Goal: Task Accomplishment & Management: Complete application form

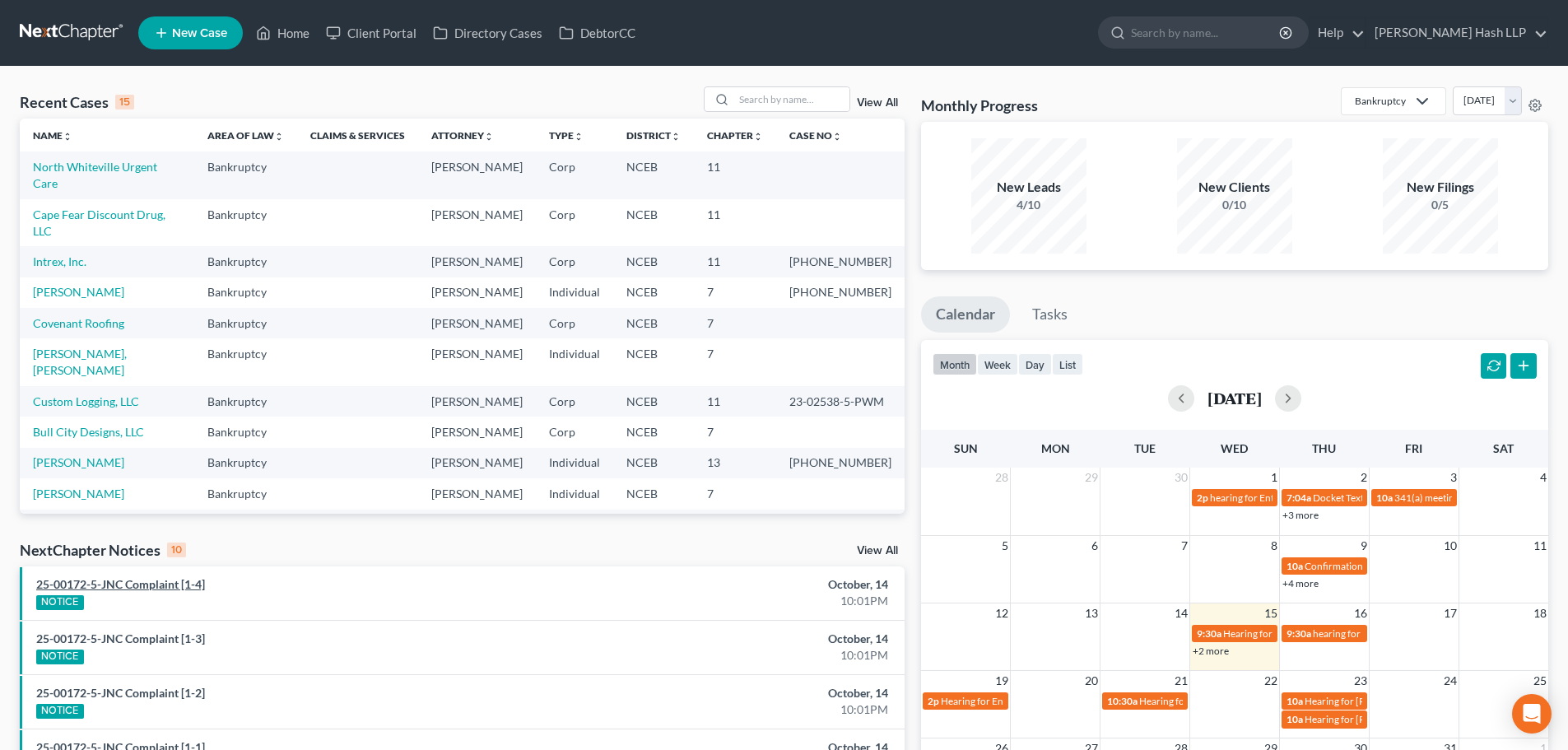
scroll to position [83, 0]
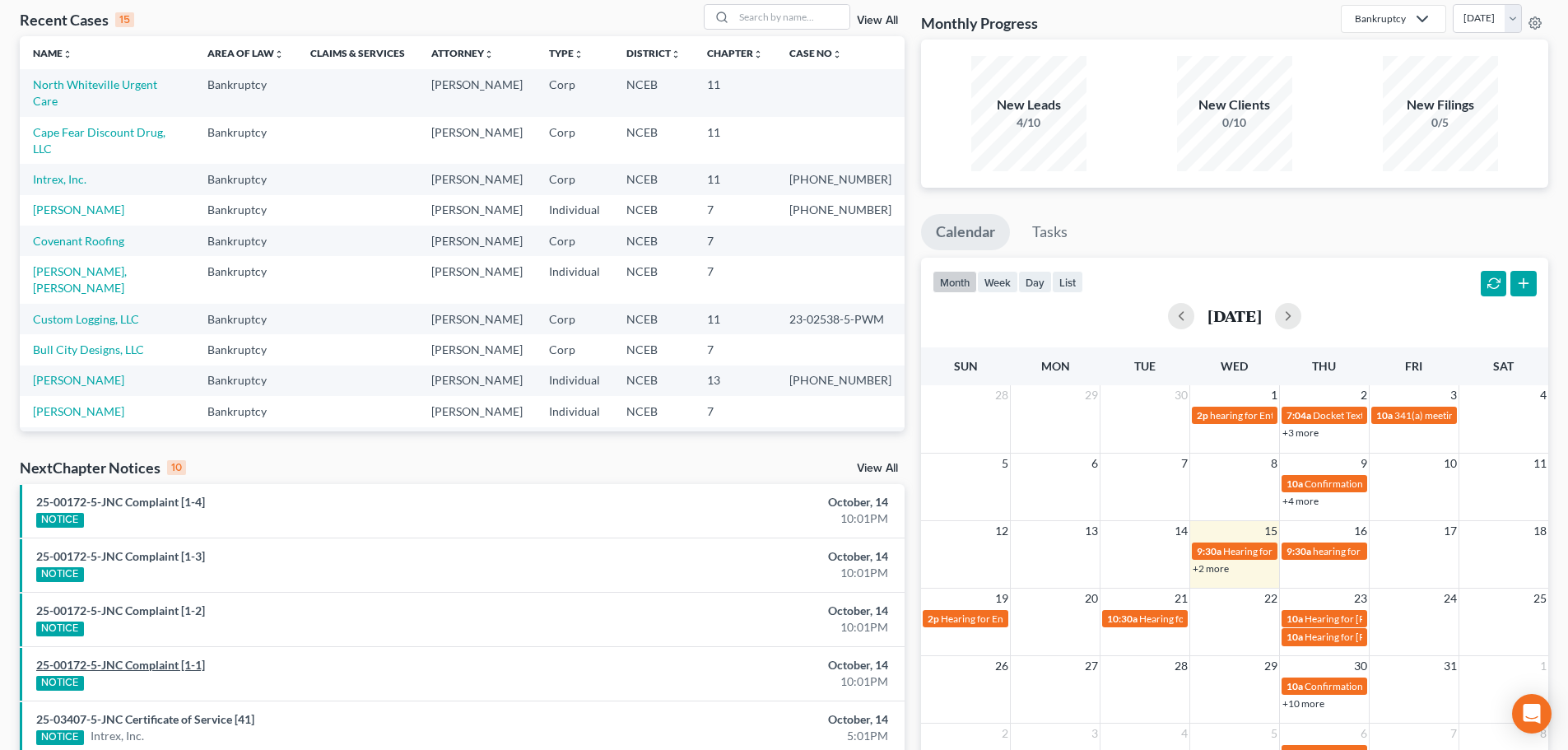
click at [156, 664] on link "25-00172-5-JNC Complaint [1-1]" at bounding box center [121, 664] width 169 height 14
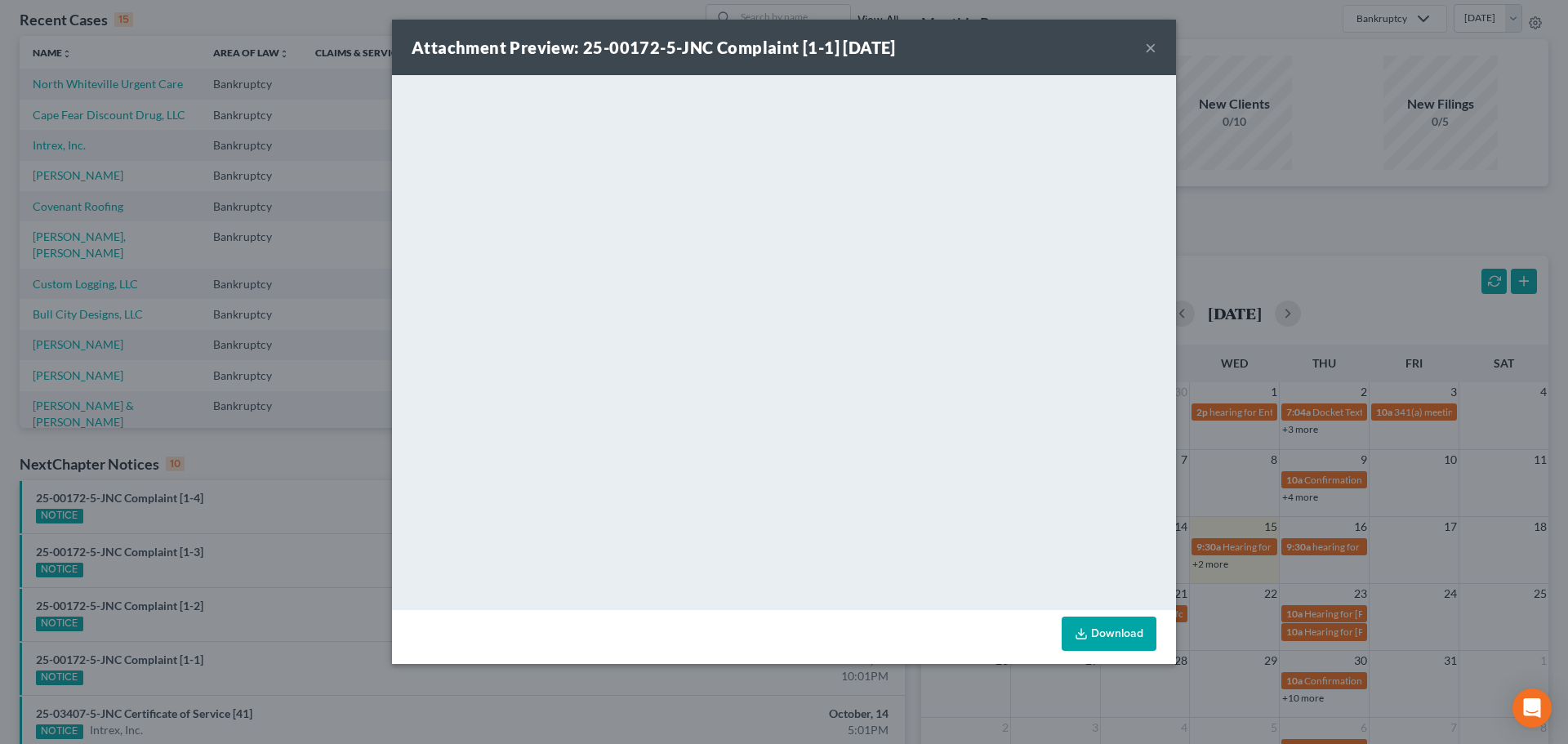
click at [1153, 41] on button "×" at bounding box center [1151, 48] width 12 height 20
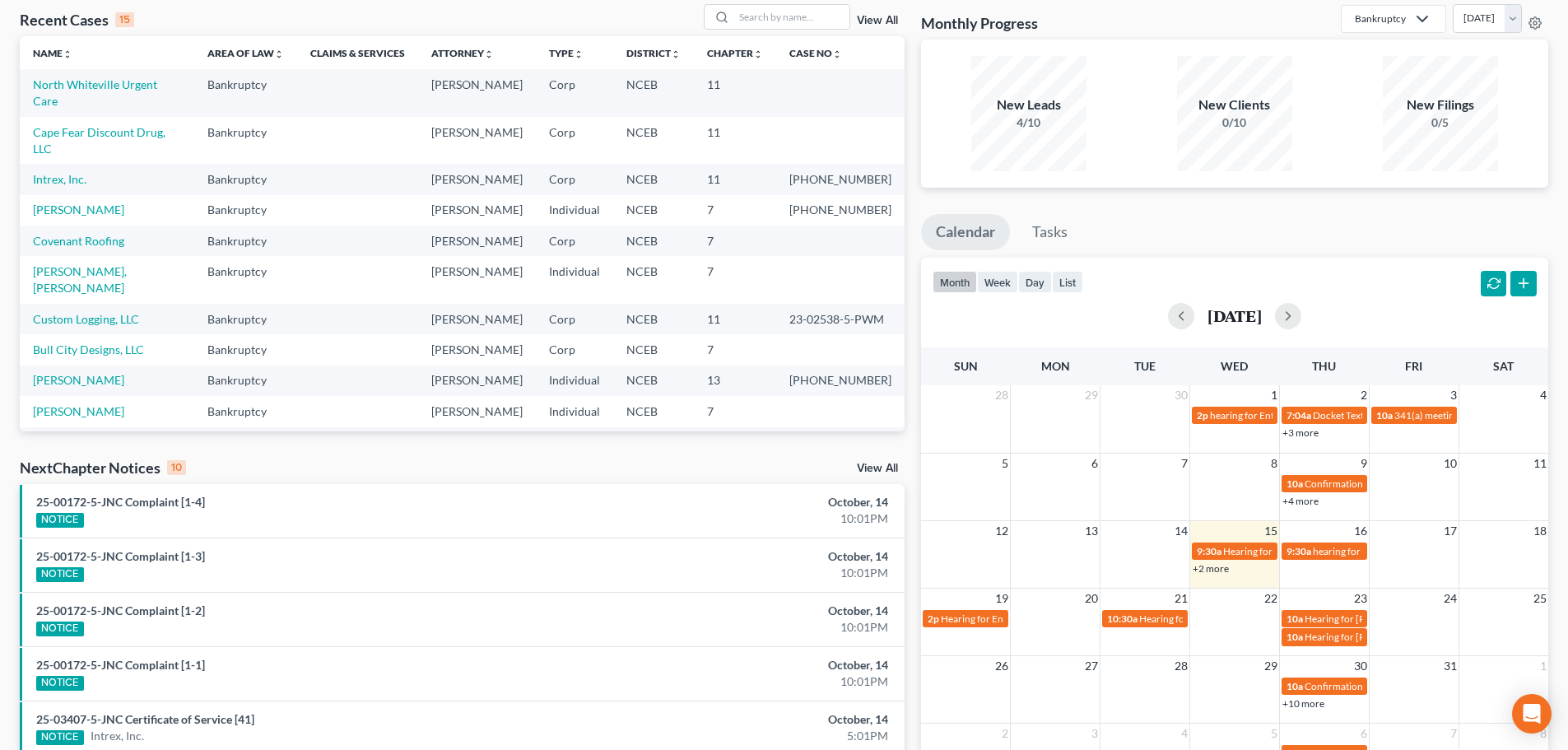
click at [879, 469] on link "View All" at bounding box center [877, 468] width 41 height 12
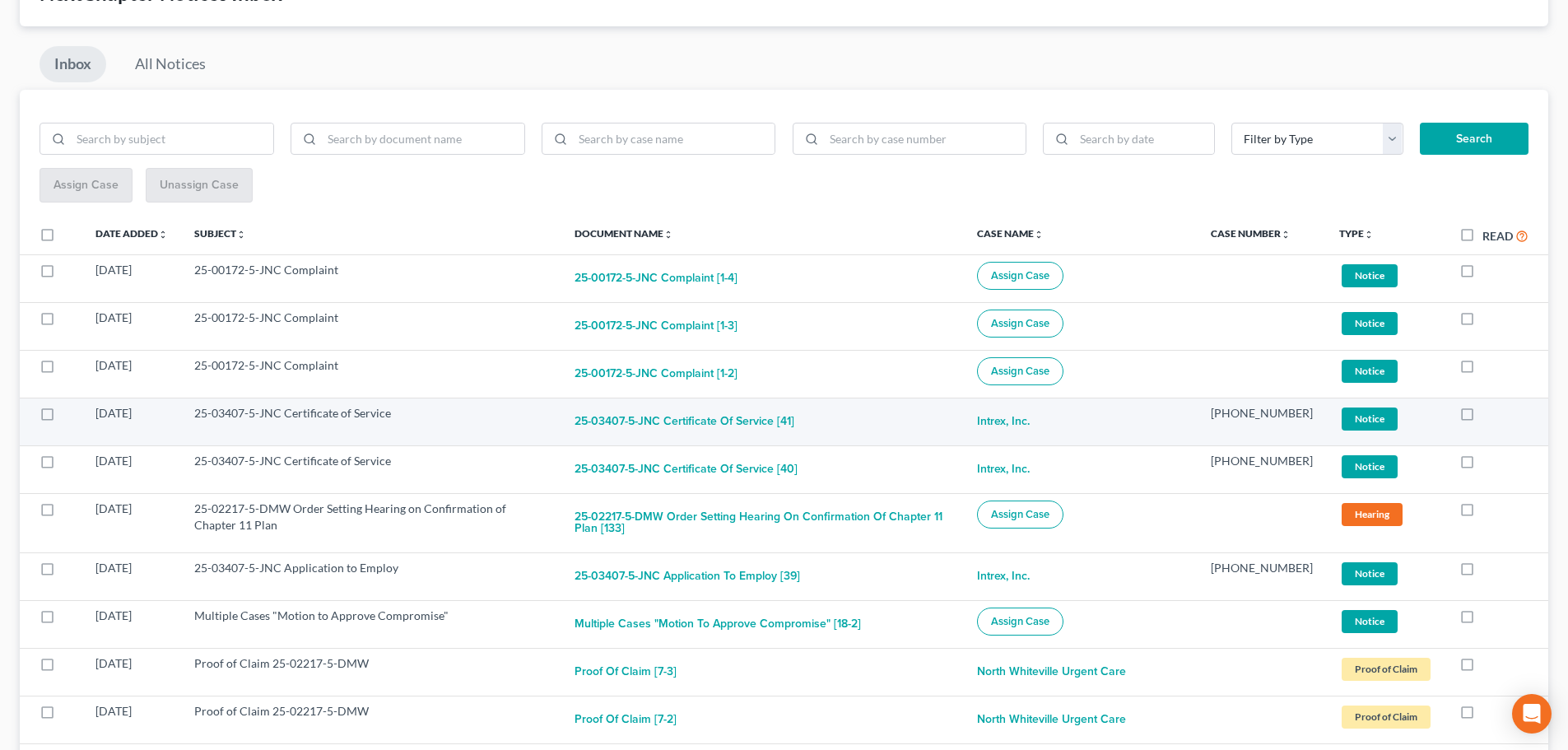
scroll to position [164, 0]
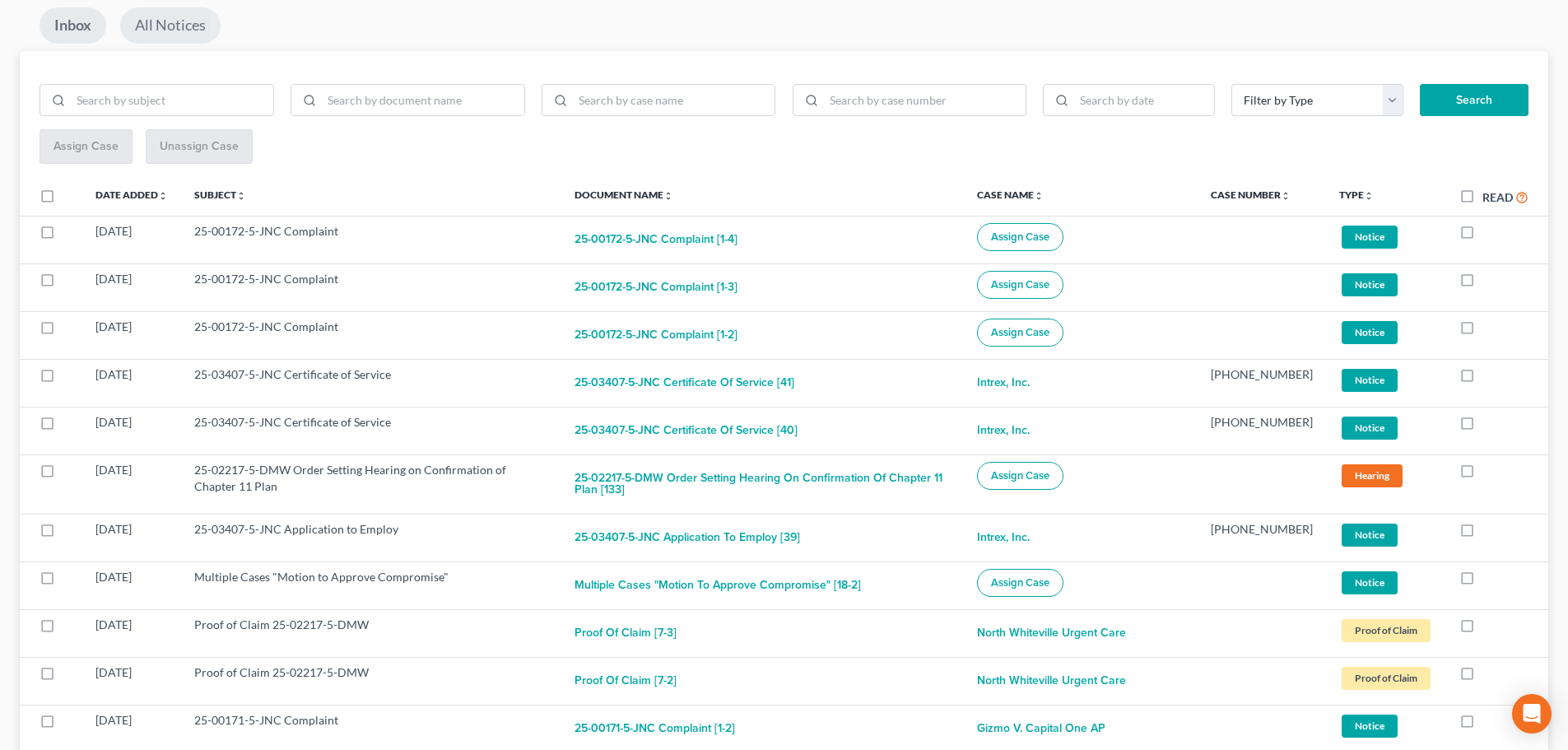
click at [189, 30] on link "All Notices" at bounding box center [170, 25] width 101 height 36
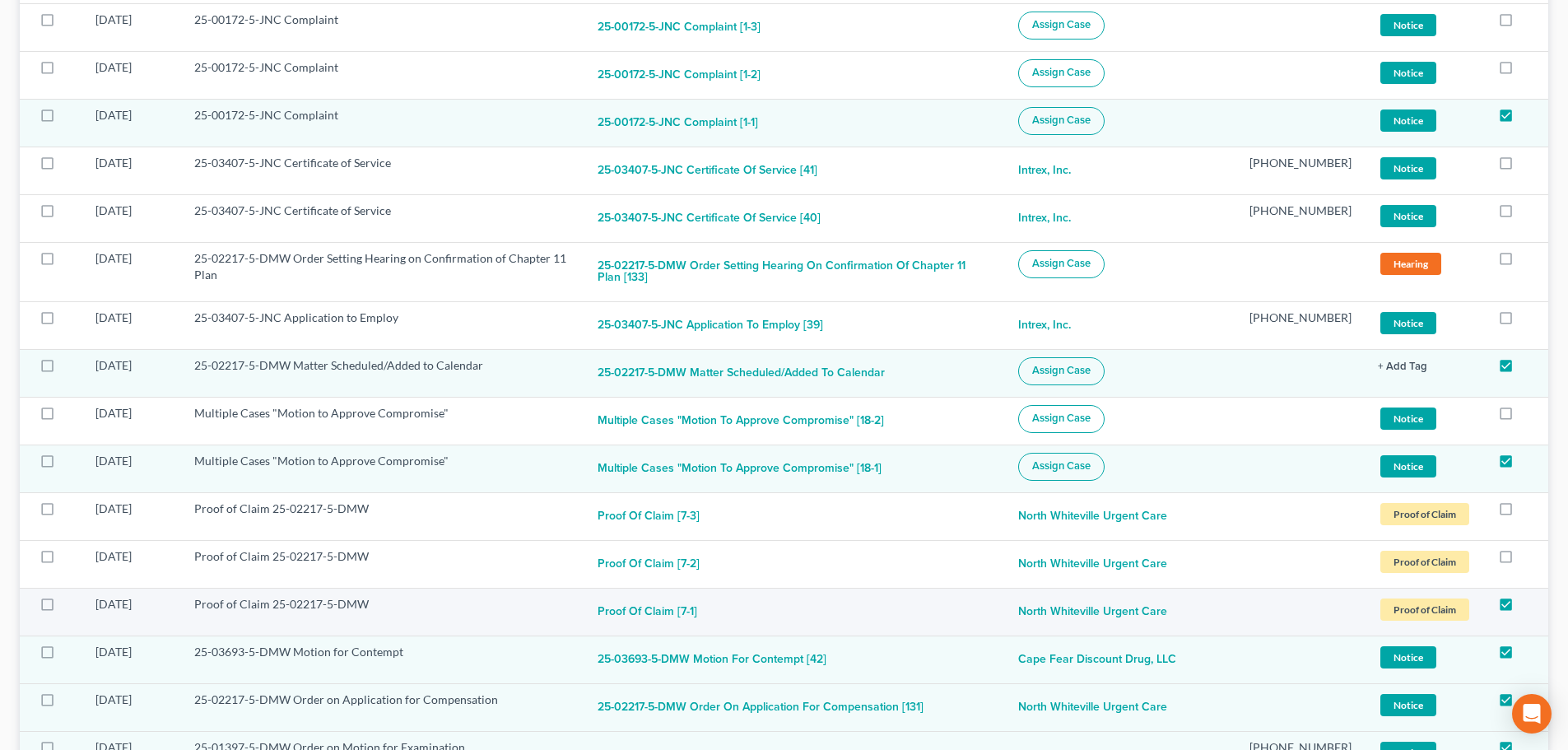
scroll to position [0, 0]
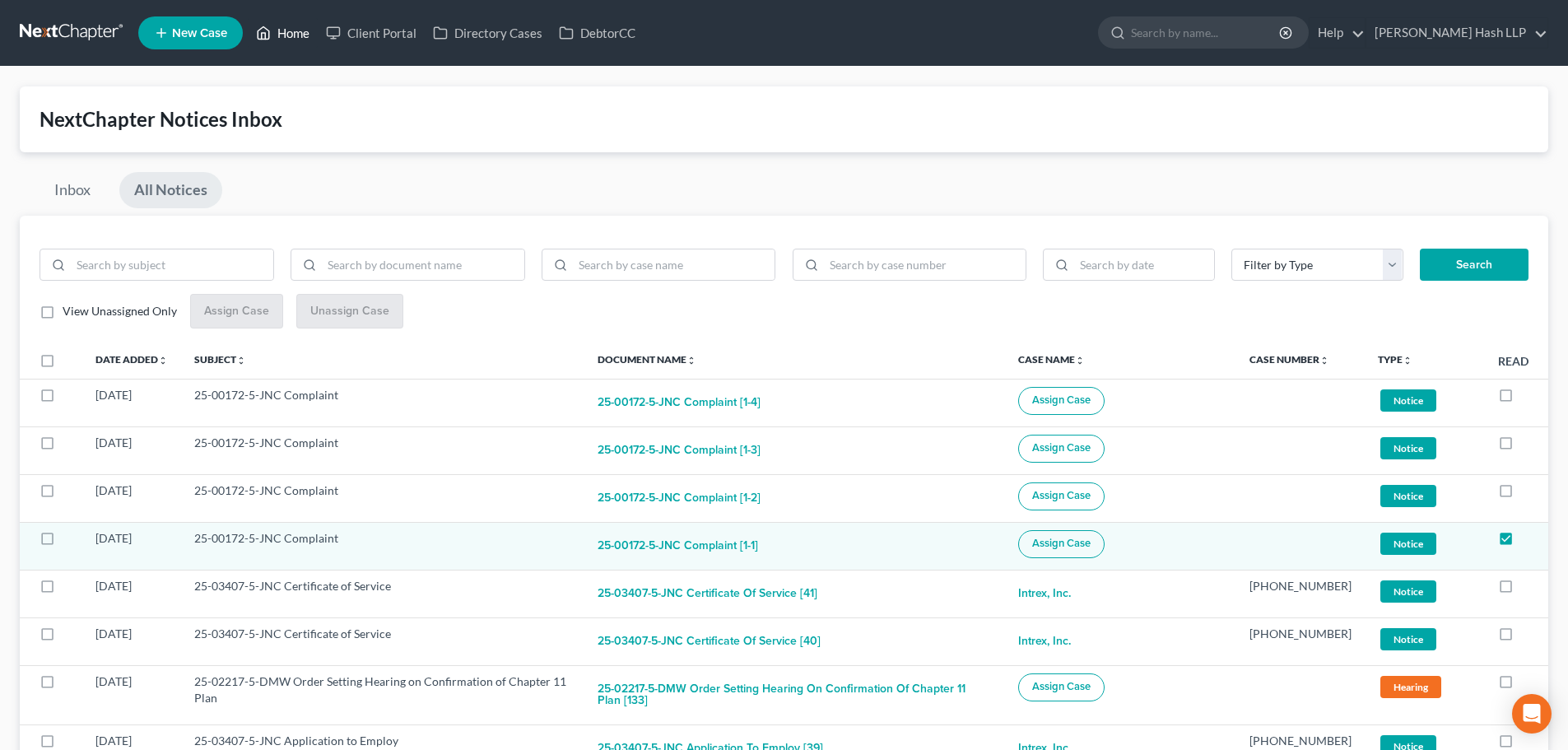
click at [294, 35] on link "Home" at bounding box center [283, 33] width 70 height 30
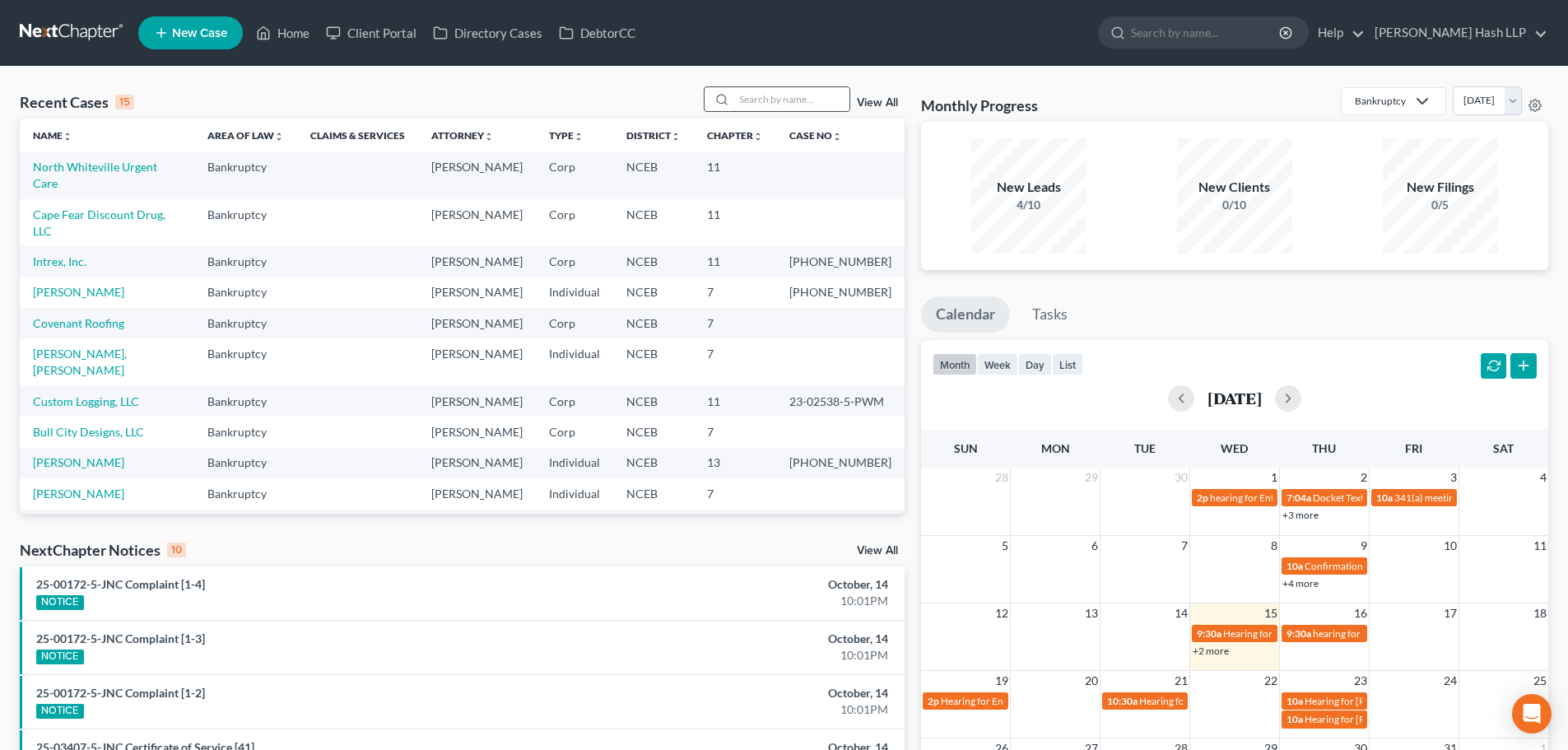
click at [758, 101] on input "search" at bounding box center [791, 99] width 115 height 24
type input "[PERSON_NAME]"
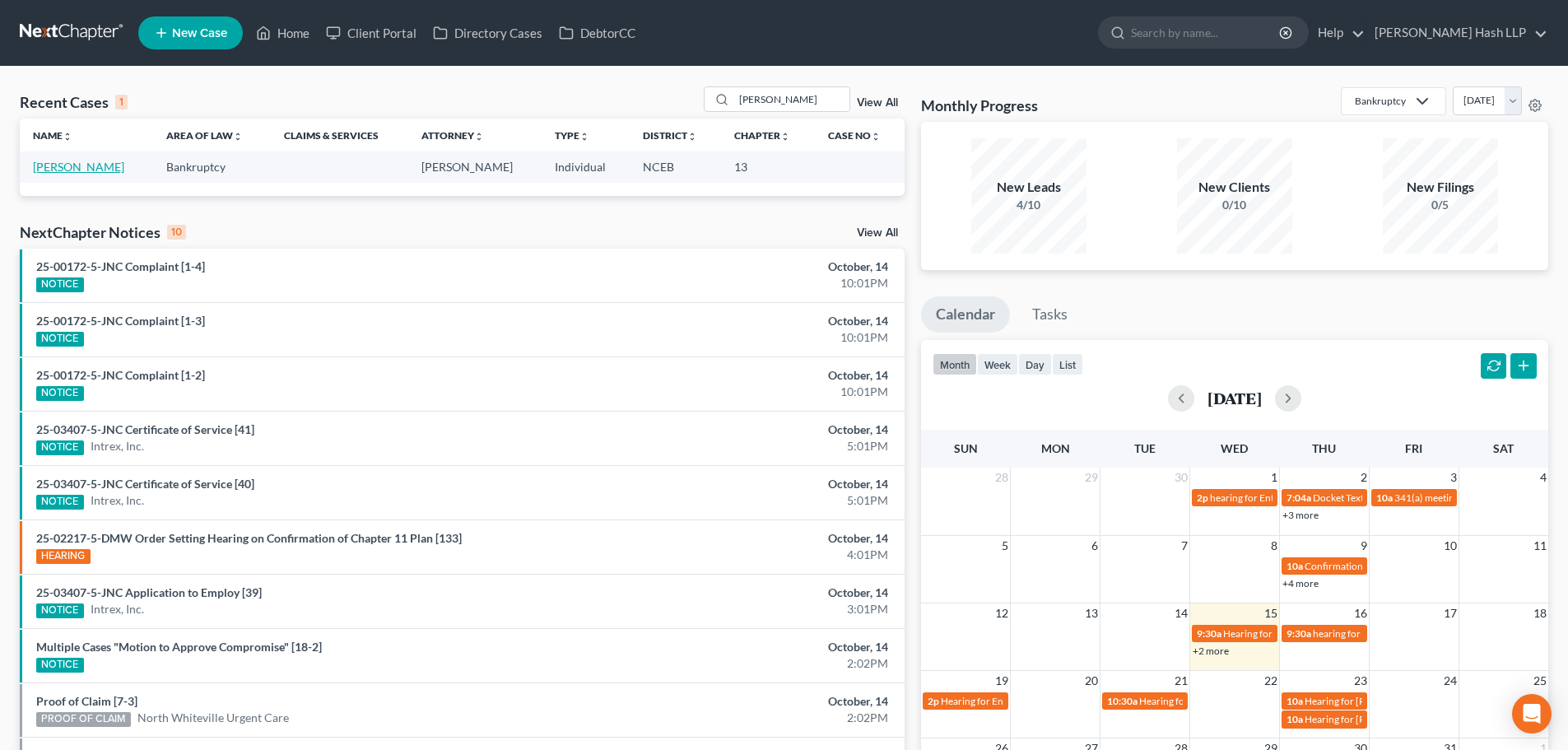
click at [49, 164] on link "[PERSON_NAME]" at bounding box center [78, 166] width 92 height 14
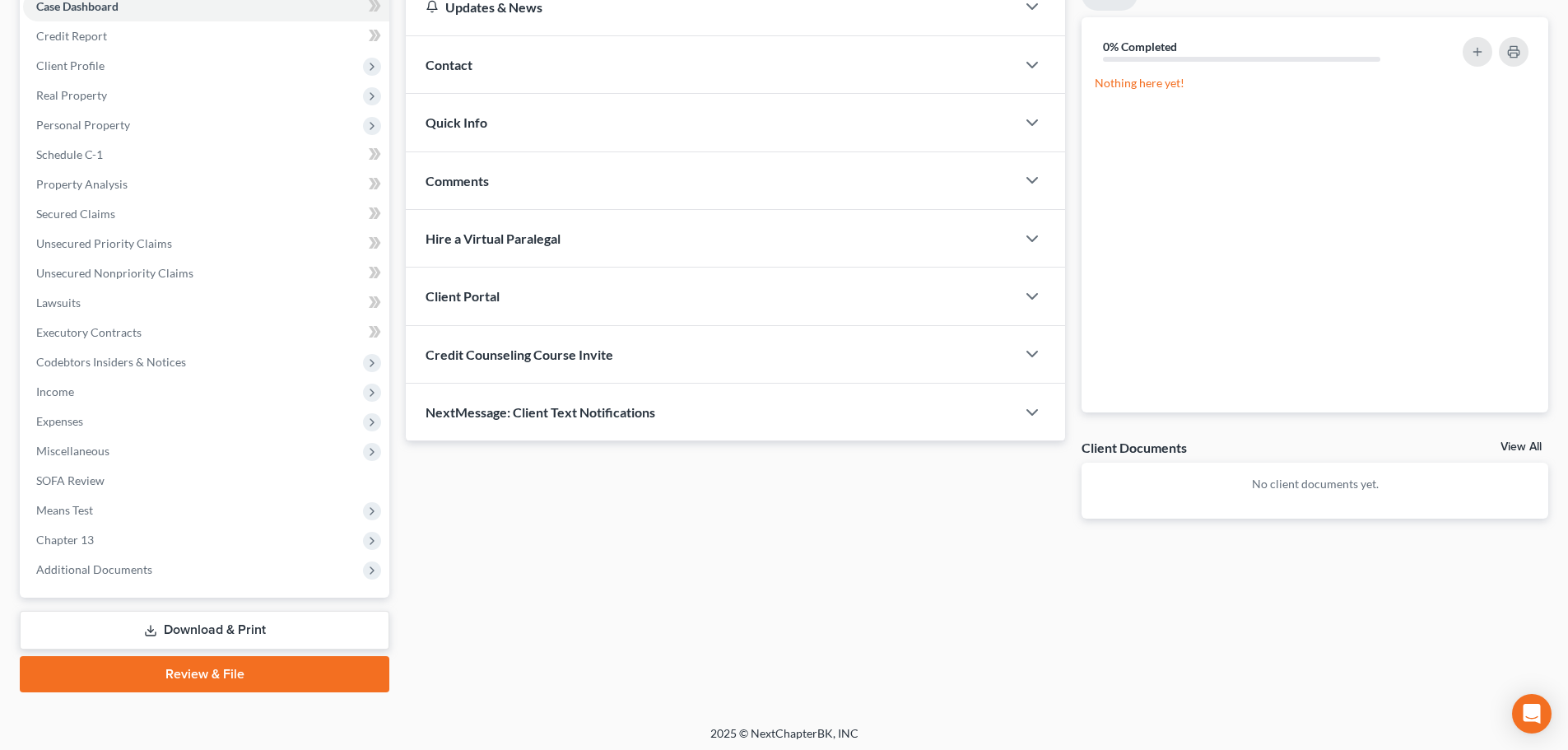
scroll to position [184, 0]
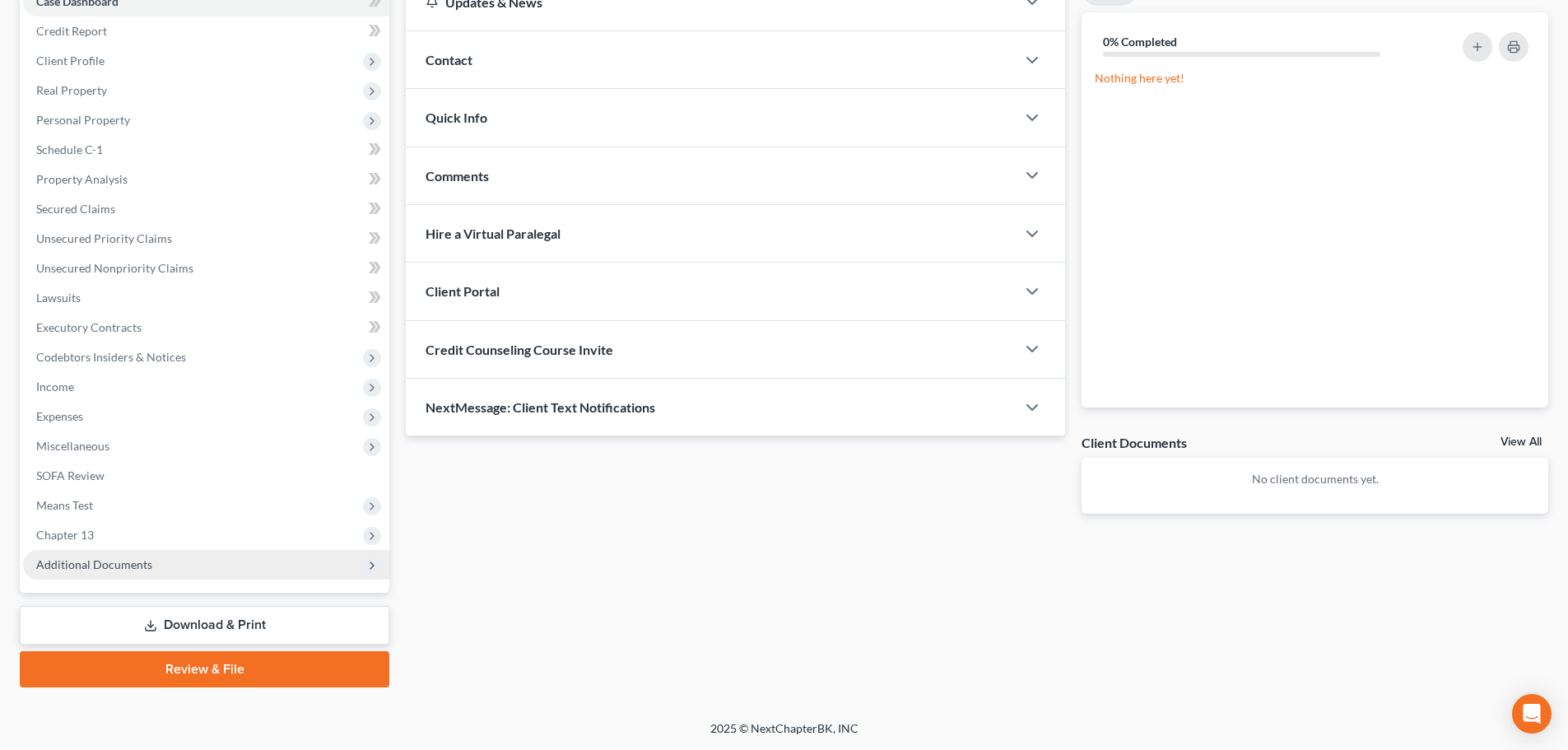
click at [154, 569] on span "Additional Documents" at bounding box center [205, 564] width 366 height 30
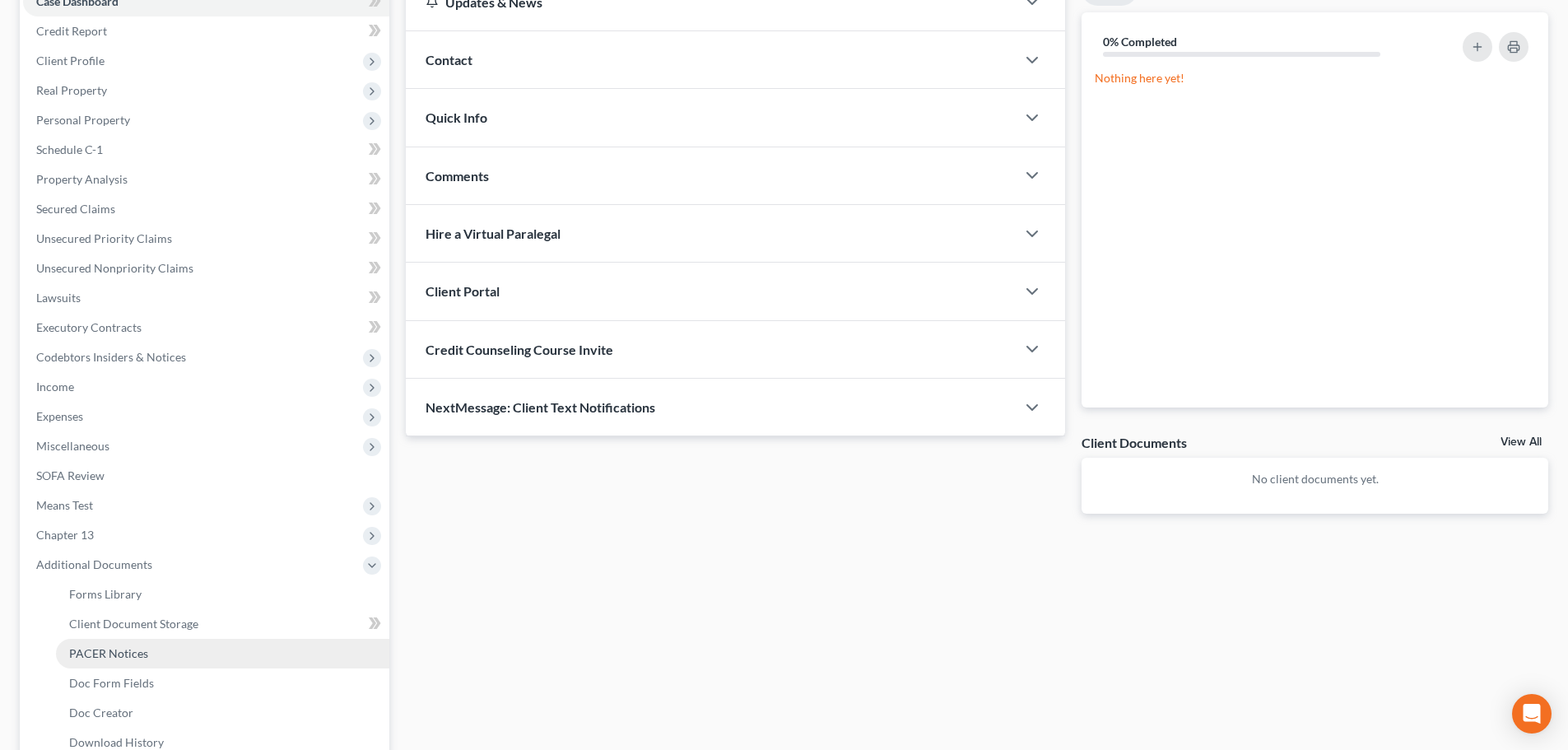
click at [143, 656] on span "PACER Notices" at bounding box center [108, 652] width 79 height 14
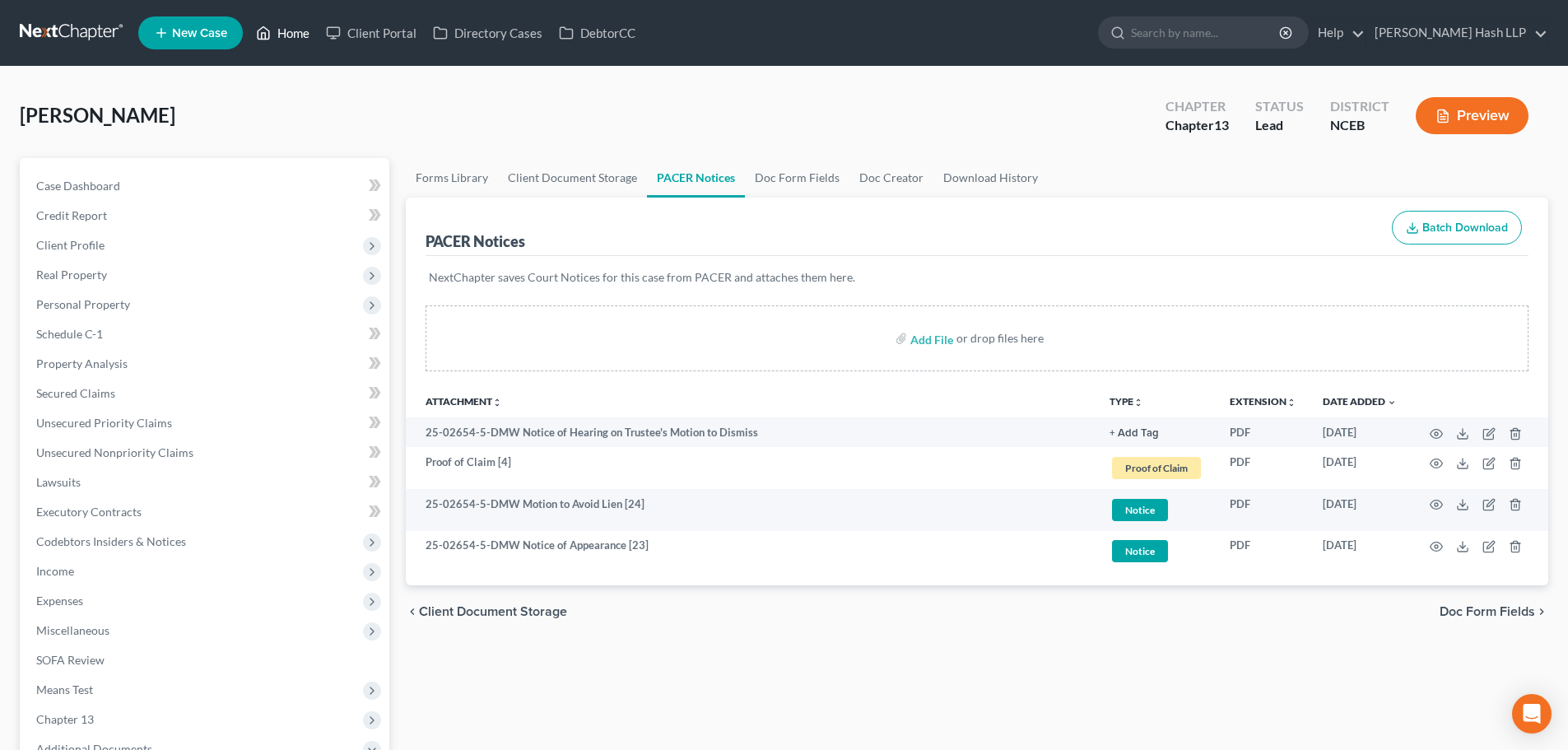
click at [289, 29] on link "Home" at bounding box center [283, 33] width 70 height 30
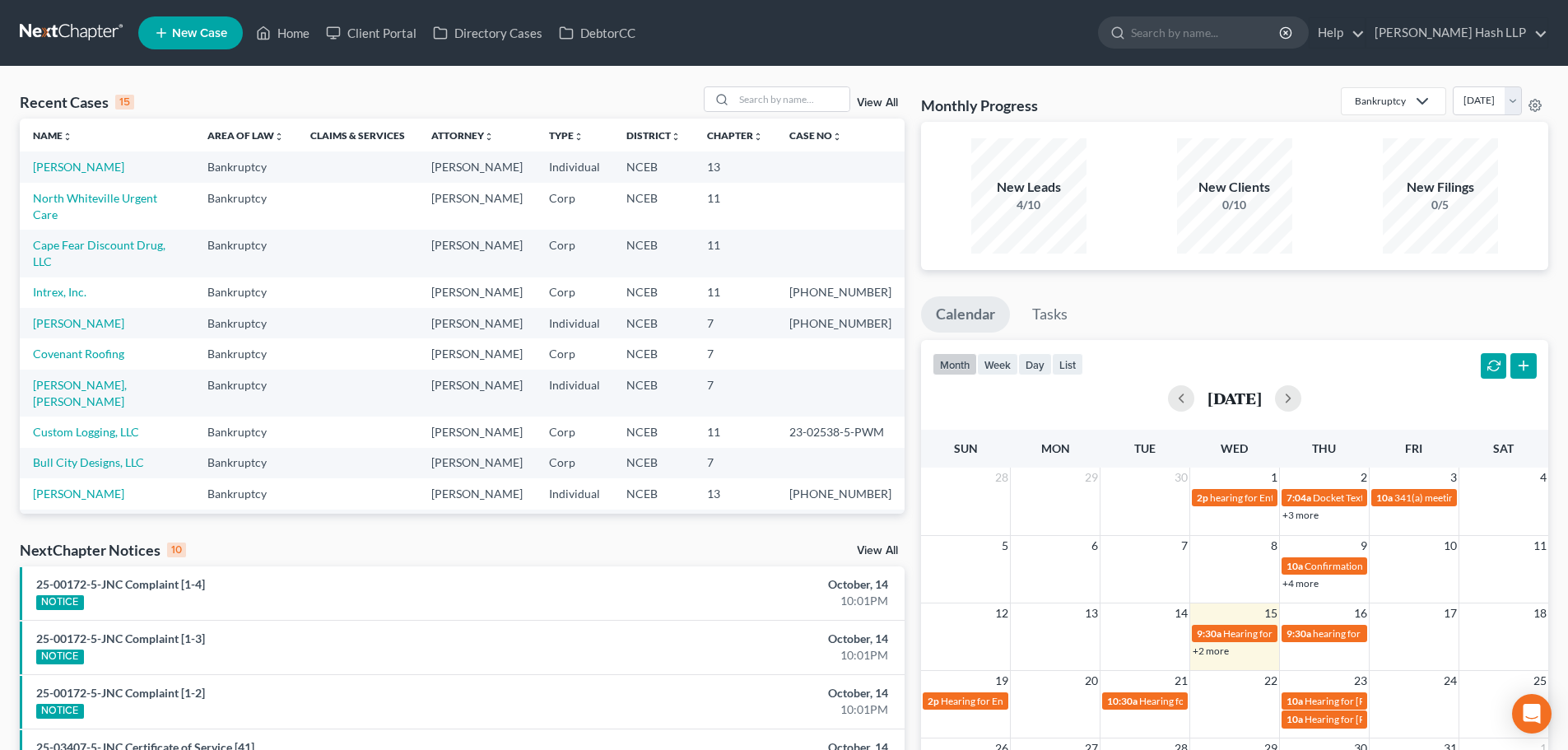
click at [878, 548] on link "View All" at bounding box center [877, 550] width 41 height 12
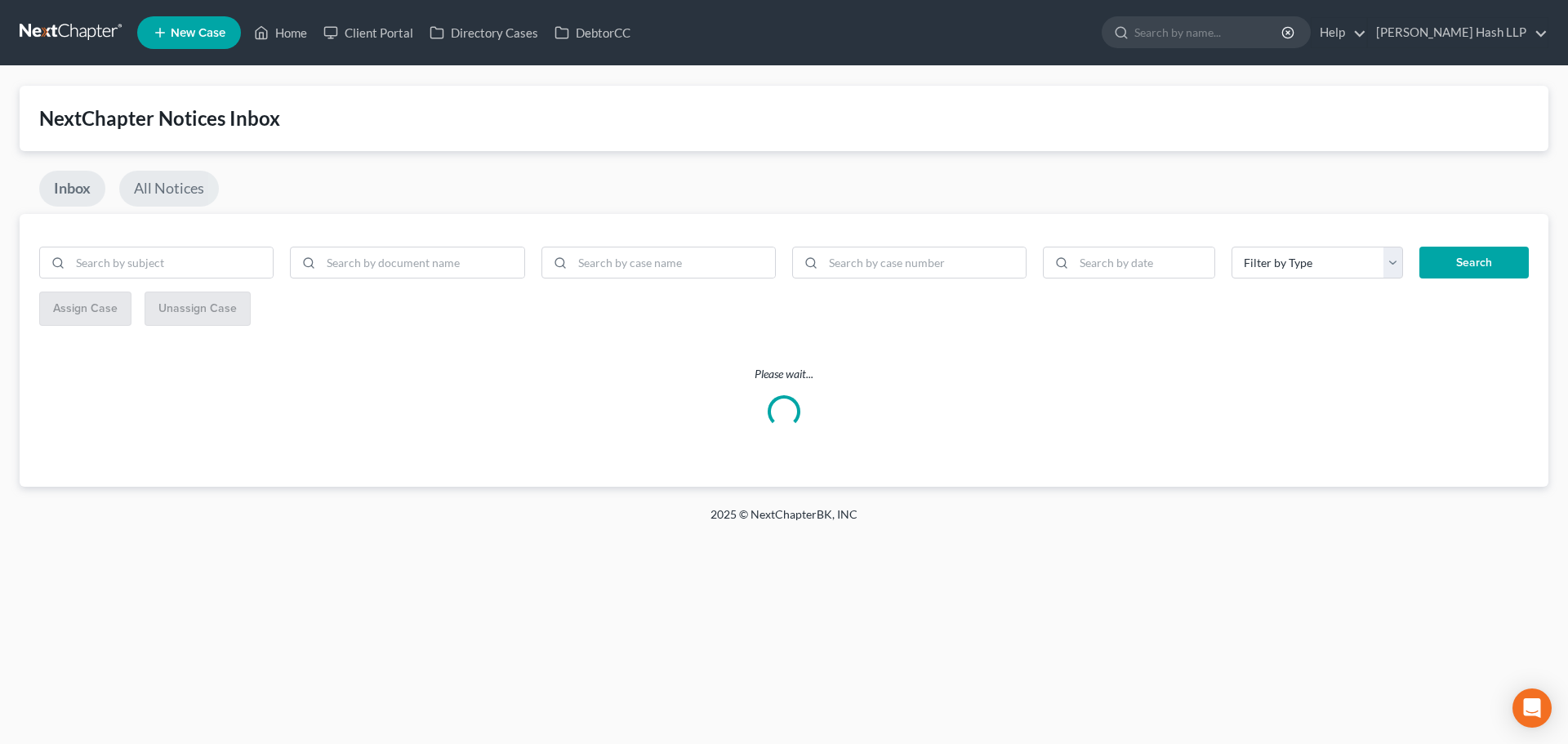
click at [194, 192] on link "All Notices" at bounding box center [169, 188] width 100 height 36
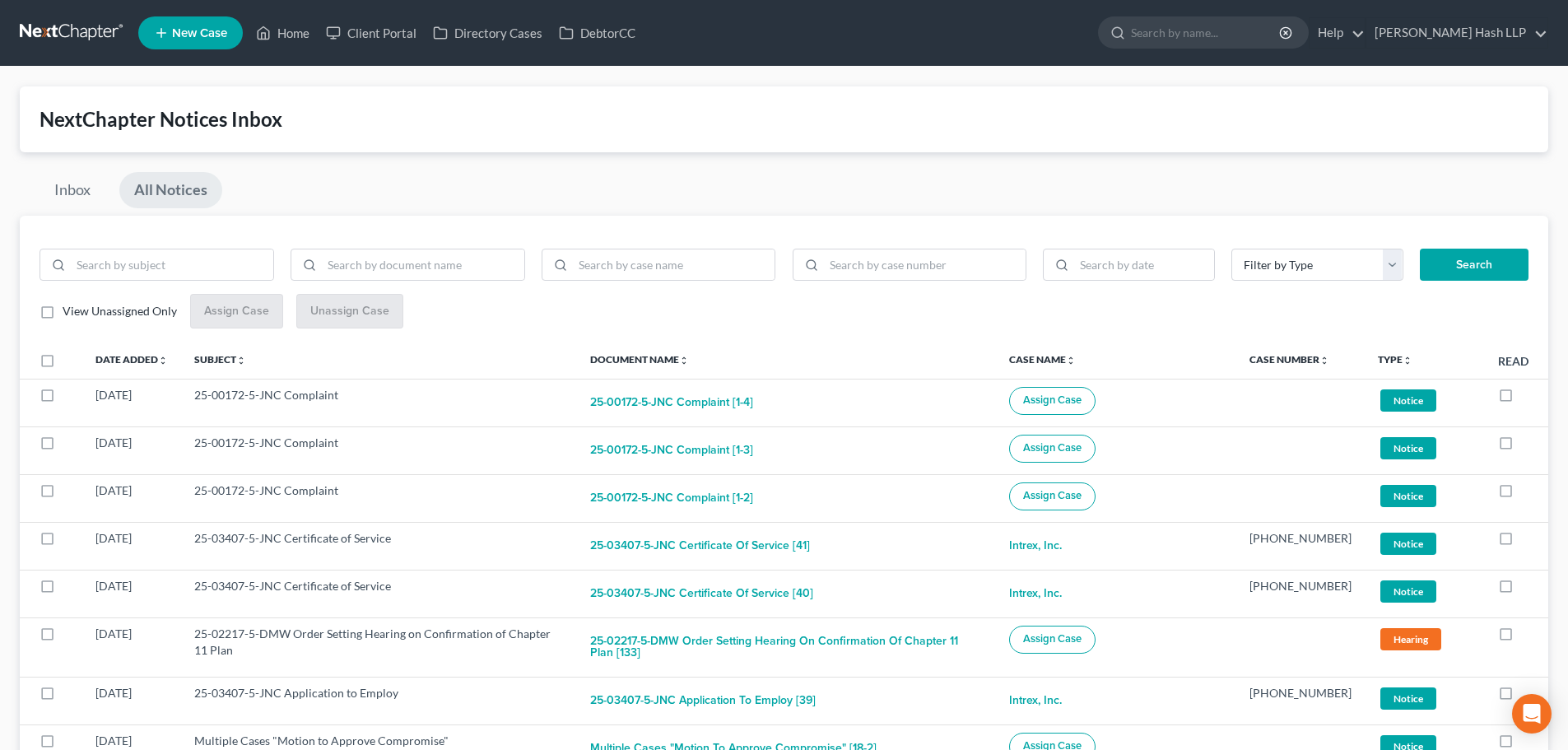
drag, startPoint x: 48, startPoint y: 311, endPoint x: 67, endPoint y: 336, distance: 31.4
click at [63, 311] on label "View Unassigned Only" at bounding box center [120, 311] width 114 height 16
click at [69, 311] on input "View Unassigned Only" at bounding box center [74, 308] width 11 height 11
checkbox input "true"
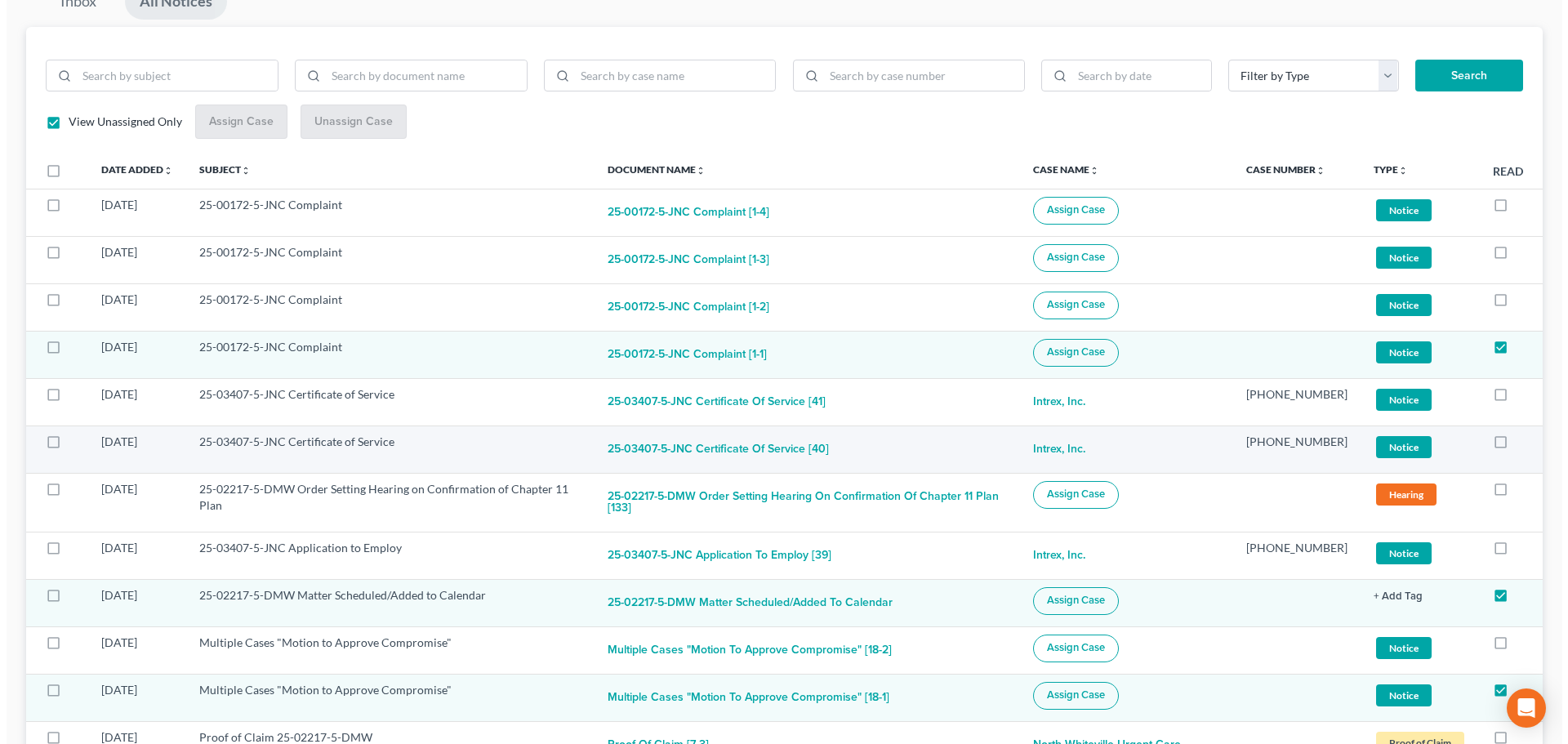
scroll to position [245, 0]
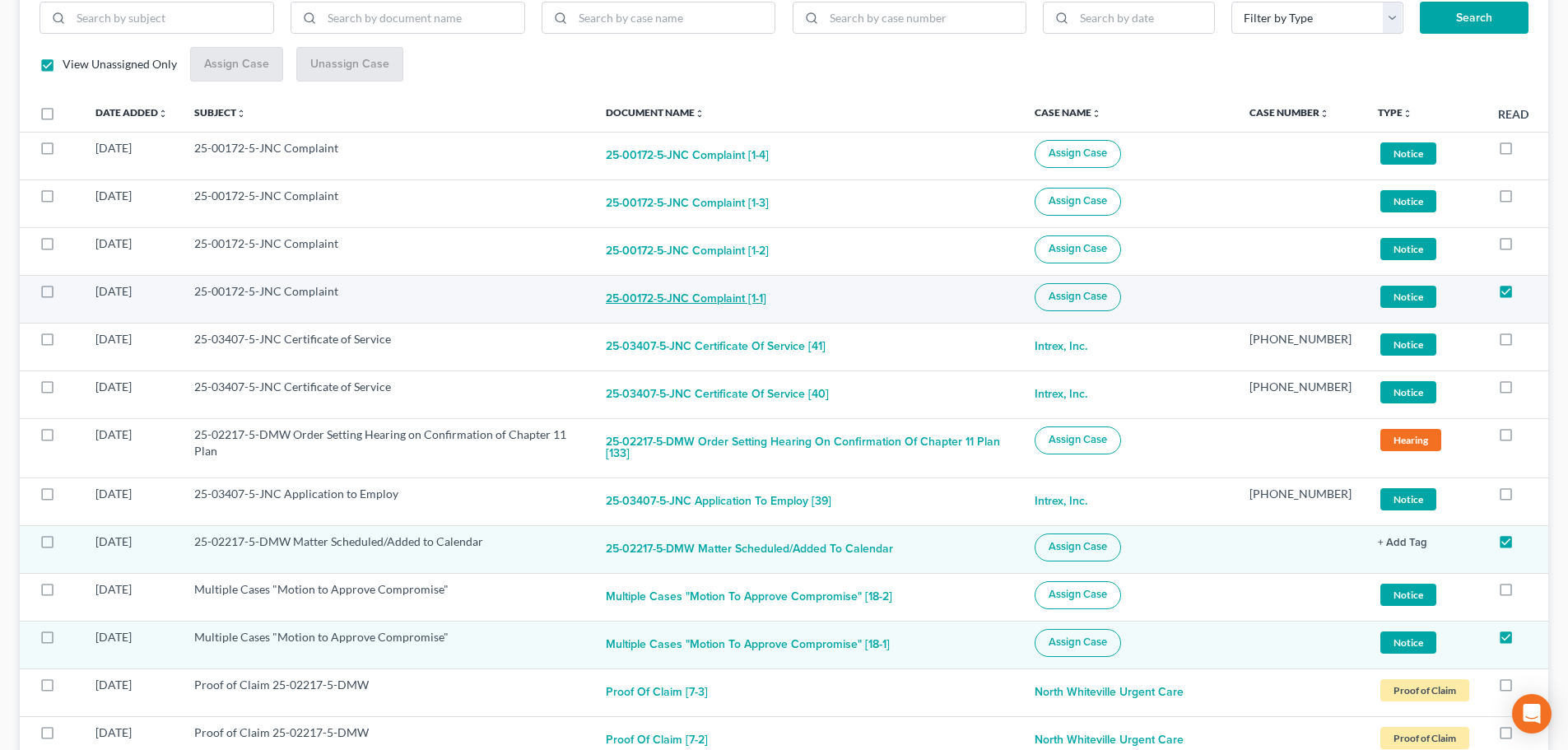
click at [727, 295] on button "25-00172-5-JNC Complaint [1-1]" at bounding box center [686, 300] width 161 height 33
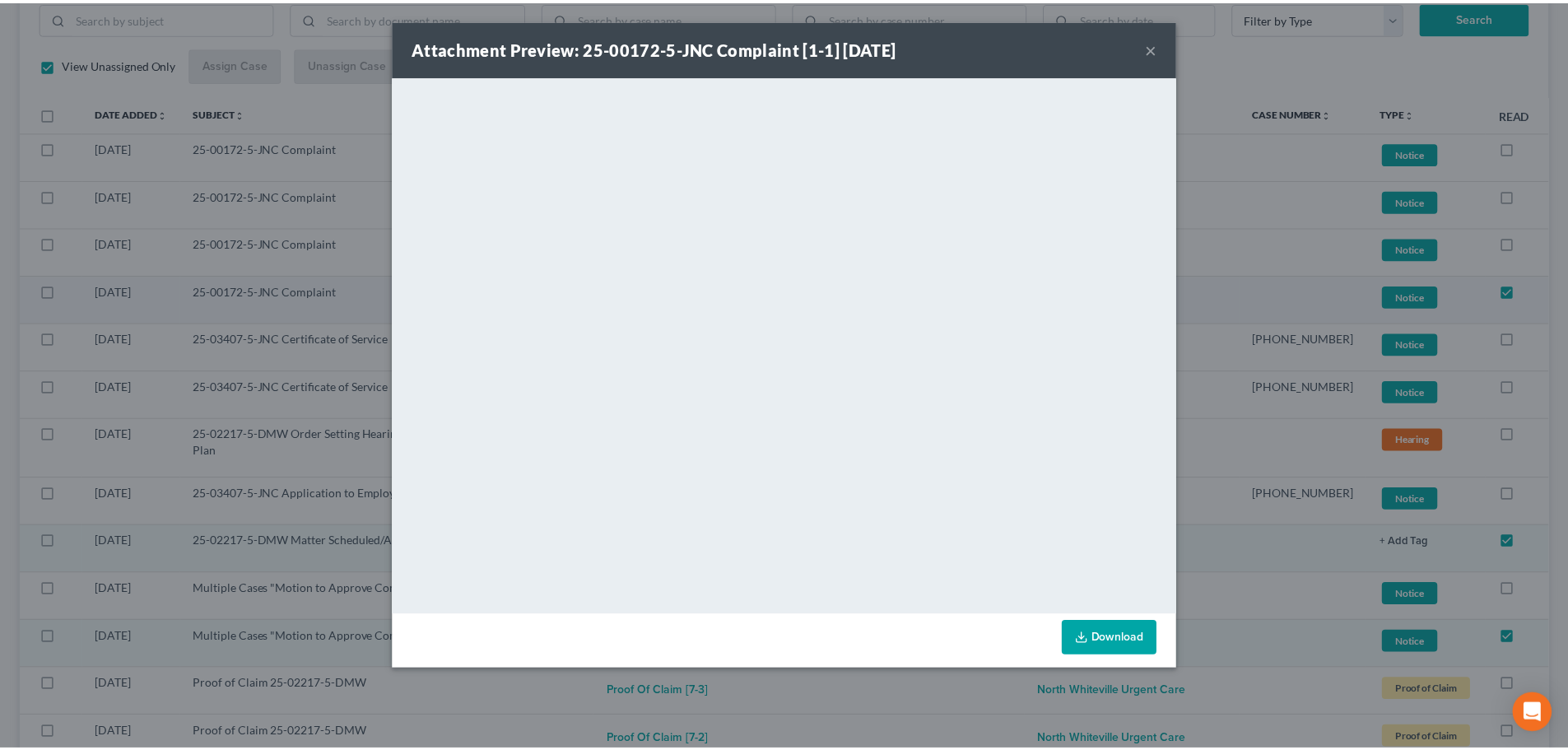
scroll to position [234, 0]
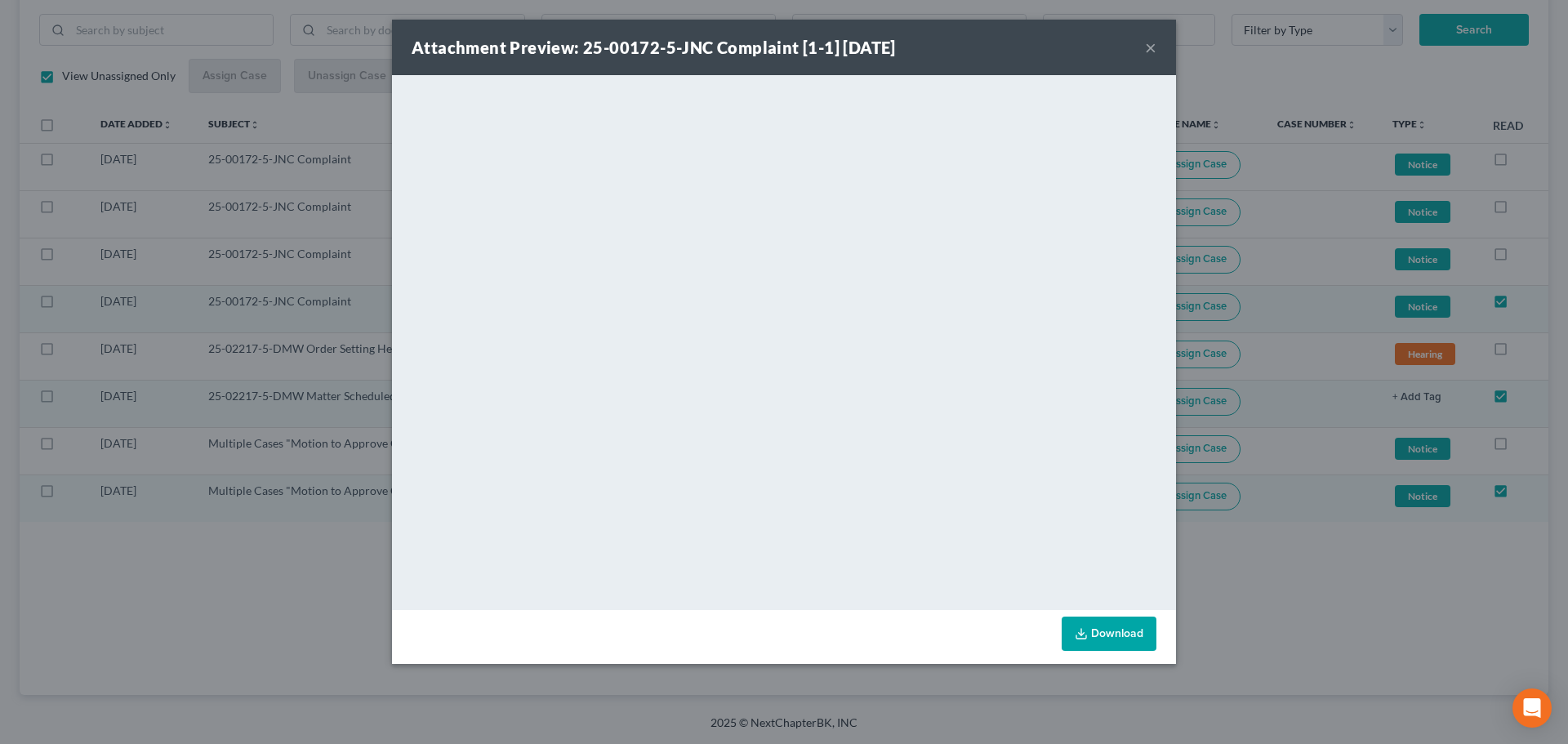
click at [1151, 50] on button "×" at bounding box center [1151, 48] width 12 height 20
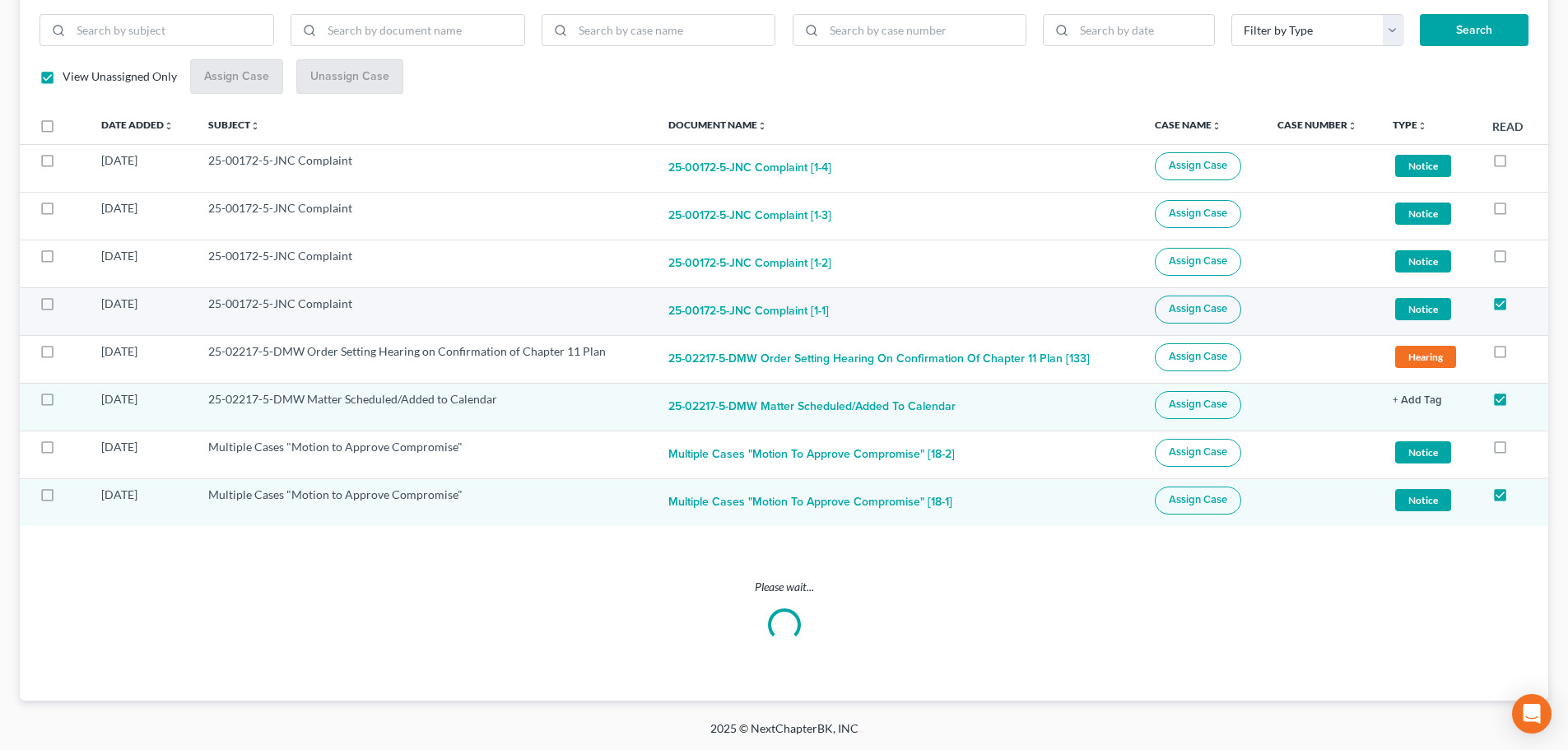
click at [63, 308] on label at bounding box center [63, 308] width 0 height 0
click at [69, 304] on input "checkbox" at bounding box center [74, 301] width 11 height 11
checkbox input "true"
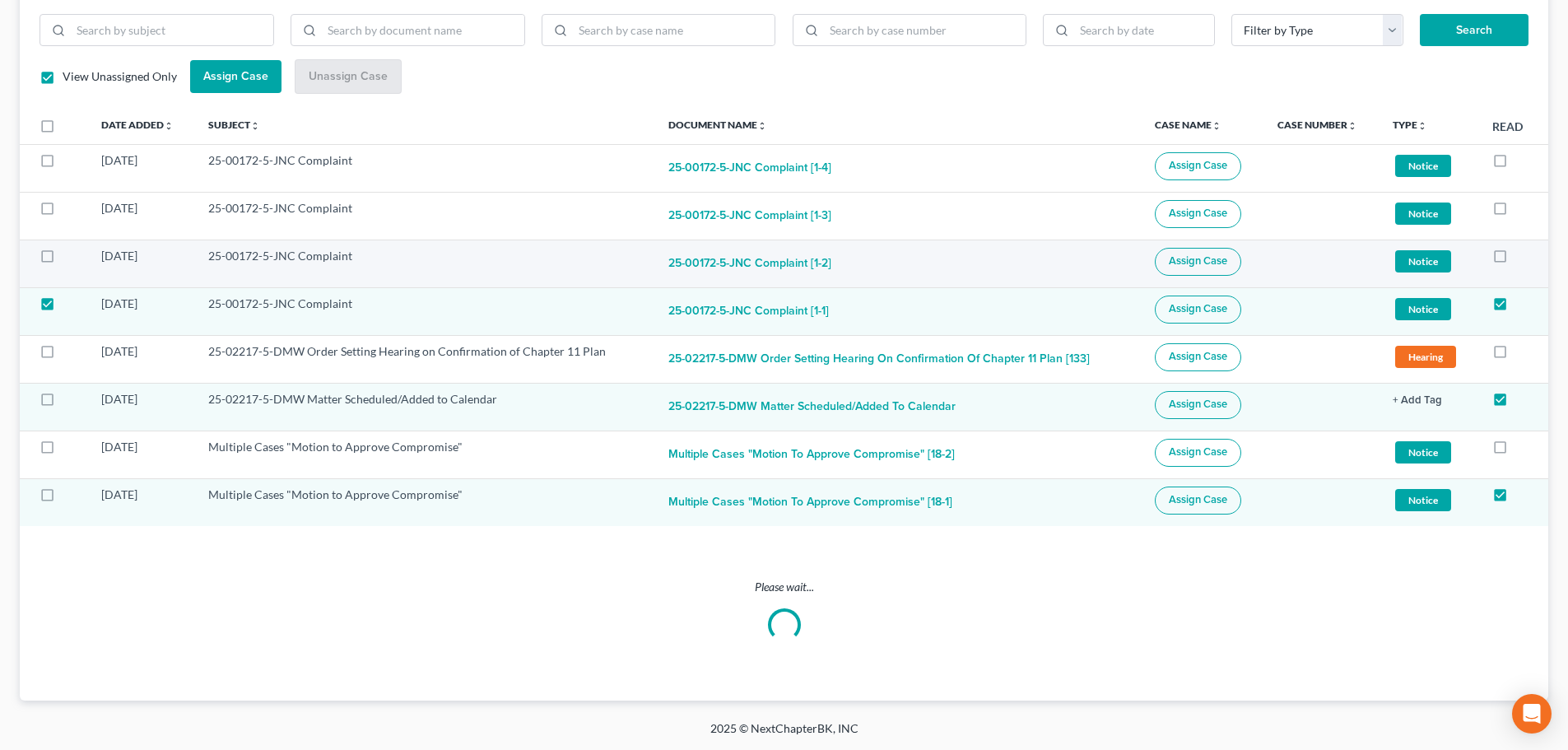
click at [63, 260] on label at bounding box center [63, 260] width 0 height 0
click at [69, 259] on input "checkbox" at bounding box center [74, 253] width 11 height 11
checkbox input "true"
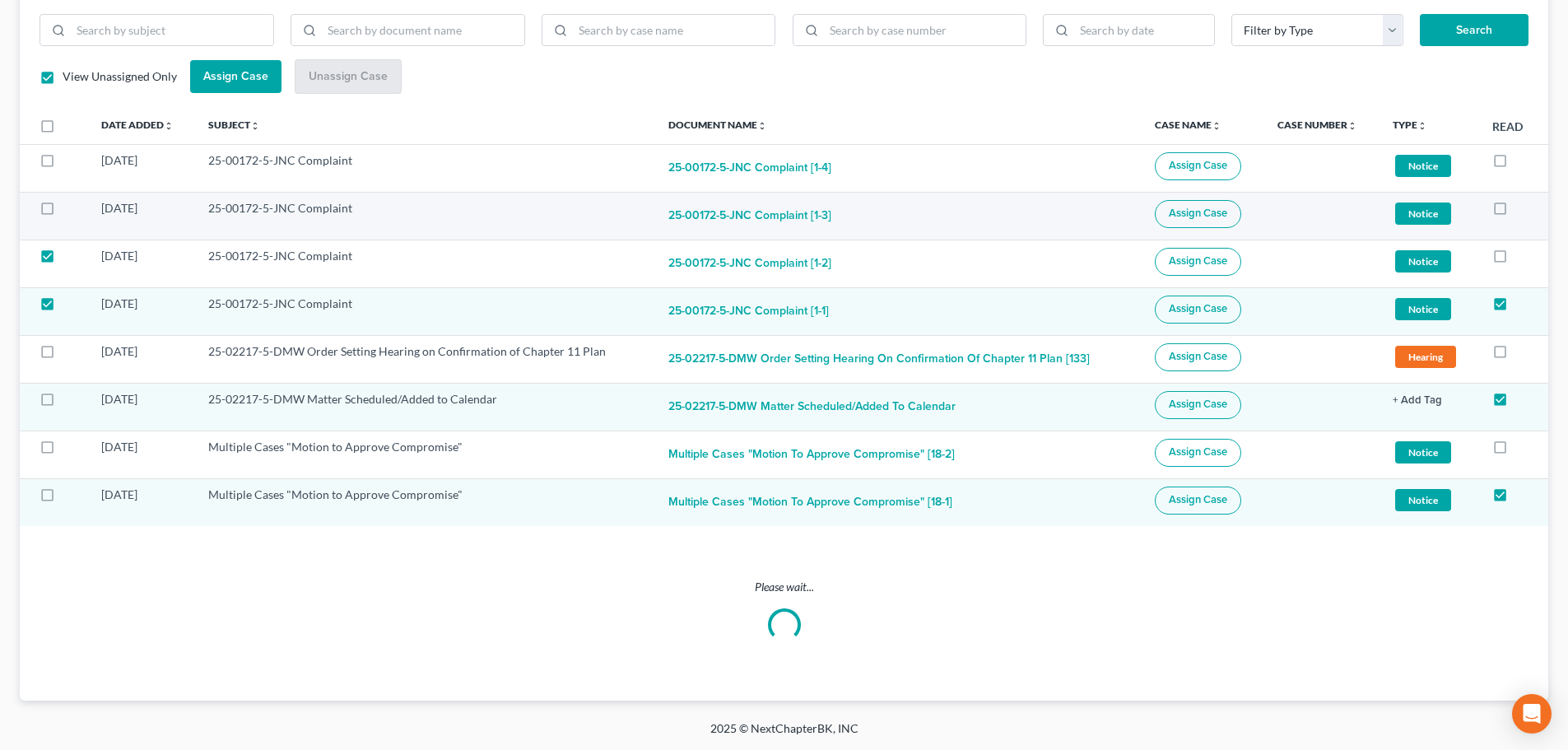
click at [48, 207] on div "Filter by Type Hearing Motion Notice Order Proof of Claim Search View Unassigne…" at bounding box center [784, 340] width 1529 height 719
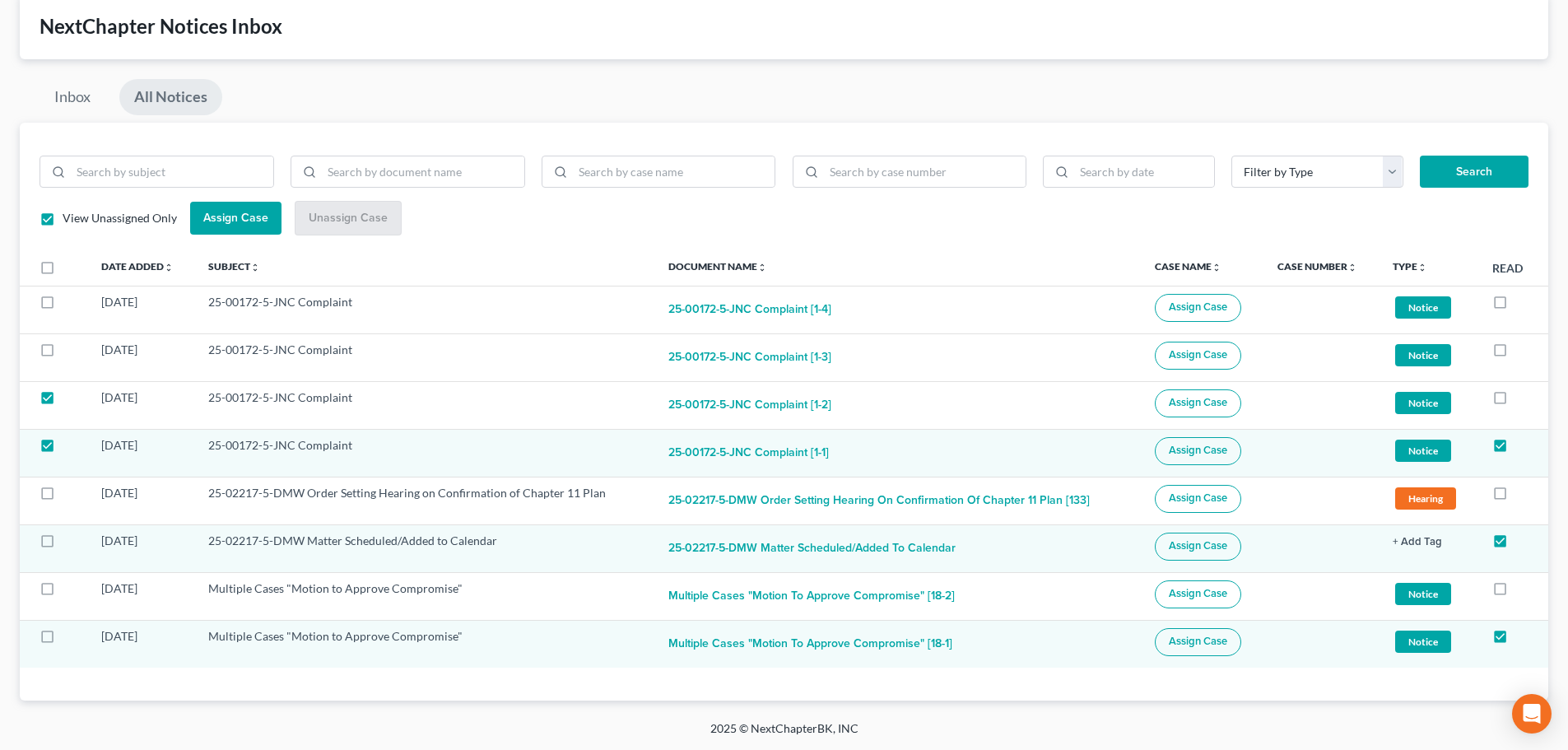
scroll to position [93, 0]
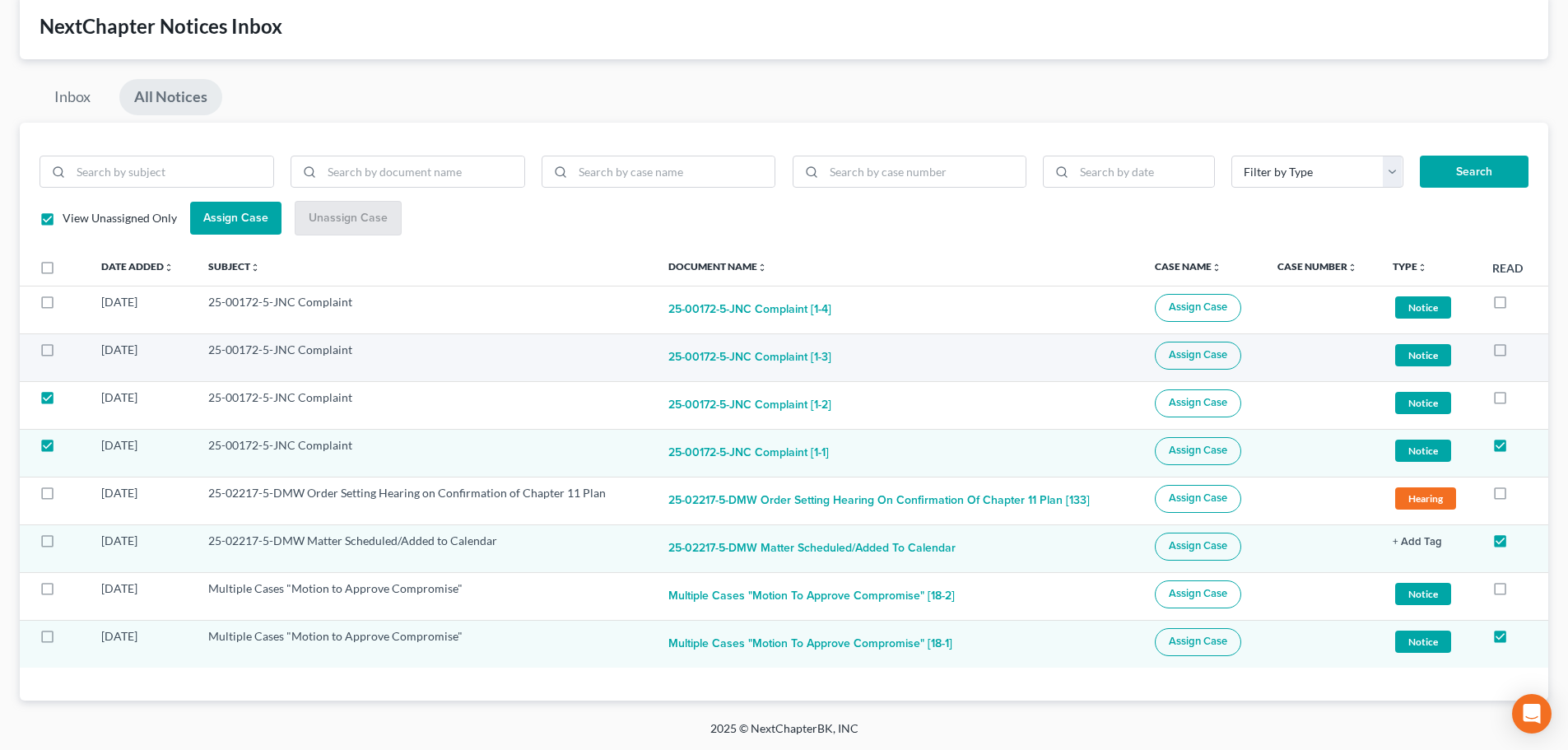
click at [63, 354] on label at bounding box center [63, 354] width 0 height 0
click at [69, 347] on input "checkbox" at bounding box center [74, 347] width 11 height 11
checkbox input "true"
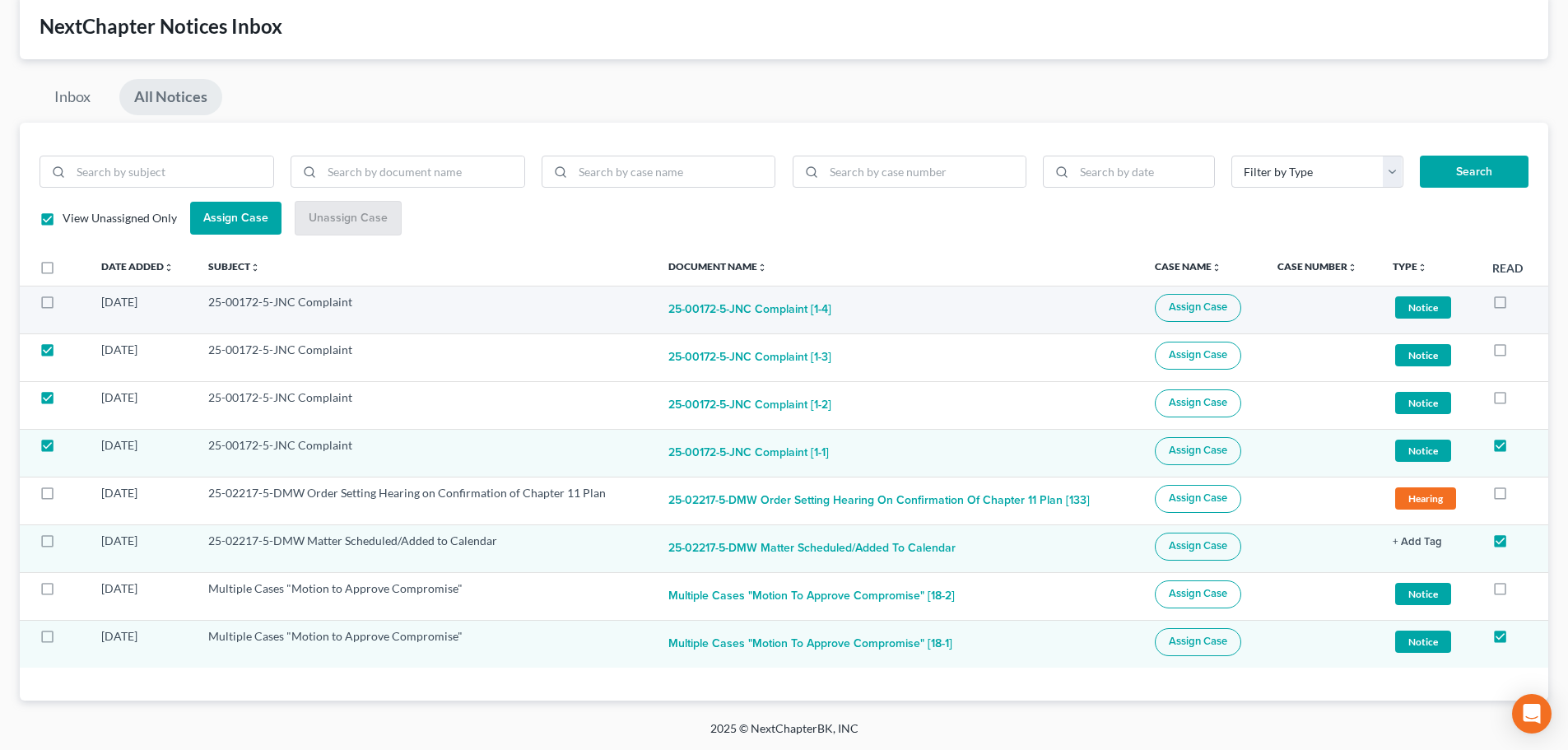
click at [63, 306] on label at bounding box center [63, 306] width 0 height 0
click at [69, 302] on input "checkbox" at bounding box center [74, 300] width 11 height 11
checkbox input "true"
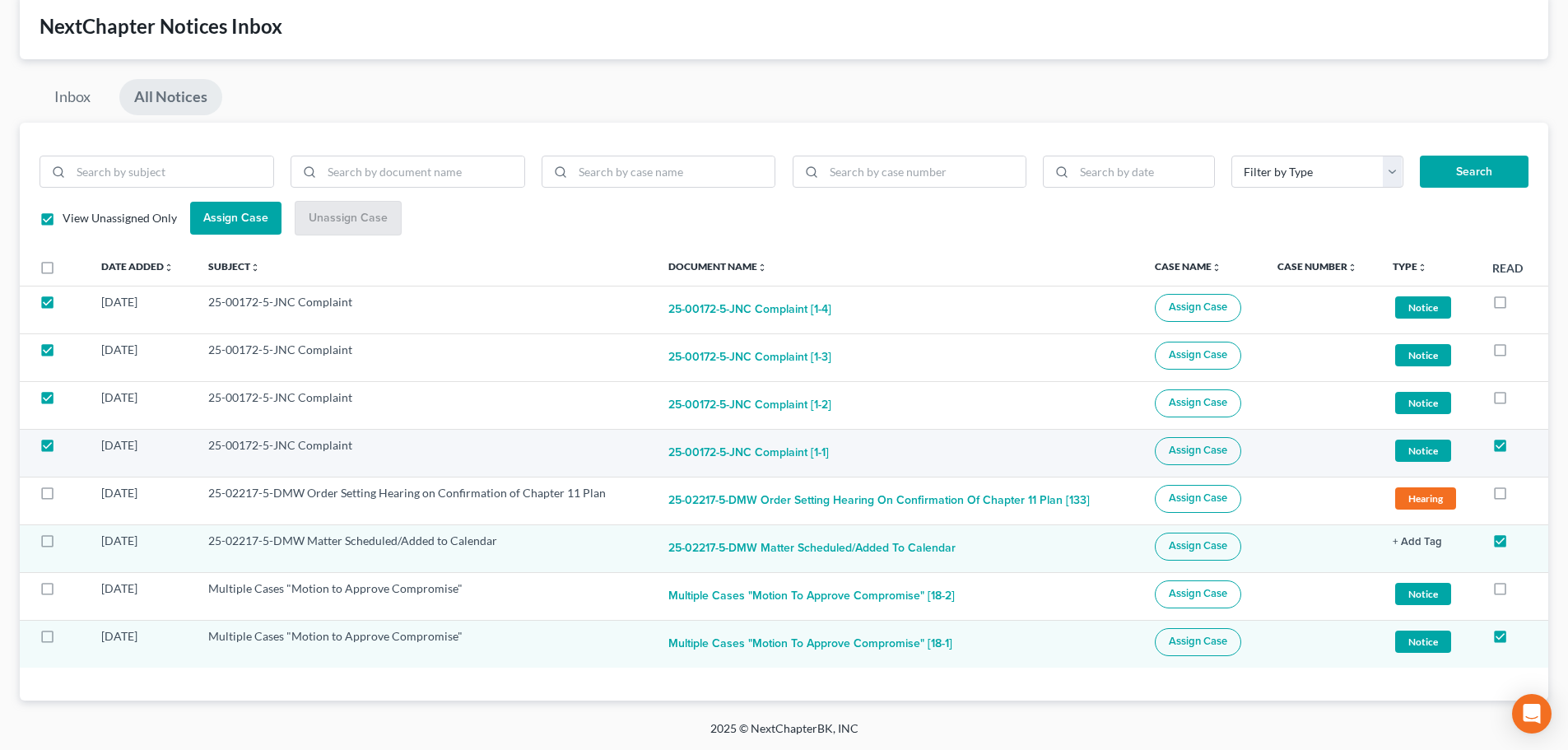
click at [1185, 447] on span "Assign Case" at bounding box center [1198, 449] width 58 height 13
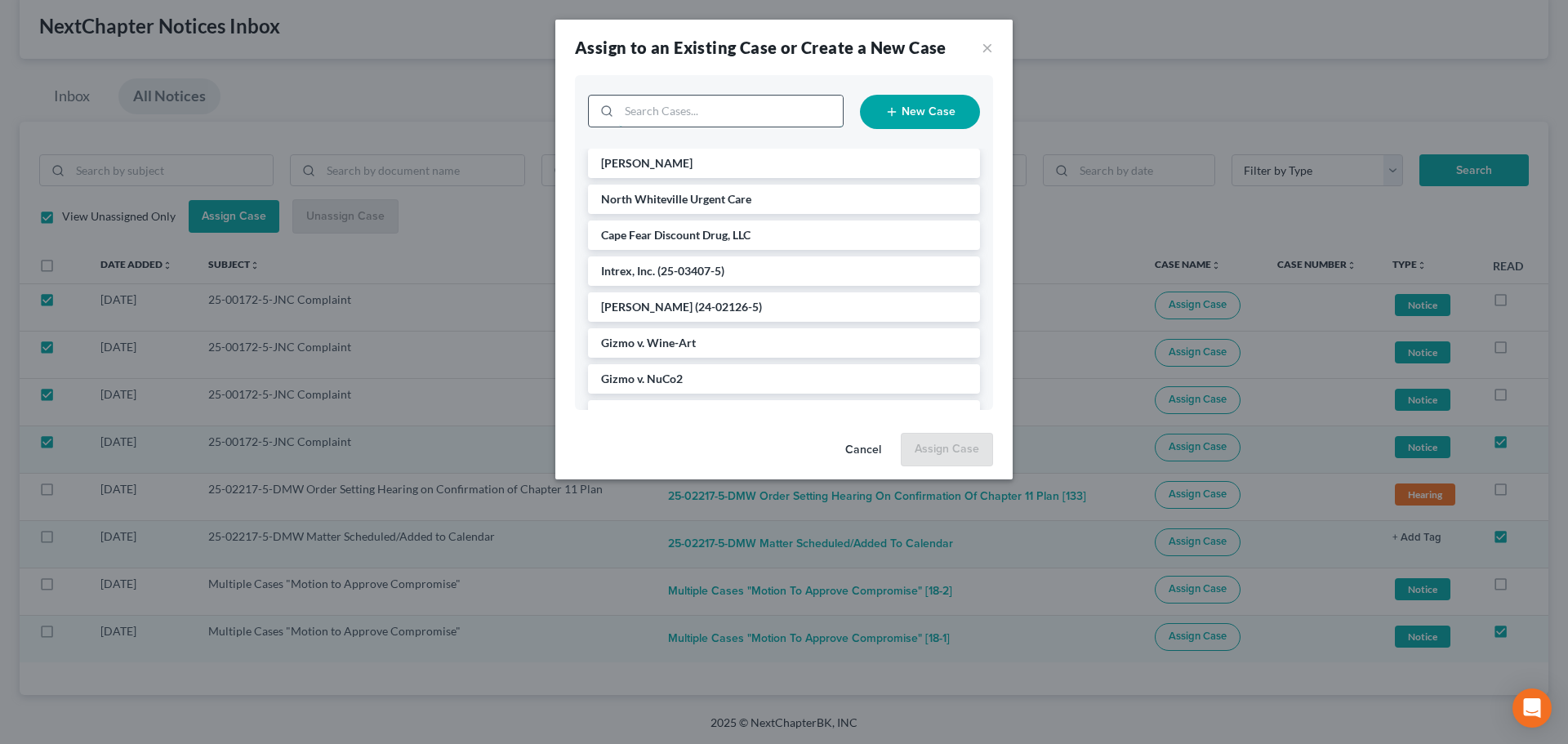
click at [726, 109] on input "search" at bounding box center [731, 111] width 223 height 31
type input "Gizmo v. Sof"
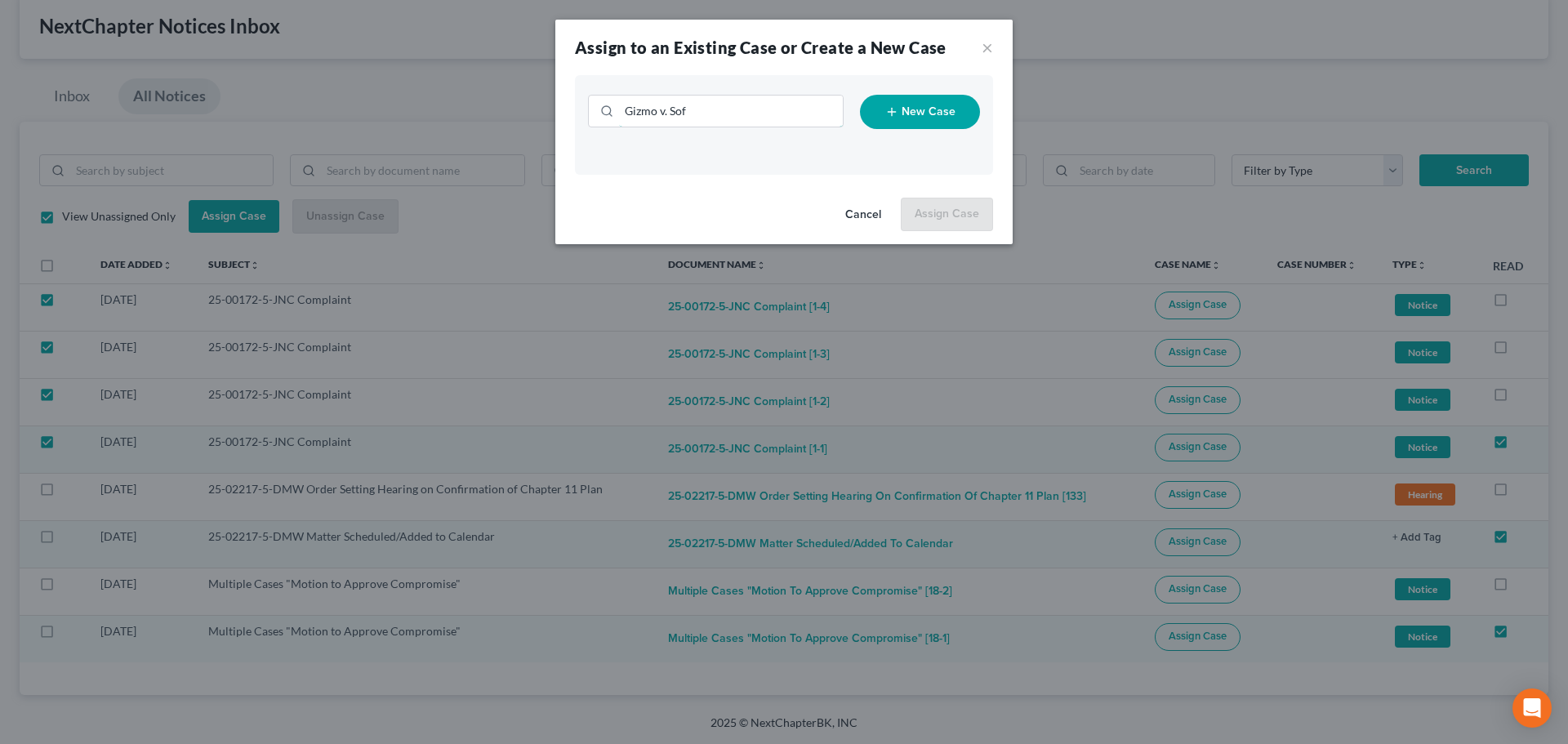
click at [726, 109] on input "Gizmo v. Sof" at bounding box center [731, 111] width 223 height 31
type input "Gizmo v. Sofi AP"
drag, startPoint x: 718, startPoint y: 115, endPoint x: 553, endPoint y: 117, distance: 165.0
click at [553, 117] on div "Assign to an Existing Case or Create a New Case × Gizmo v. Sofi AP New Case Can…" at bounding box center [784, 372] width 1568 height 744
click at [934, 117] on button "New Case" at bounding box center [919, 112] width 120 height 34
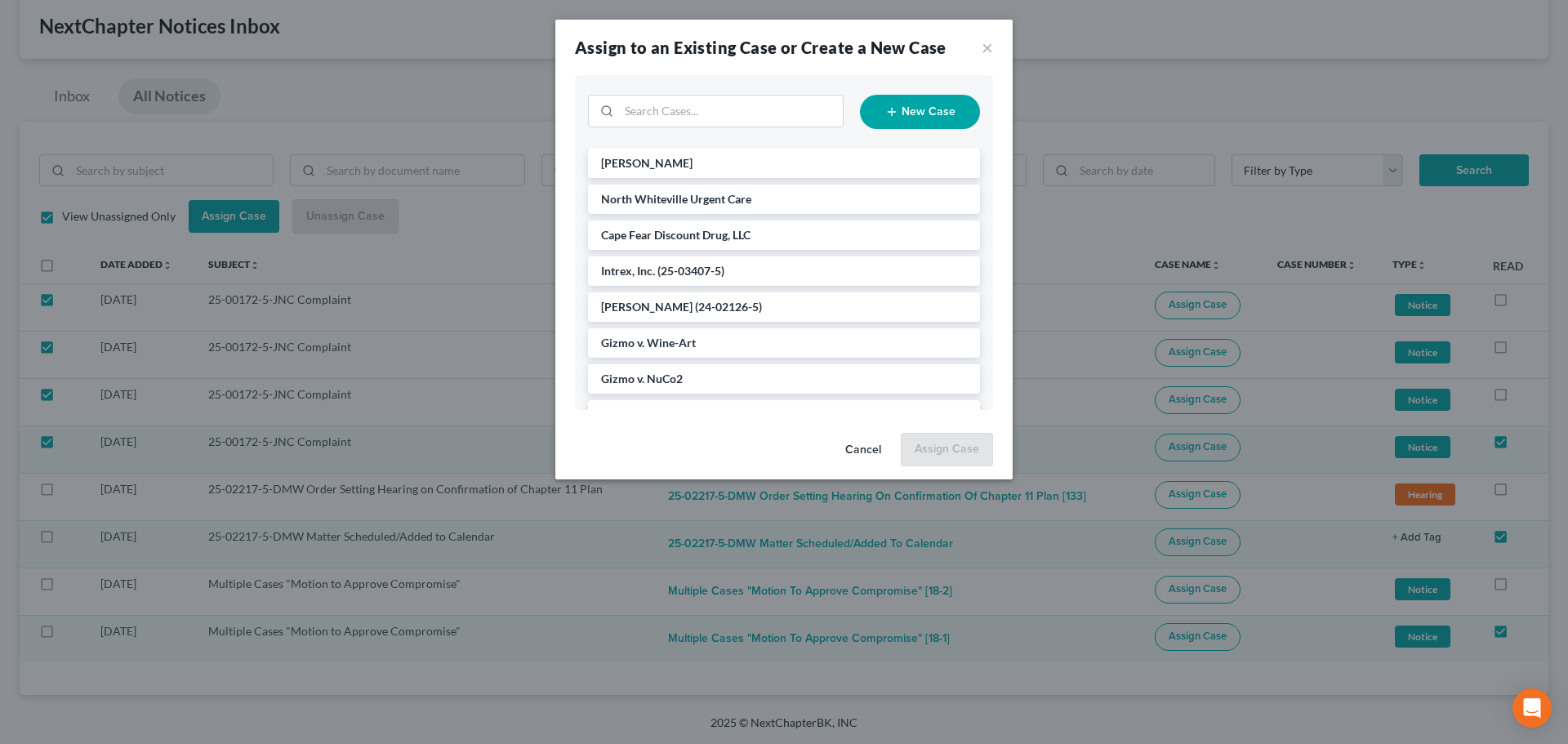
click at [921, 100] on button "New Case" at bounding box center [919, 112] width 120 height 34
select select "57"
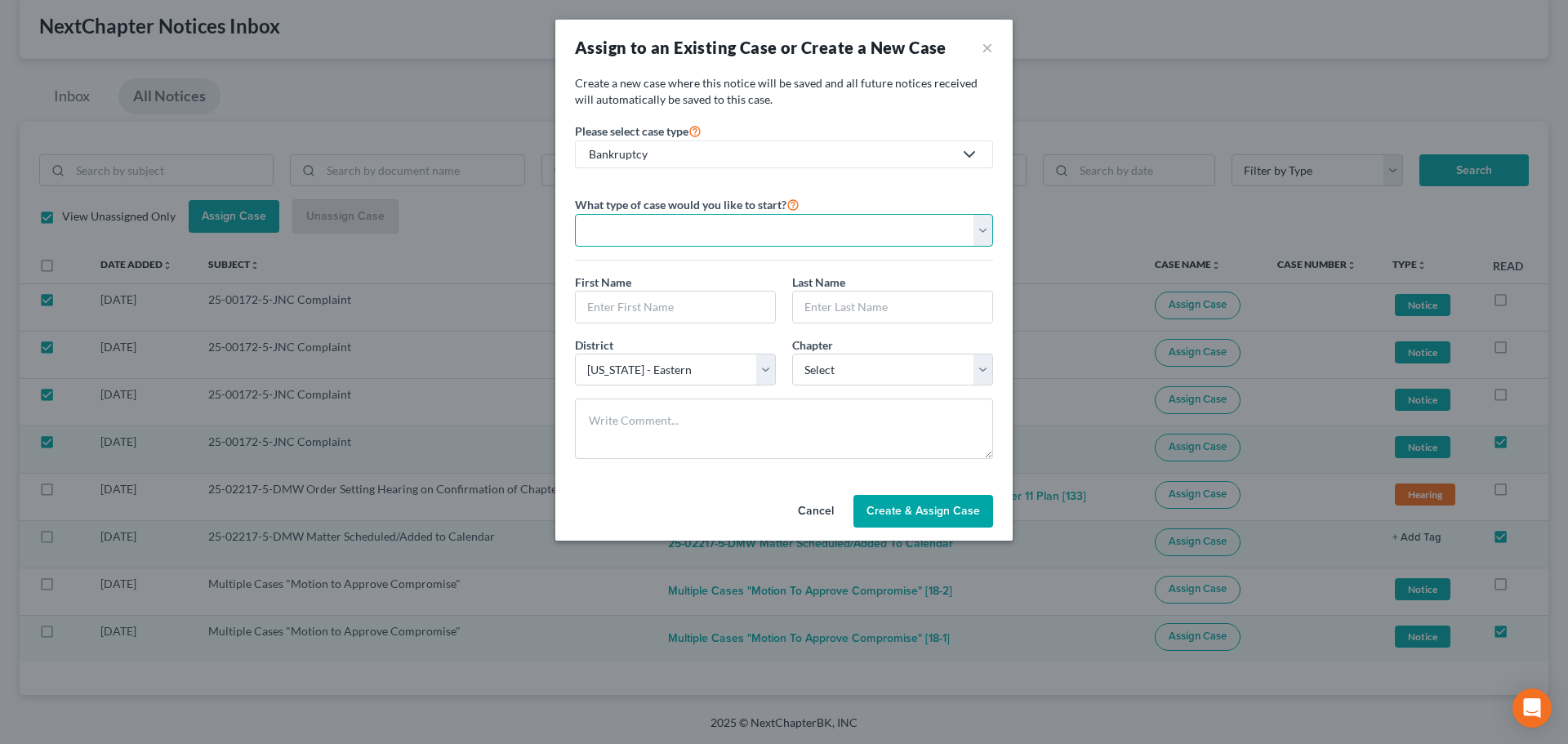
click at [789, 225] on select "Personal Business" at bounding box center [784, 230] width 418 height 32
select select "1"
click at [575, 213] on select "Personal Business" at bounding box center [784, 230] width 418 height 32
click at [697, 312] on input "text" at bounding box center [784, 307] width 416 height 31
paste input "Gizmo v. Sofi AP"
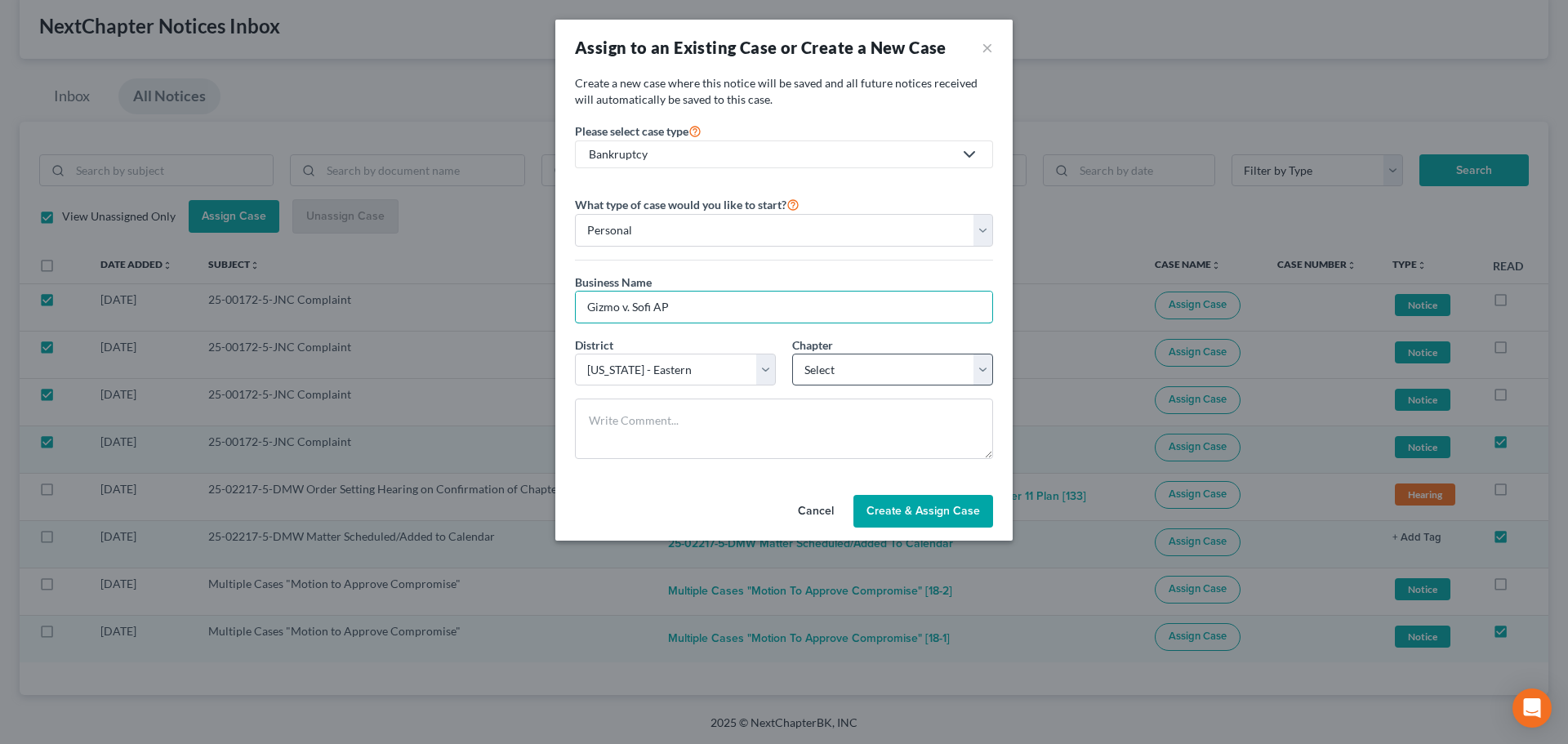
type input "Gizmo v. Sofi AP"
drag, startPoint x: 983, startPoint y: 378, endPoint x: 967, endPoint y: 382, distance: 16.5
click at [982, 378] on select "Select 7 11 12" at bounding box center [892, 369] width 201 height 32
select select "1"
click at [792, 353] on select "Select 7 11 12" at bounding box center [892, 369] width 201 height 32
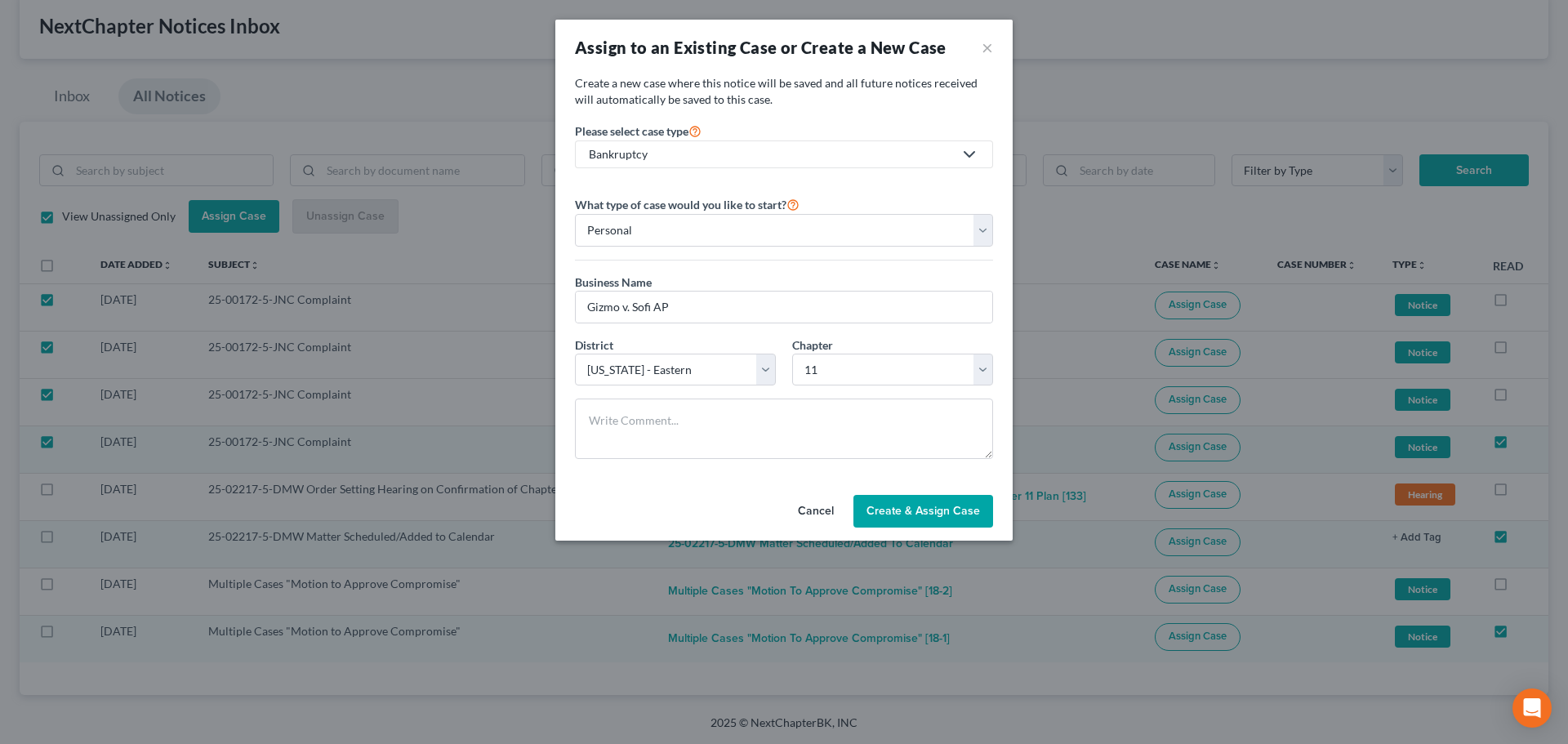
click at [918, 514] on span "Create & Assign Case" at bounding box center [924, 510] width 114 height 14
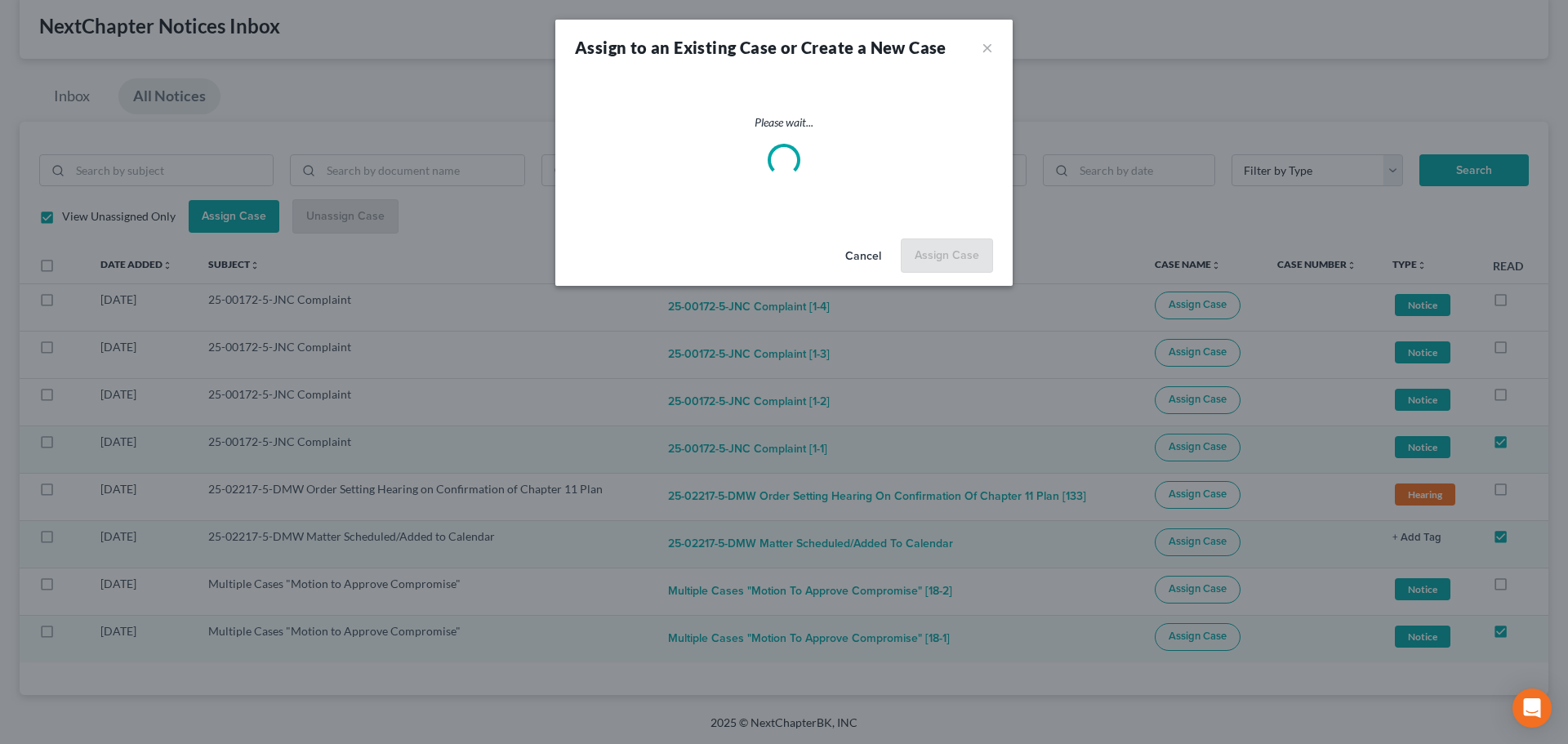
checkbox input "false"
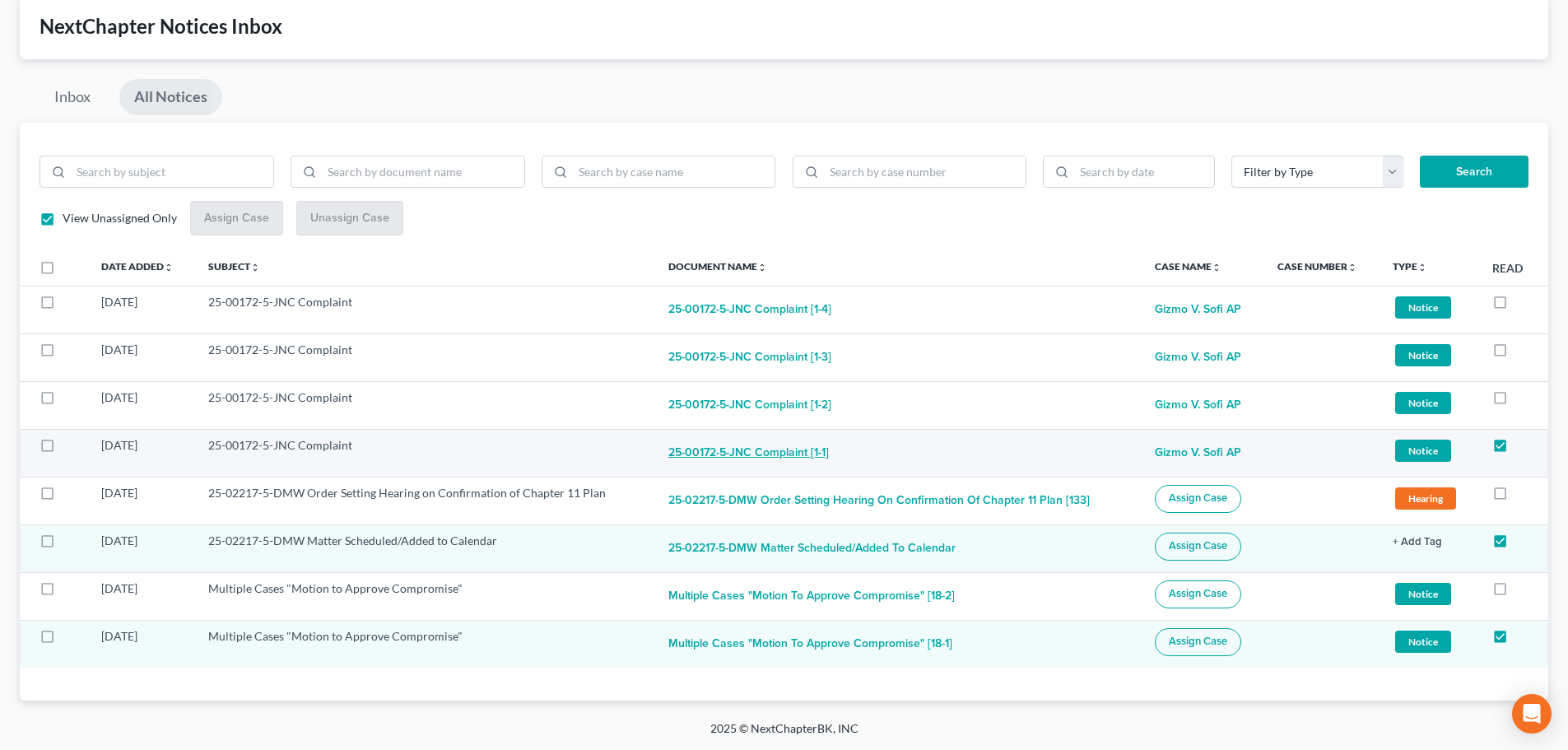
click at [788, 453] on button "25-00172-5-JNC Complaint [1-1]" at bounding box center [749, 453] width 161 height 33
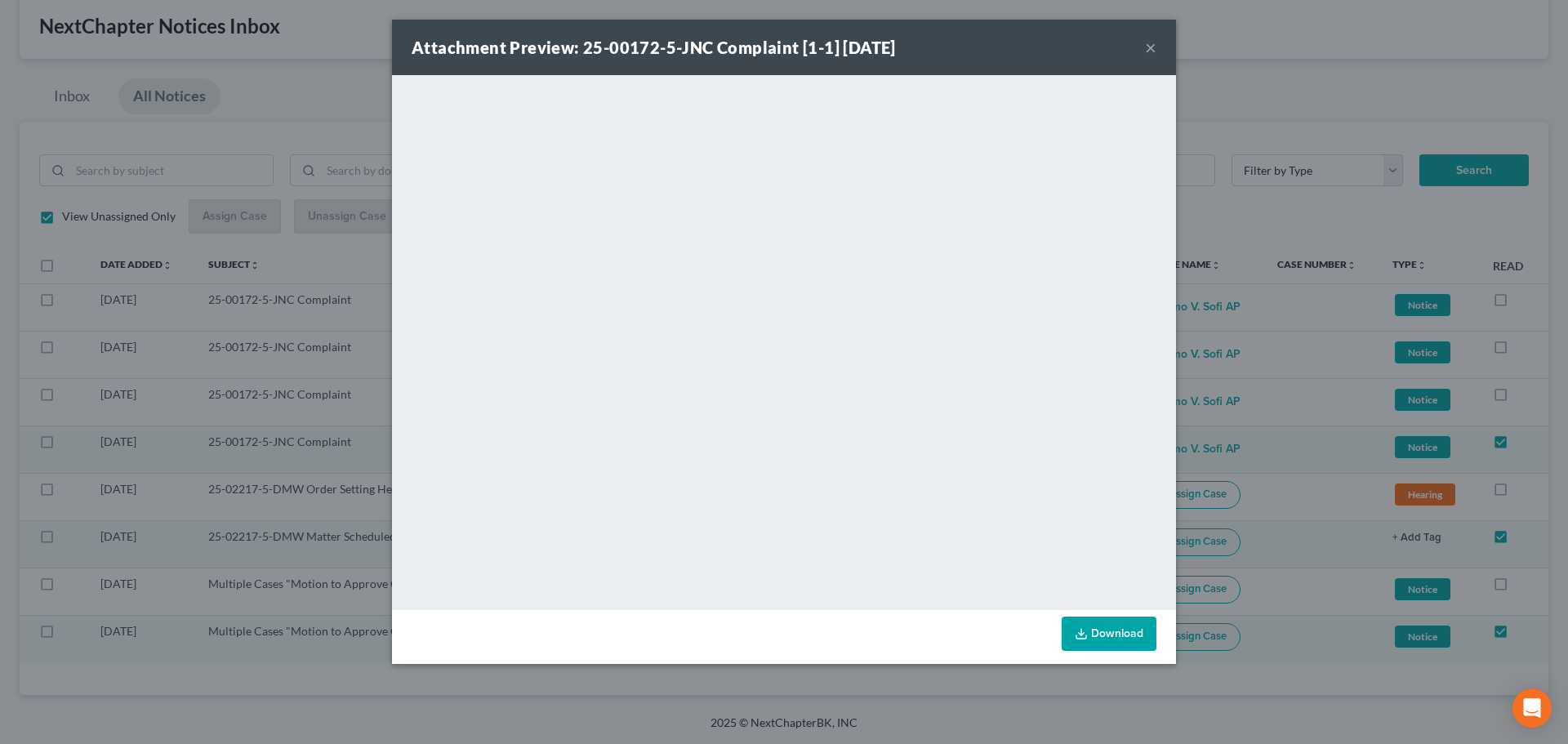
click at [1151, 48] on button "×" at bounding box center [1151, 48] width 12 height 20
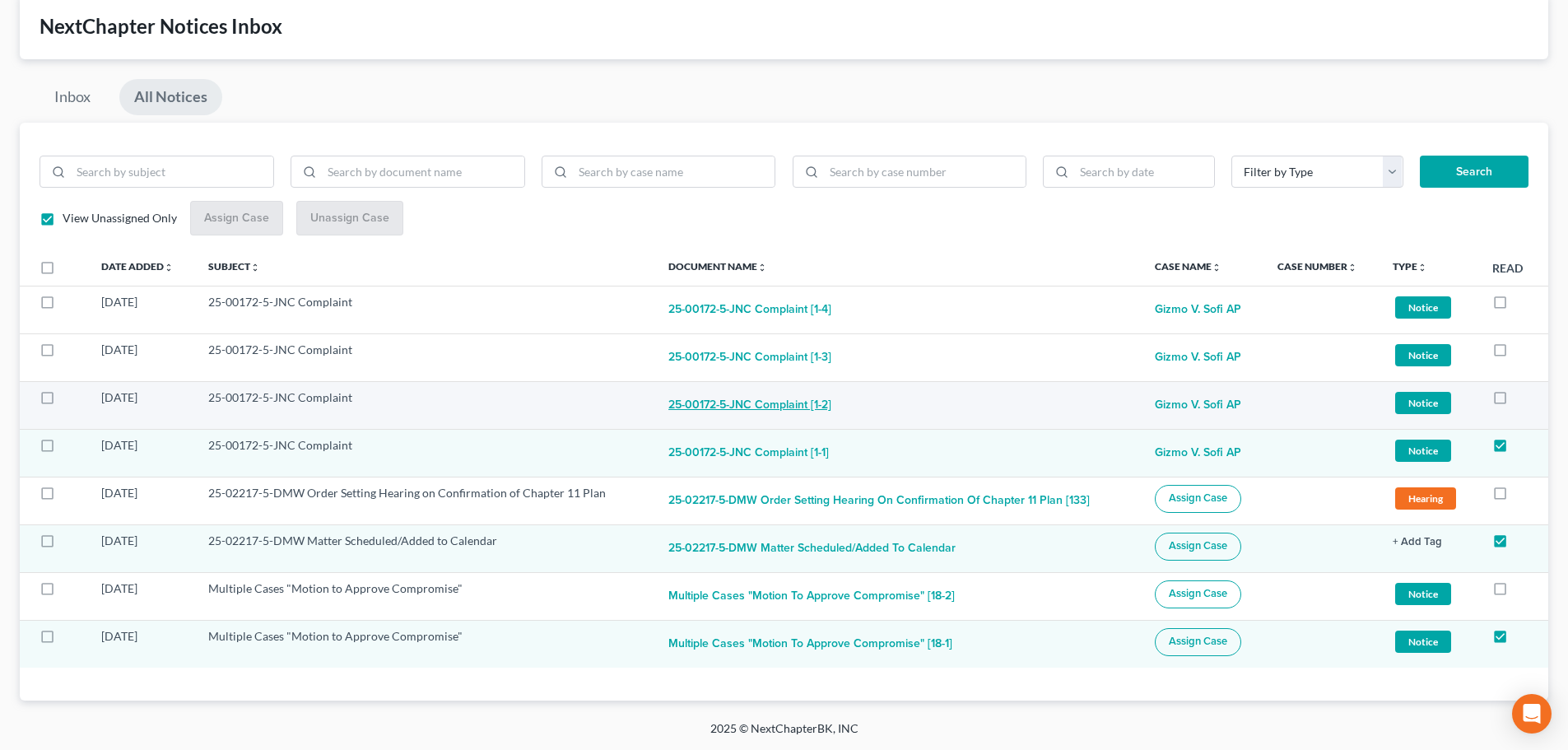
click at [801, 415] on button "25-00172-5-JNC Complaint [1-2]" at bounding box center [749, 406] width 163 height 33
checkbox input "true"
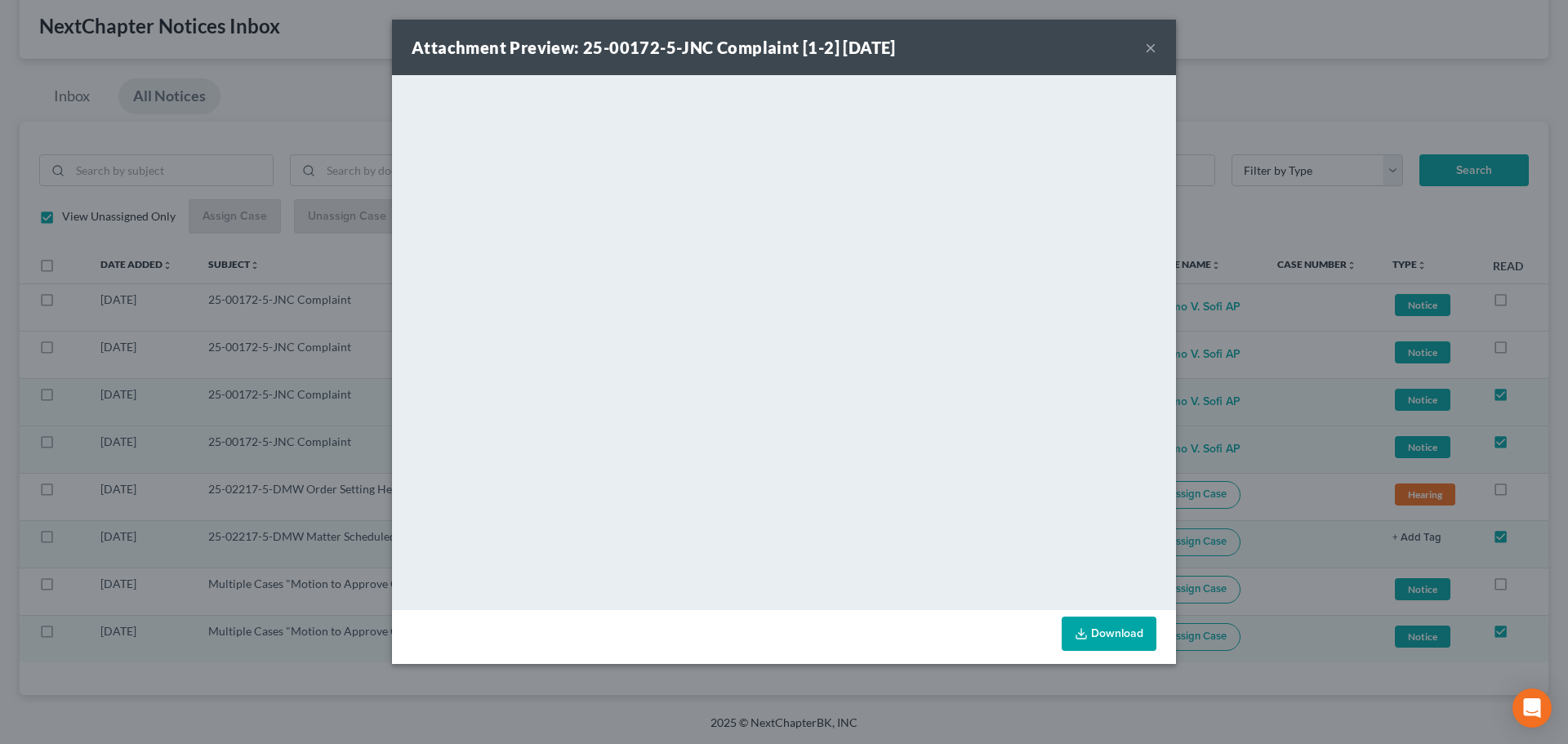
click at [1152, 47] on button "×" at bounding box center [1151, 48] width 12 height 20
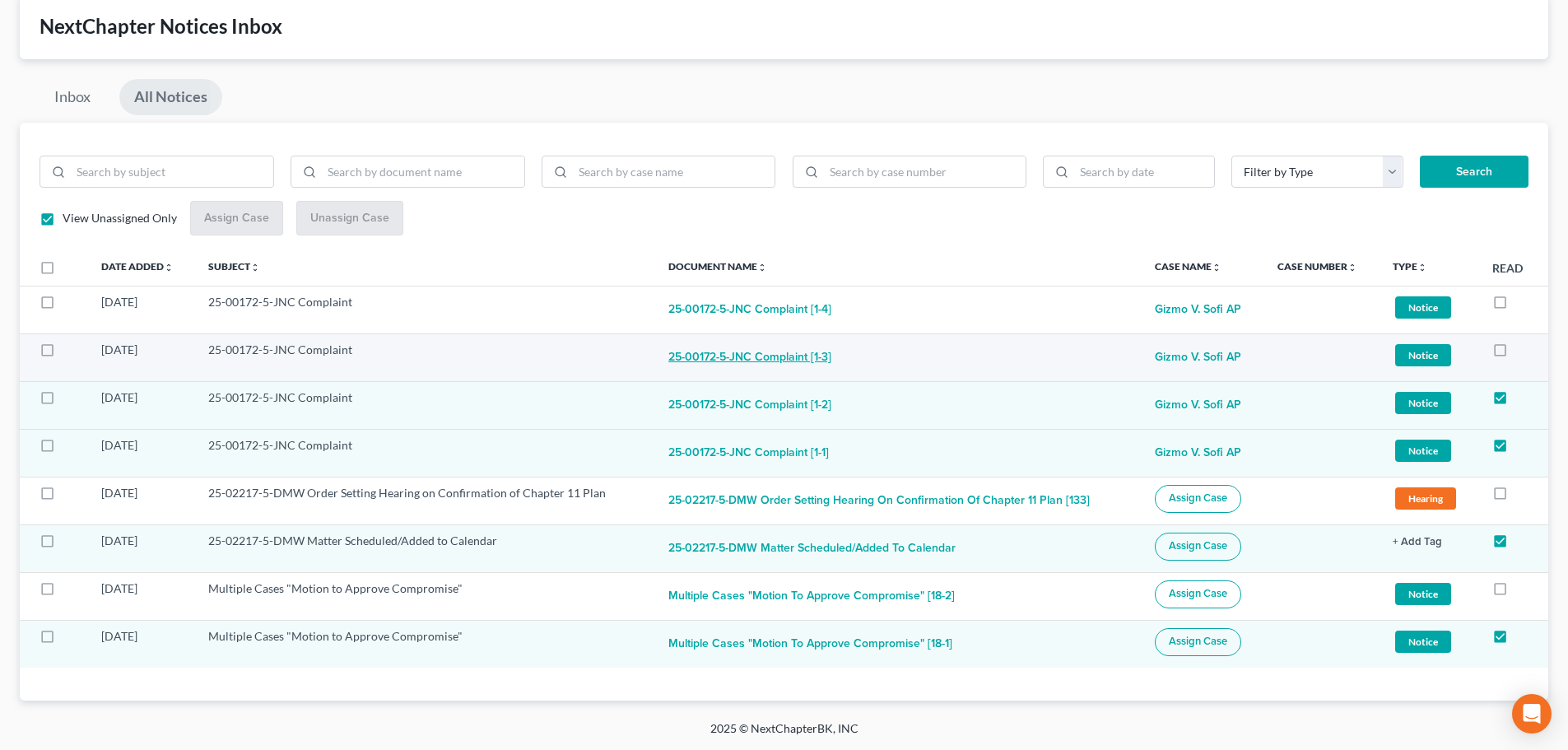
click at [777, 358] on button "25-00172-5-JNC Complaint [1-3]" at bounding box center [749, 358] width 163 height 33
checkbox input "true"
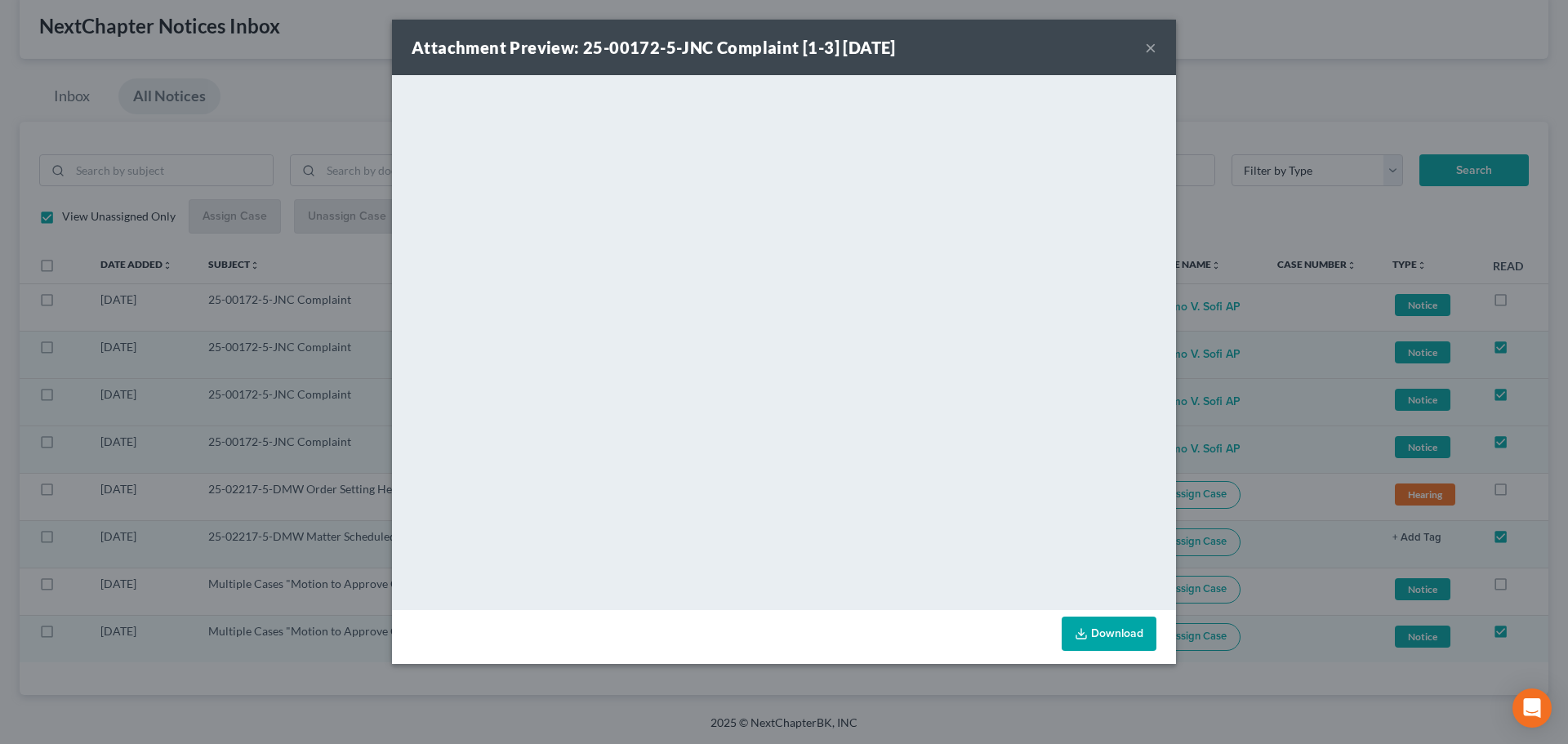
click at [1151, 51] on button "×" at bounding box center [1151, 48] width 12 height 20
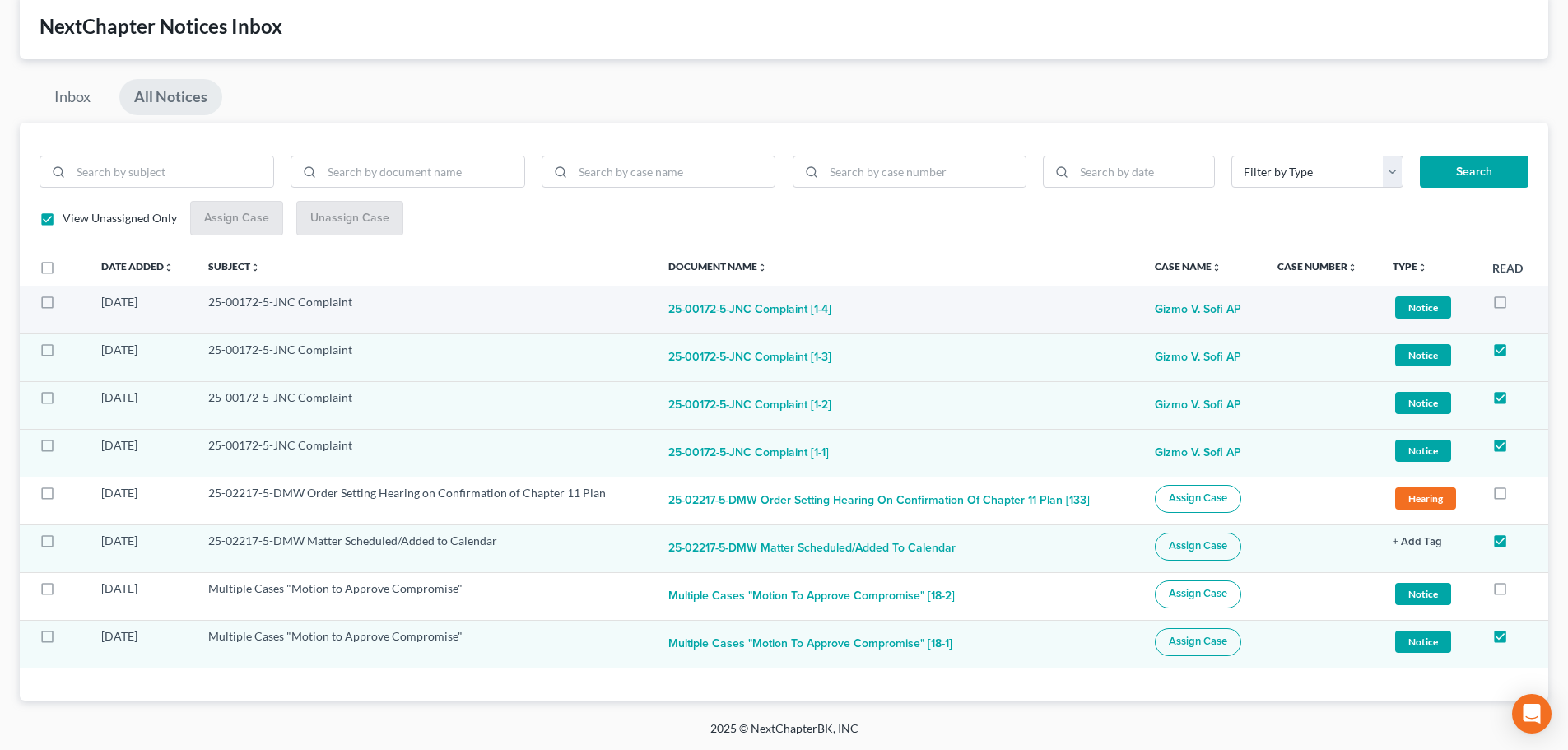
click at [774, 306] on button "25-00172-5-JNC Complaint [1-4]" at bounding box center [749, 311] width 163 height 33
checkbox input "true"
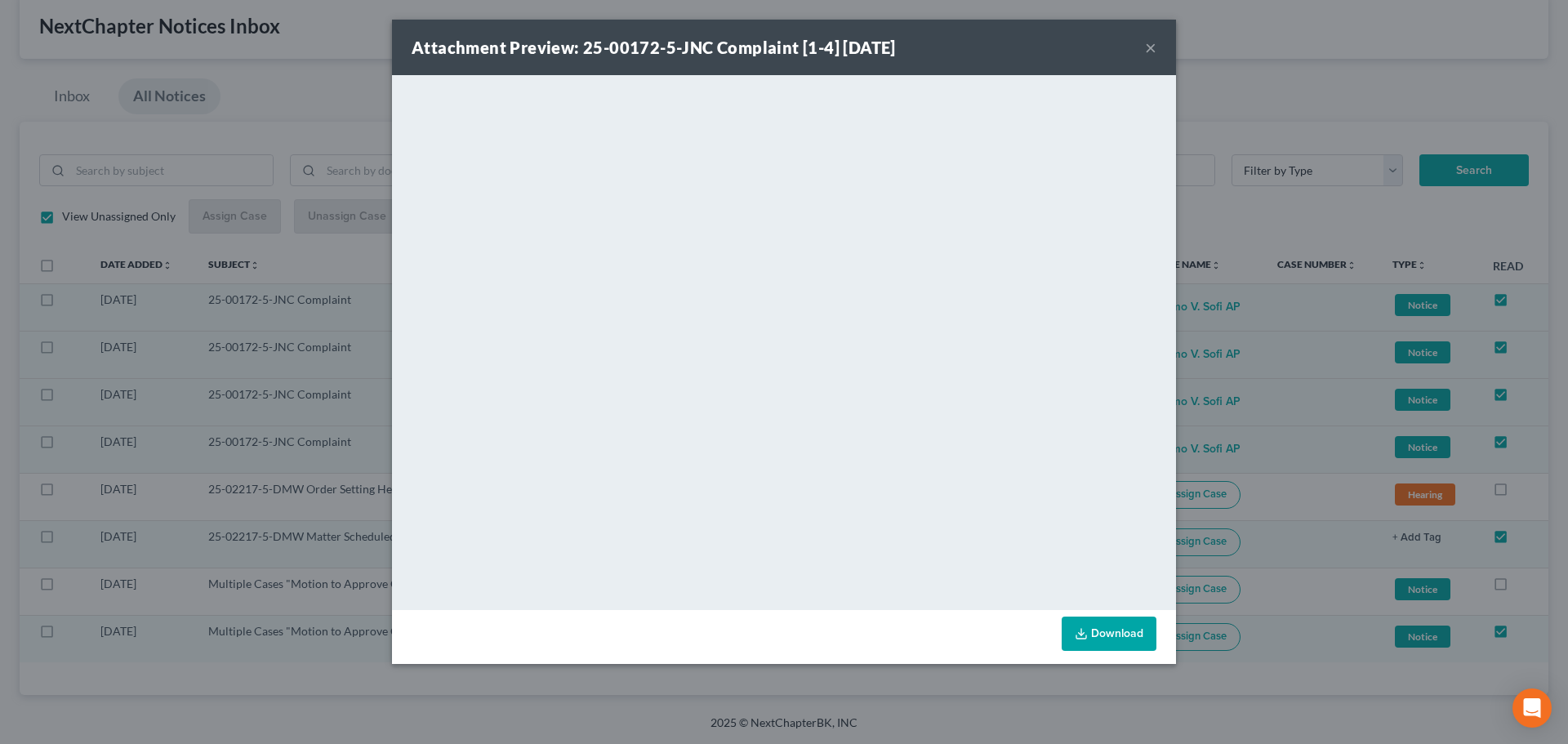
click at [1151, 44] on button "×" at bounding box center [1151, 48] width 12 height 20
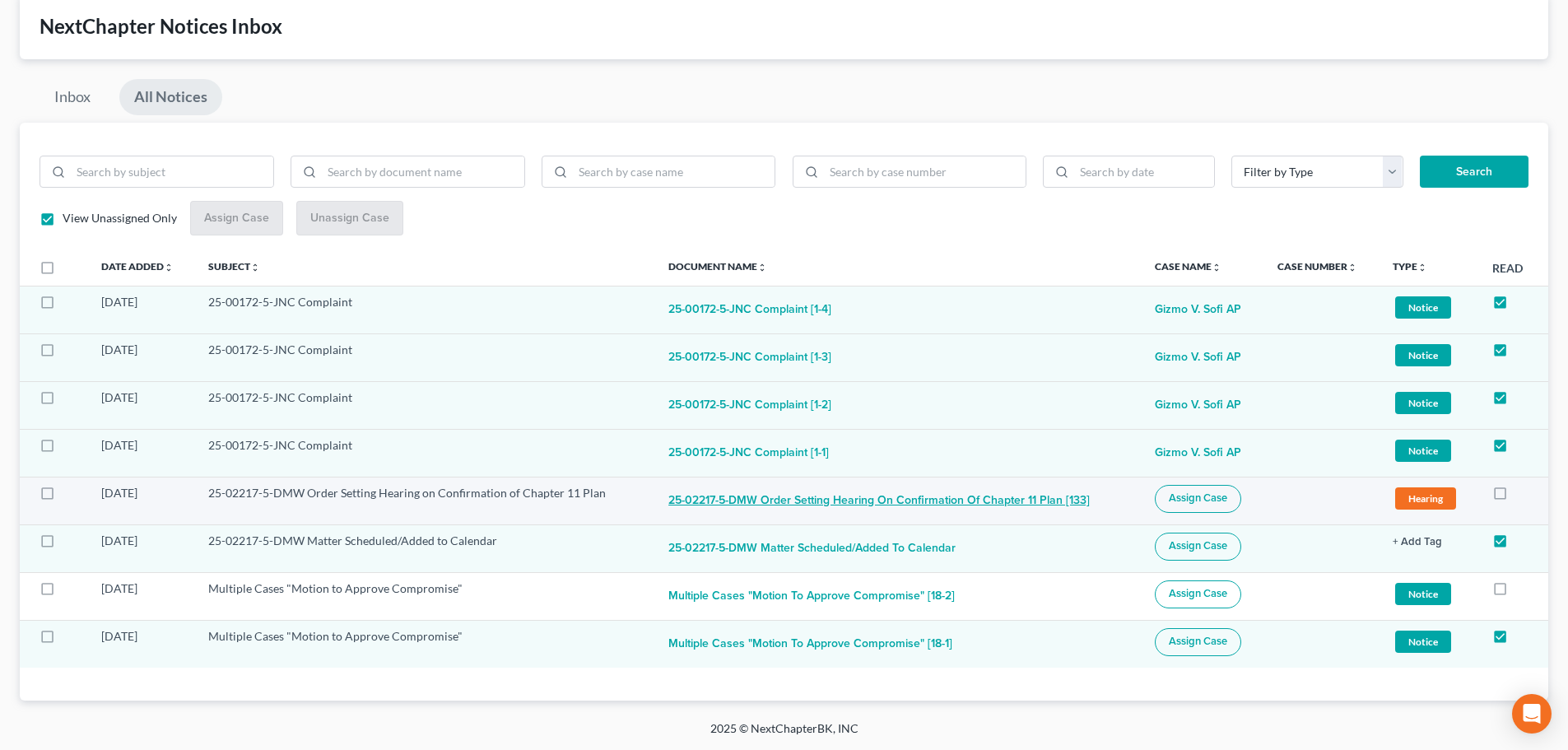
click at [717, 496] on button "25-02217-5-DMW Order Setting Hearing on Confirmation of Chapter 11 Plan [133]" at bounding box center [879, 501] width 422 height 33
checkbox input "true"
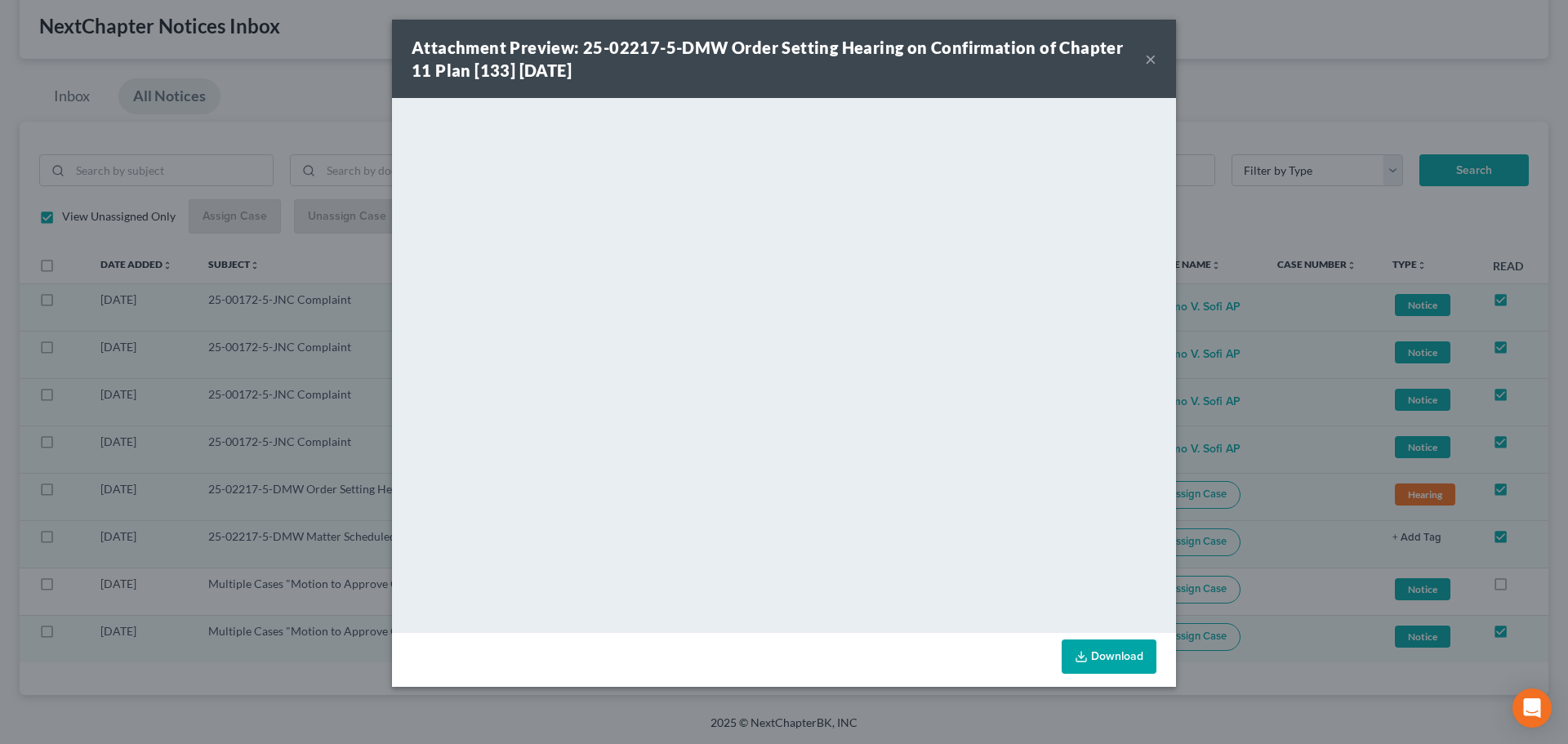
click at [1144, 57] on div "Attachment Preview: 25-02217-5-DMW Order Setting Hearing on Confirmation of Cha…" at bounding box center [779, 59] width 734 height 46
click at [1153, 59] on button "×" at bounding box center [1151, 59] width 12 height 20
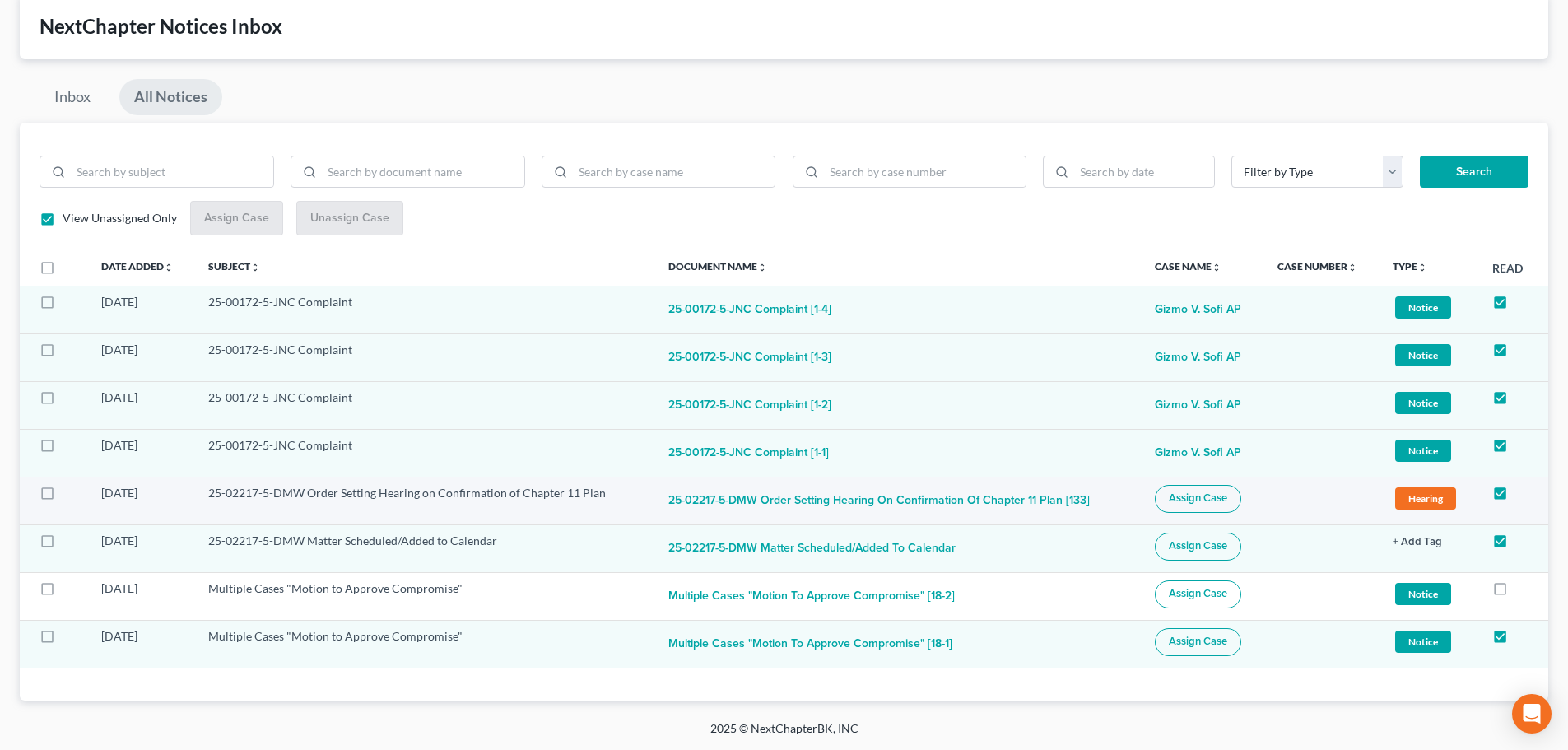
click at [63, 497] on label at bounding box center [63, 497] width 0 height 0
click at [69, 496] on input "checkbox" at bounding box center [74, 490] width 11 height 11
checkbox input "true"
click at [63, 545] on label at bounding box center [63, 545] width 0 height 0
click at [69, 540] on input "checkbox" at bounding box center [74, 538] width 11 height 11
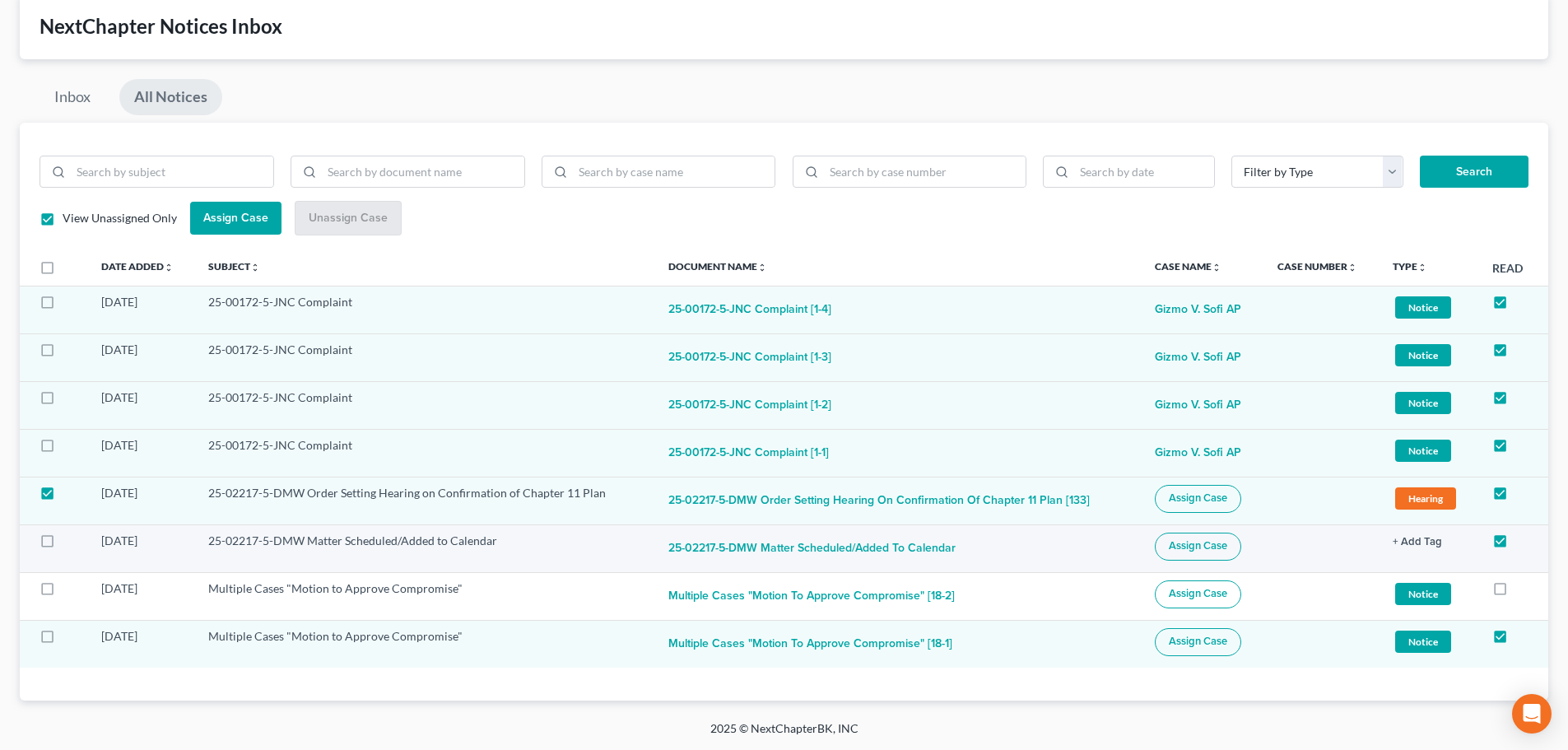
checkbox input "true"
click at [1188, 494] on span "Assign Case" at bounding box center [1198, 498] width 58 height 13
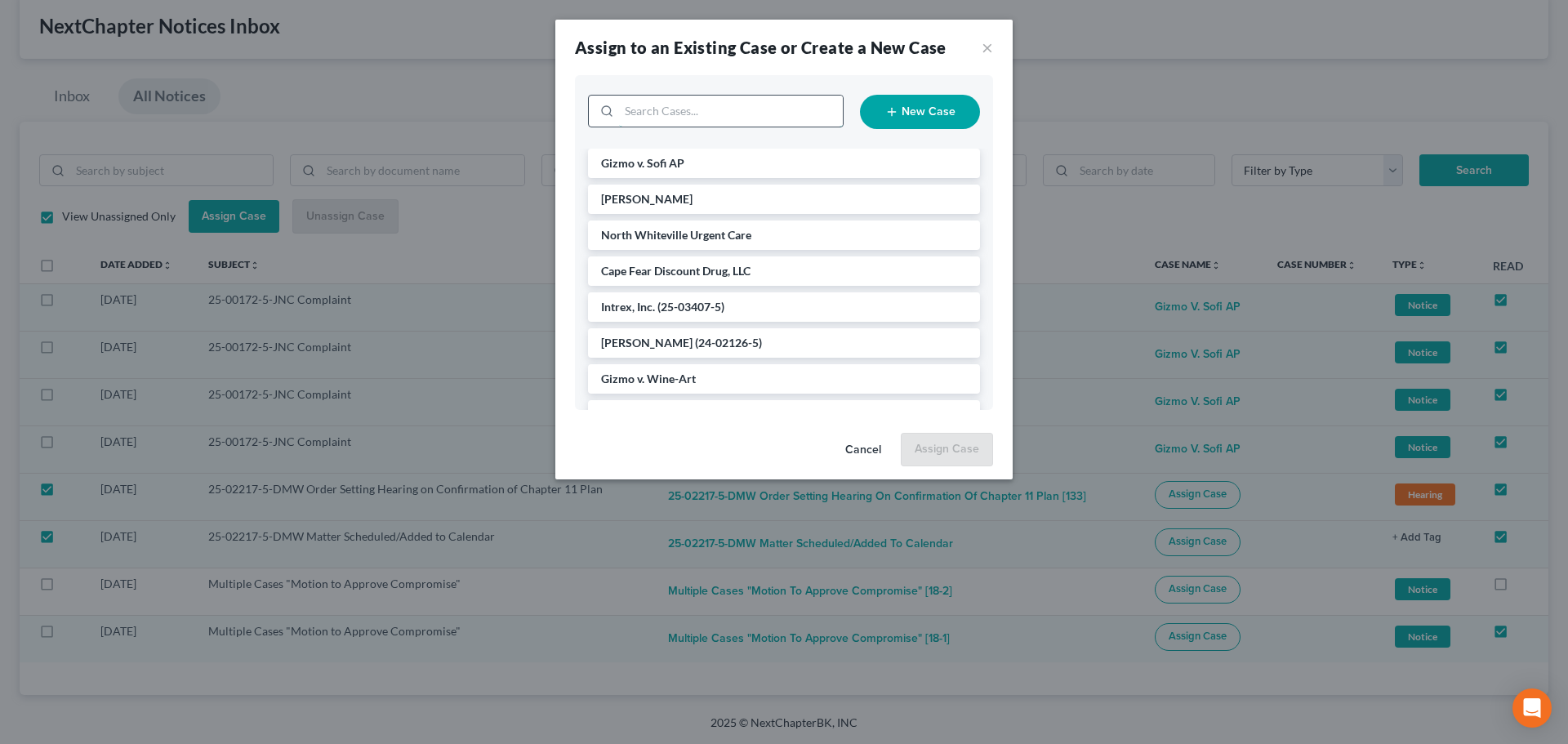
click at [800, 106] on input "search" at bounding box center [731, 111] width 223 height 31
type input "north"
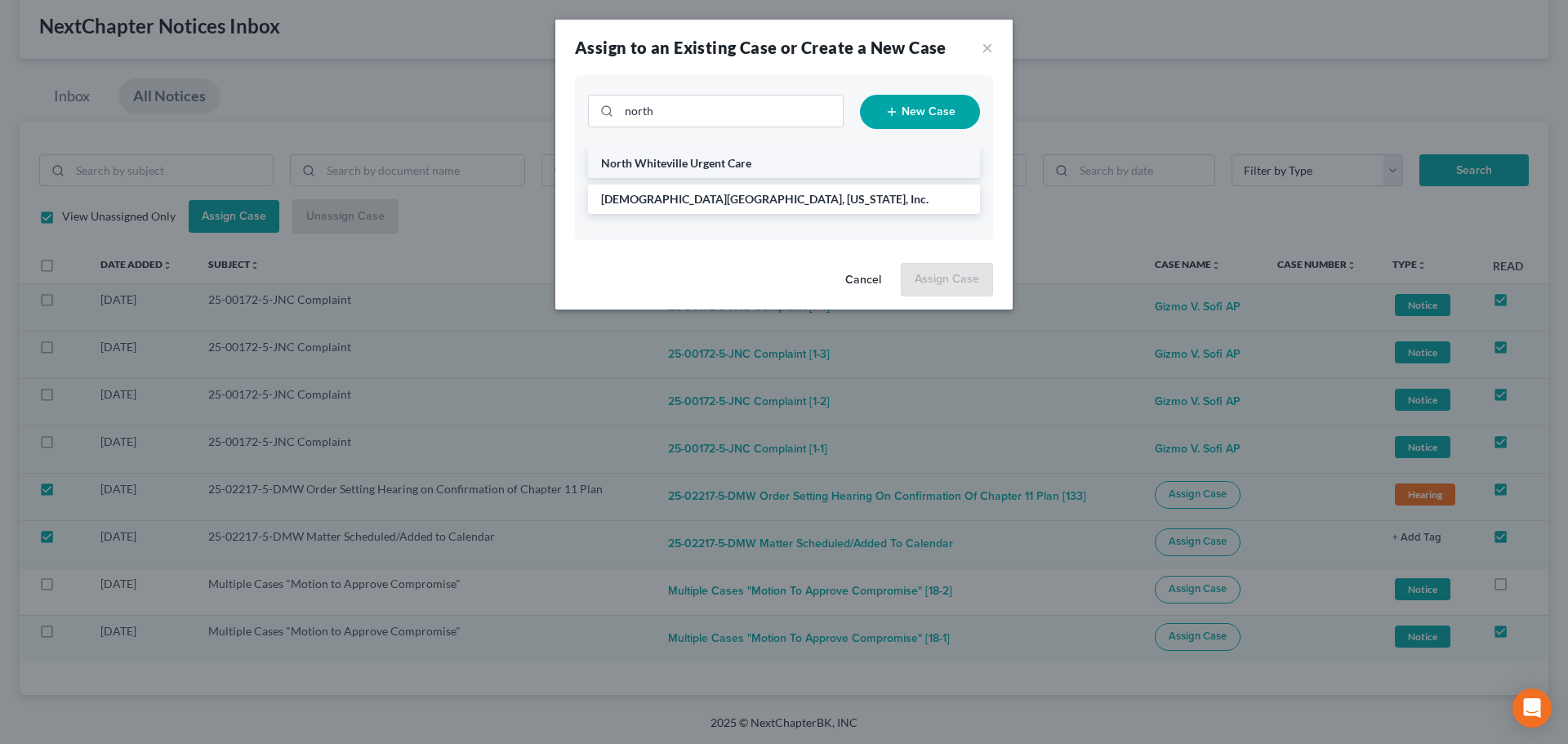
click at [715, 172] on li "North Whiteville Urgent Care" at bounding box center [783, 163] width 392 height 30
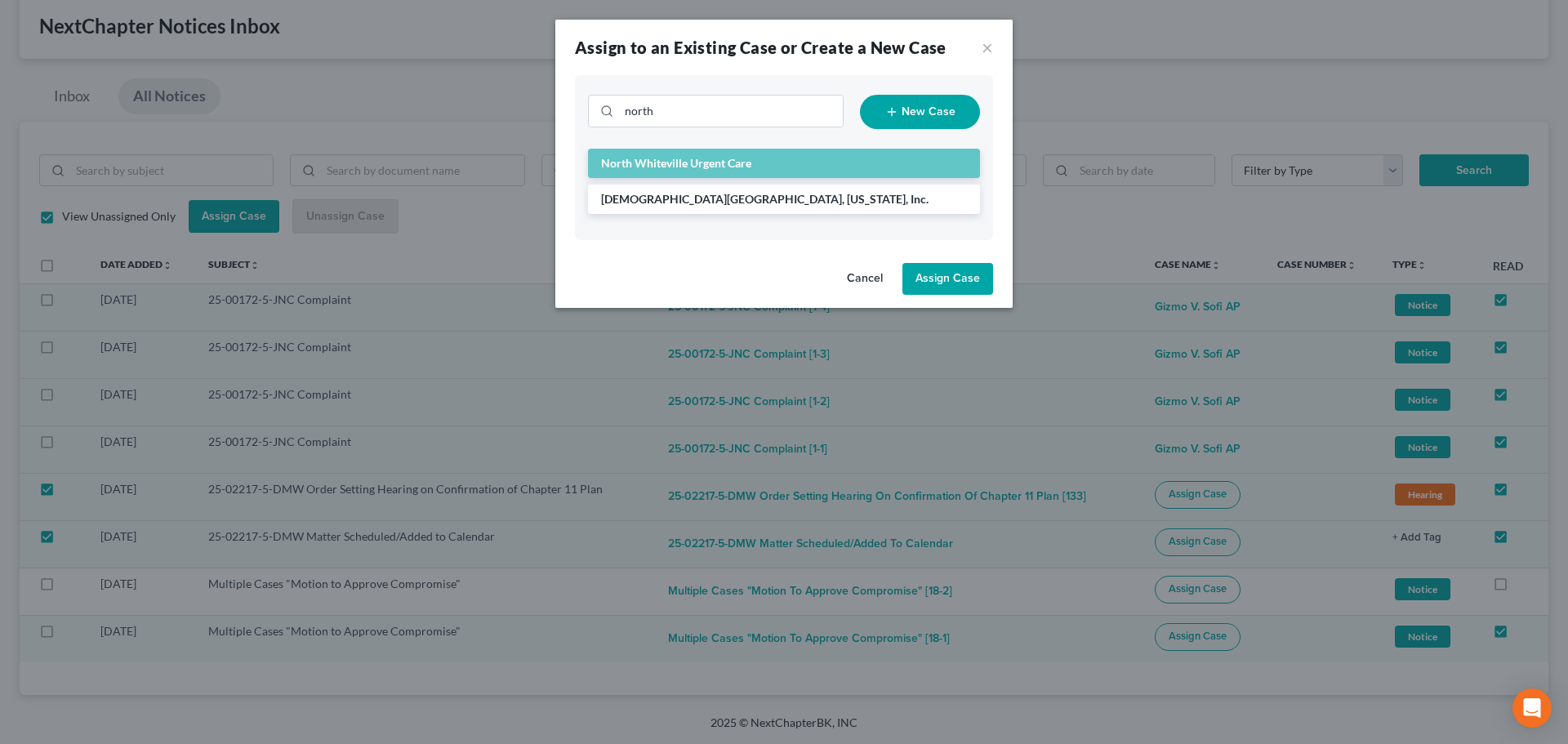
click at [952, 269] on button "Assign Case" at bounding box center [947, 279] width 91 height 32
checkbox input "false"
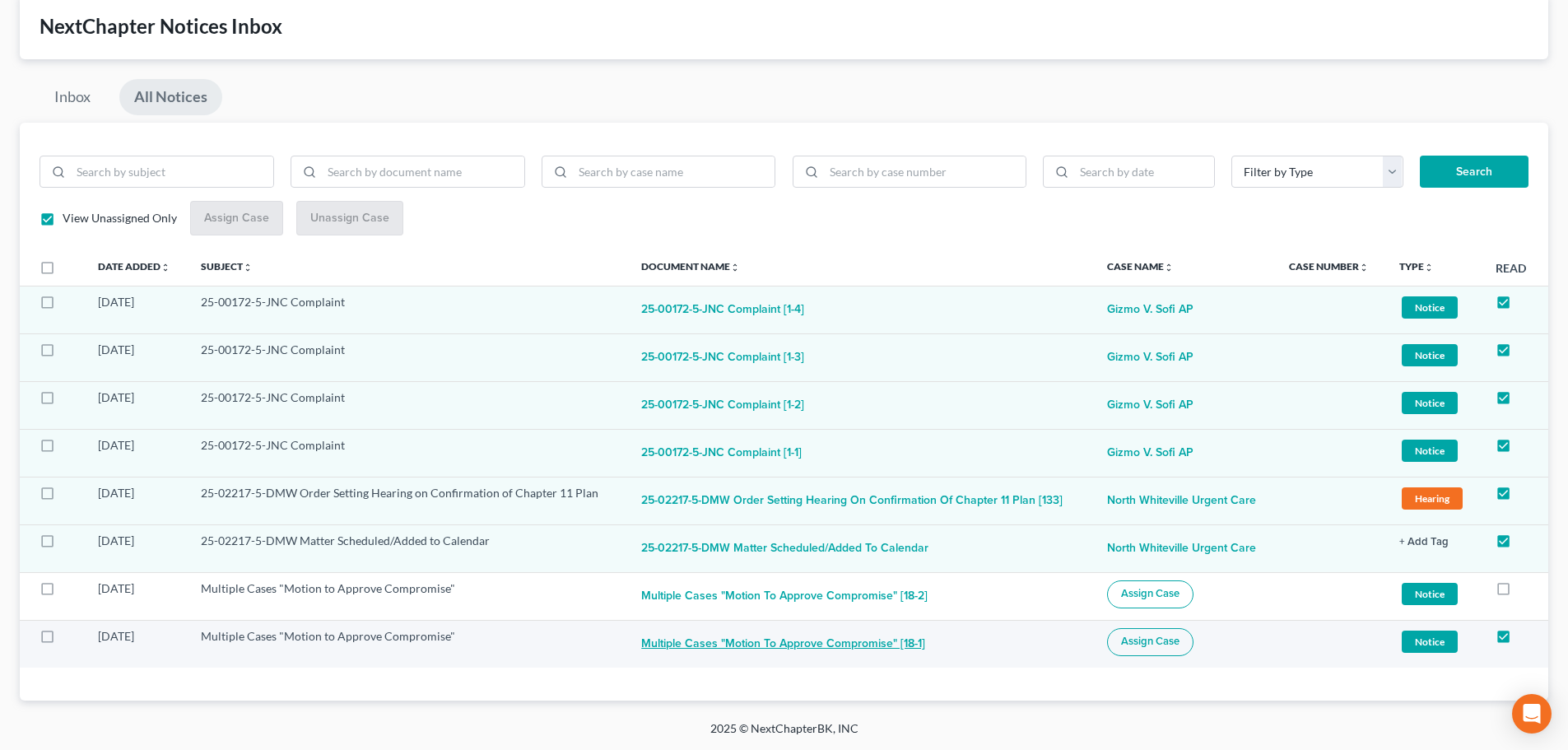
click at [716, 642] on button "Multiple Cases "Motion to Approve Compromise" [18-1]" at bounding box center [783, 644] width 284 height 33
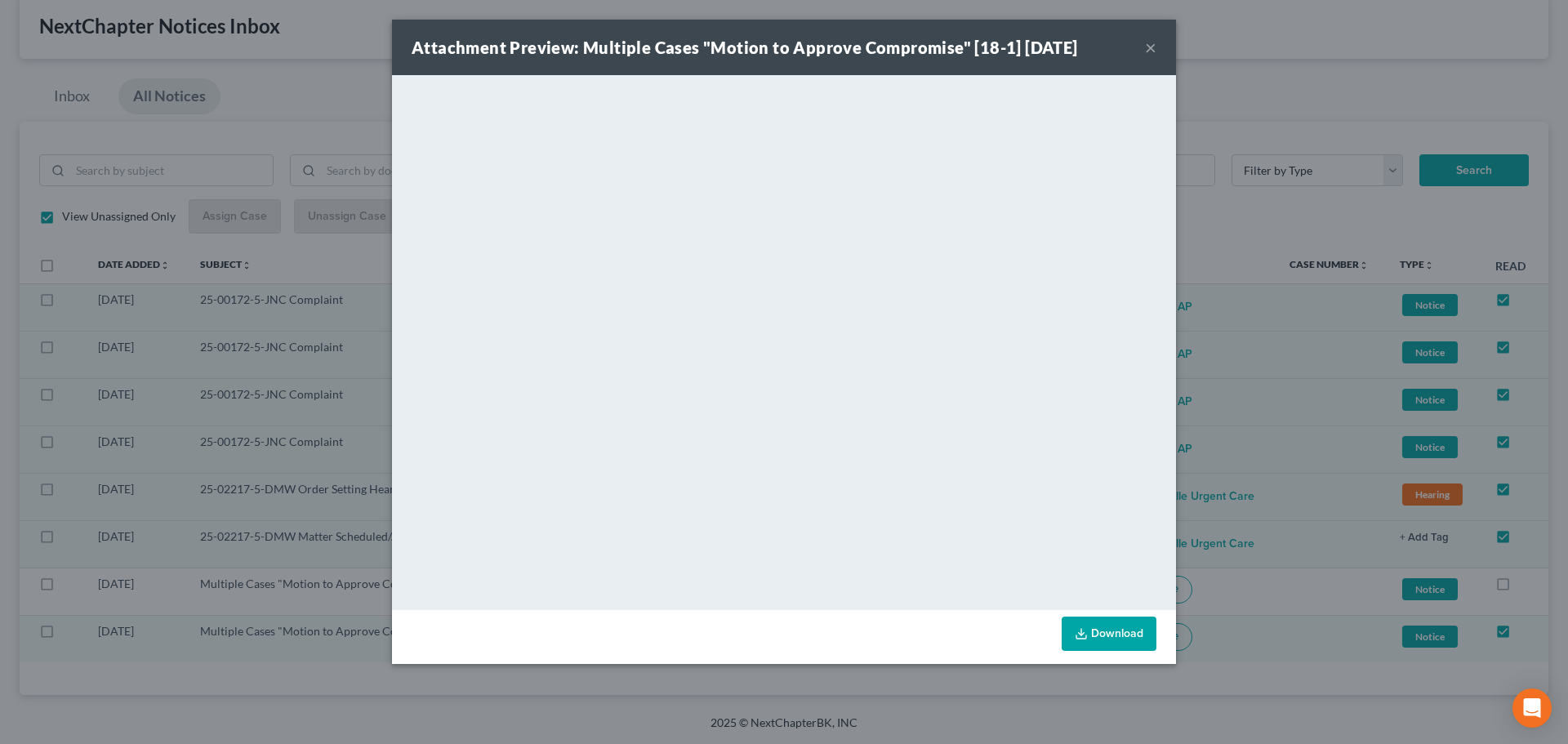
click at [1153, 47] on button "×" at bounding box center [1151, 48] width 12 height 20
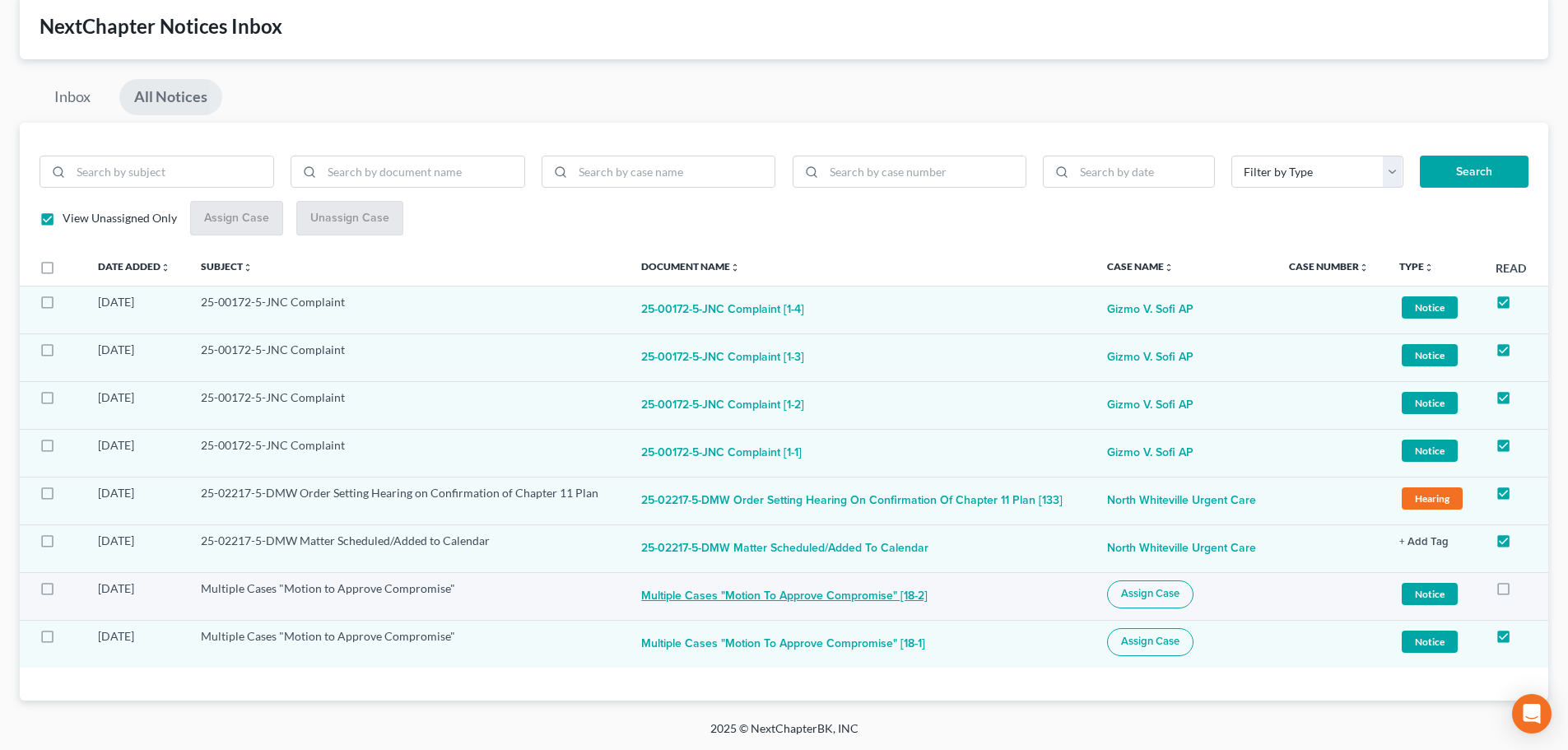
click at [848, 594] on button "Multiple Cases "Motion to Approve Compromise" [18-2]" at bounding box center [784, 597] width 286 height 33
checkbox input "true"
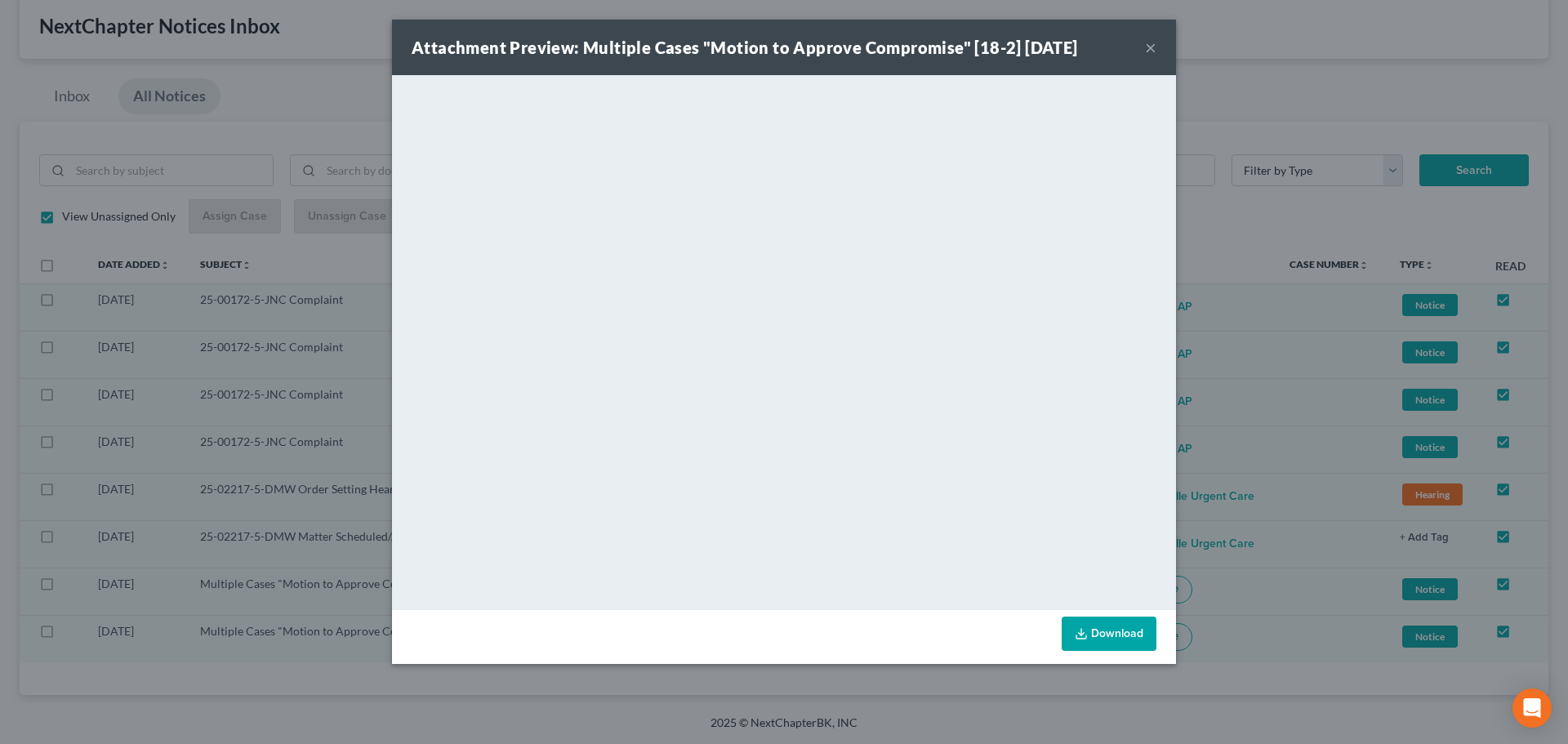
click at [1153, 57] on button "×" at bounding box center [1151, 48] width 12 height 20
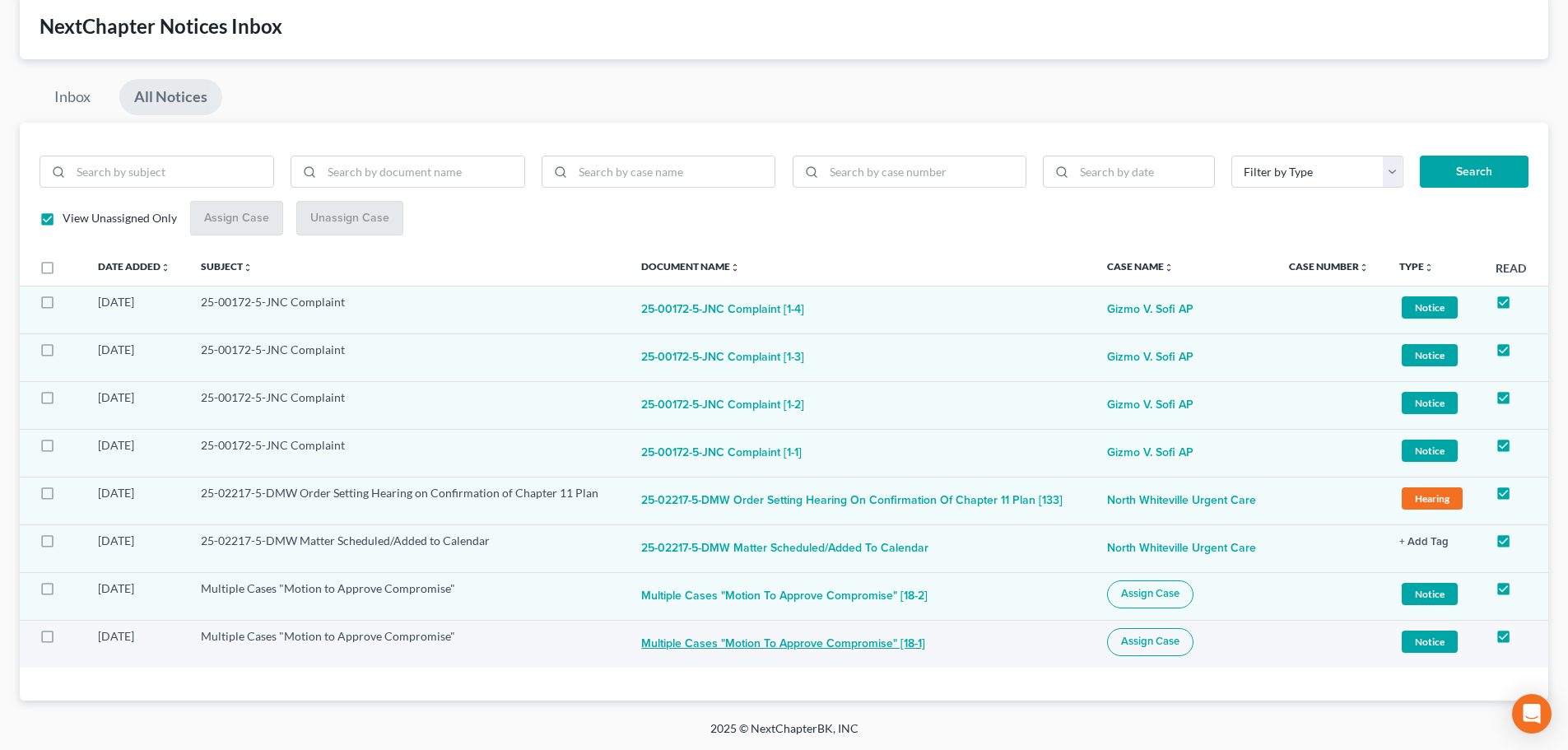
click at [796, 645] on button "Multiple Cases "Motion to Approve Compromise" [18-1]" at bounding box center [783, 644] width 284 height 33
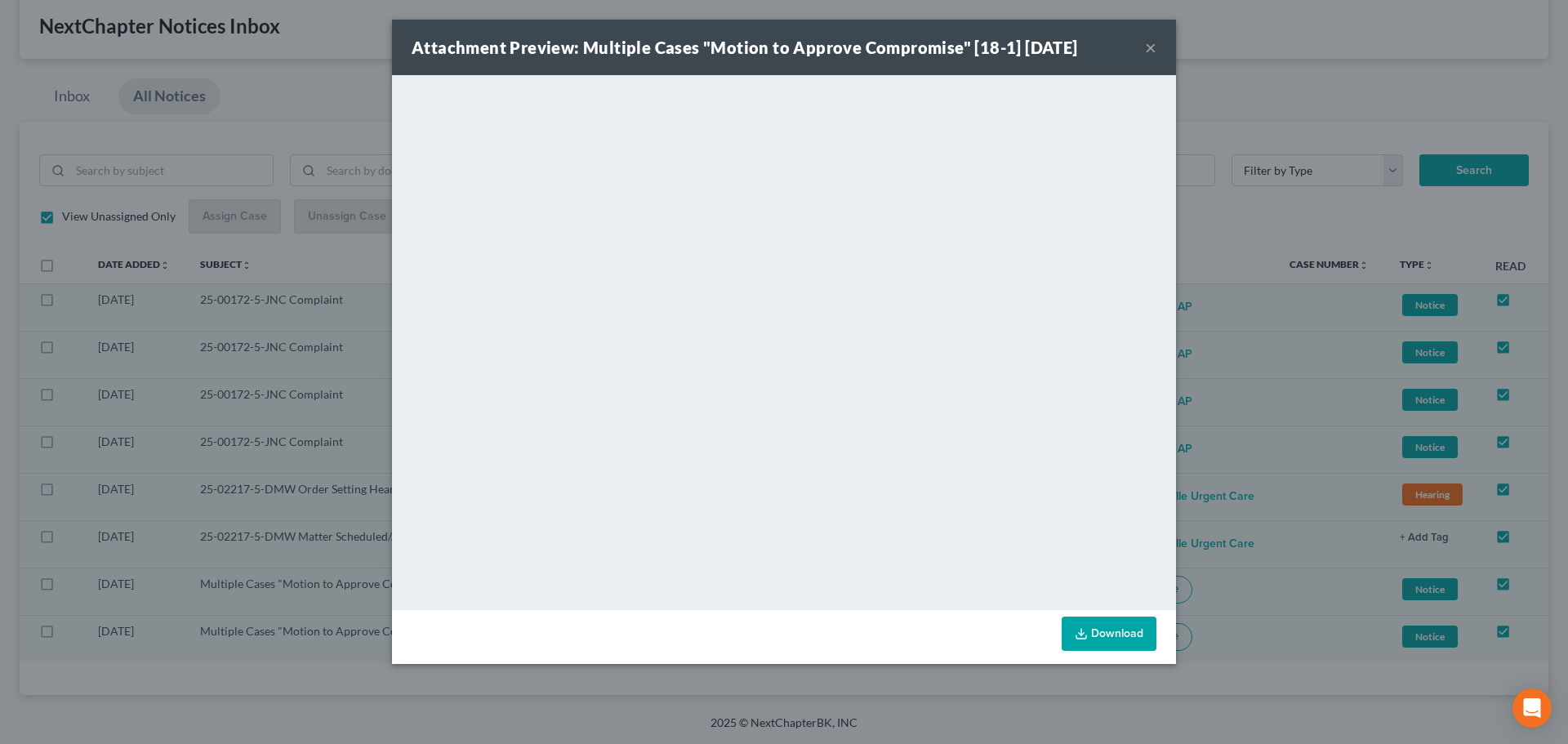
click at [1154, 52] on button "×" at bounding box center [1151, 48] width 12 height 20
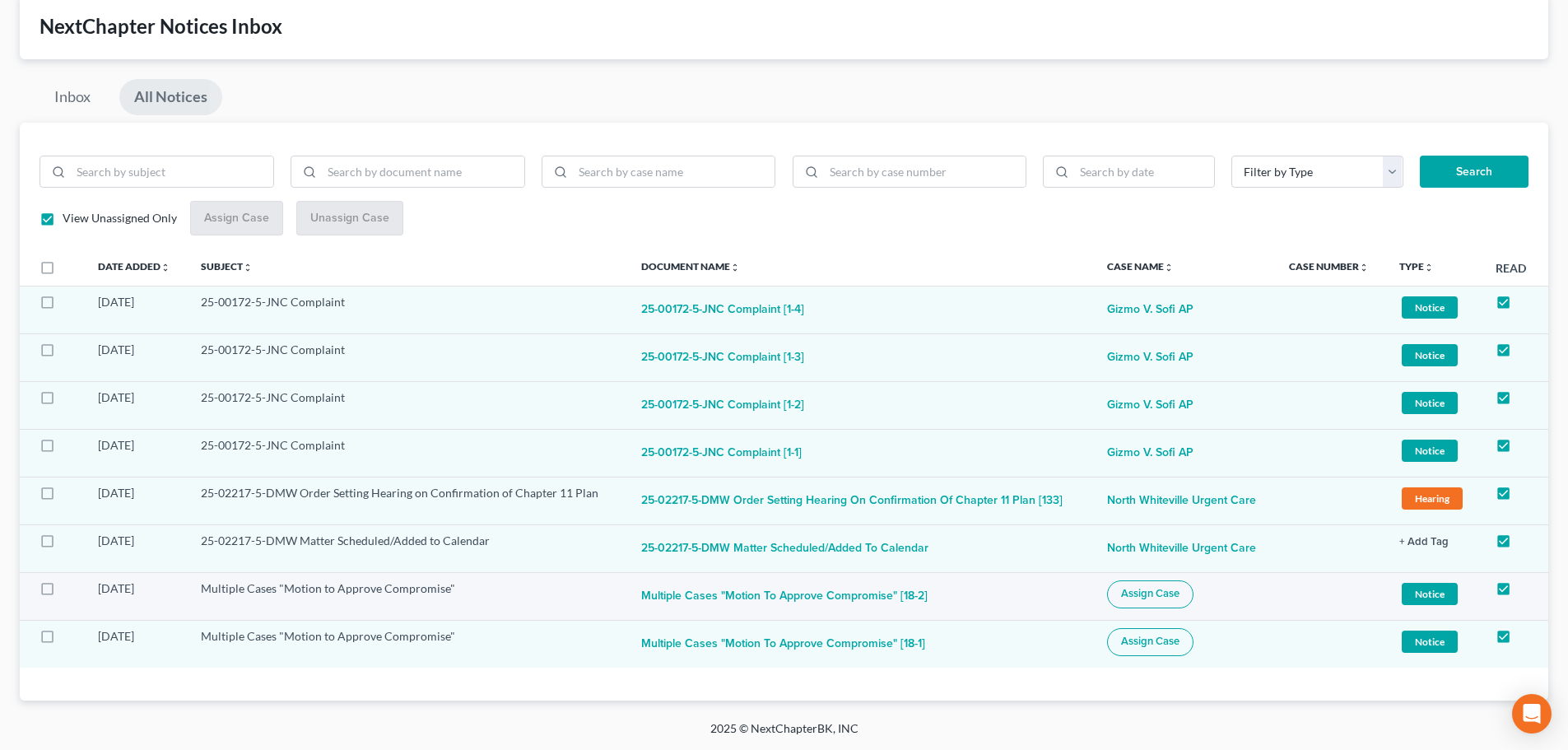
click at [63, 592] on label at bounding box center [63, 592] width 0 height 0
click at [69, 589] on input "checkbox" at bounding box center [74, 586] width 11 height 11
checkbox input "true"
drag, startPoint x: 44, startPoint y: 636, endPoint x: 184, endPoint y: 570, distance: 154.8
click at [63, 640] on label at bounding box center [63, 640] width 0 height 0
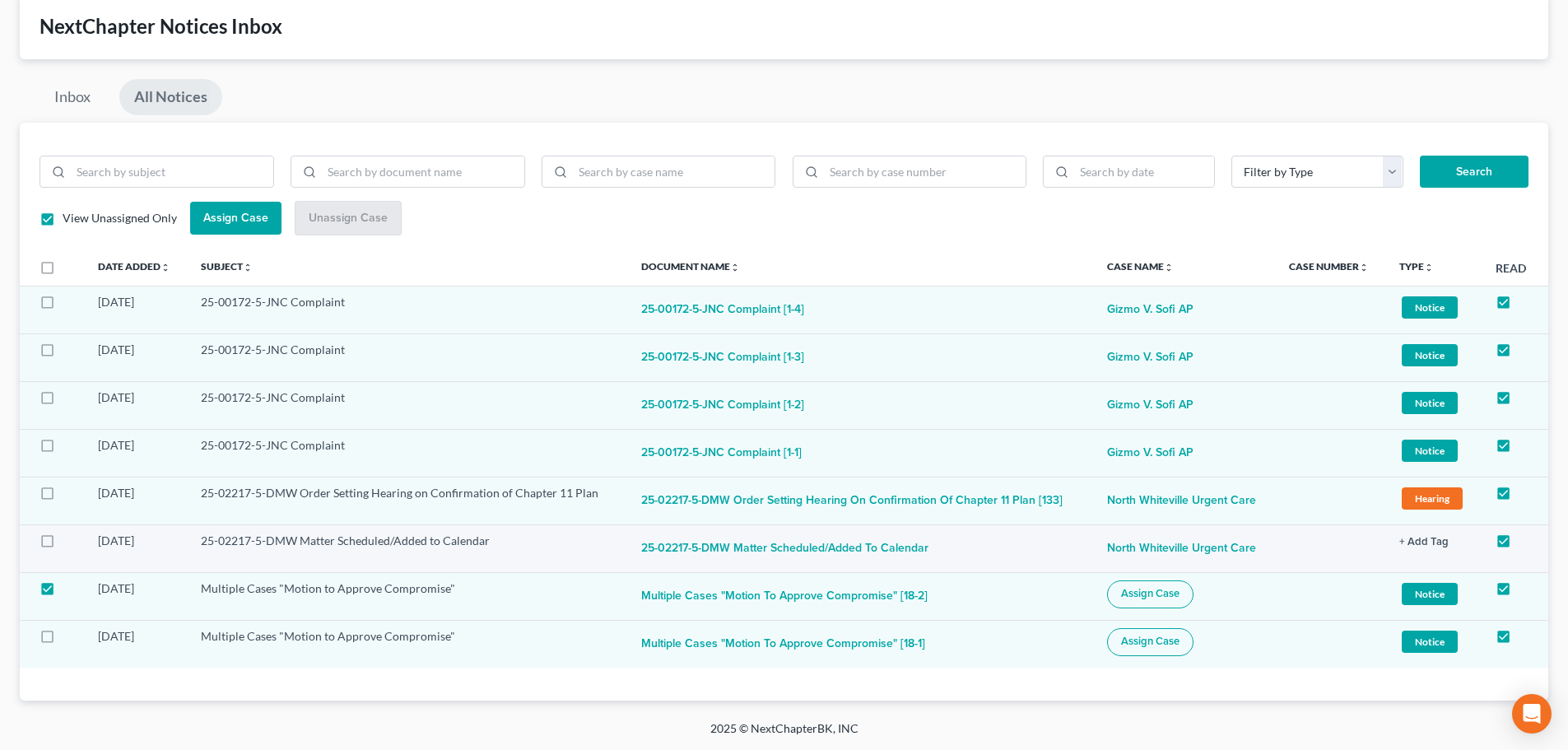
click at [69, 636] on input "checkbox" at bounding box center [74, 633] width 11 height 11
checkbox input "true"
click at [244, 227] on button "Assign Case" at bounding box center [235, 218] width 92 height 33
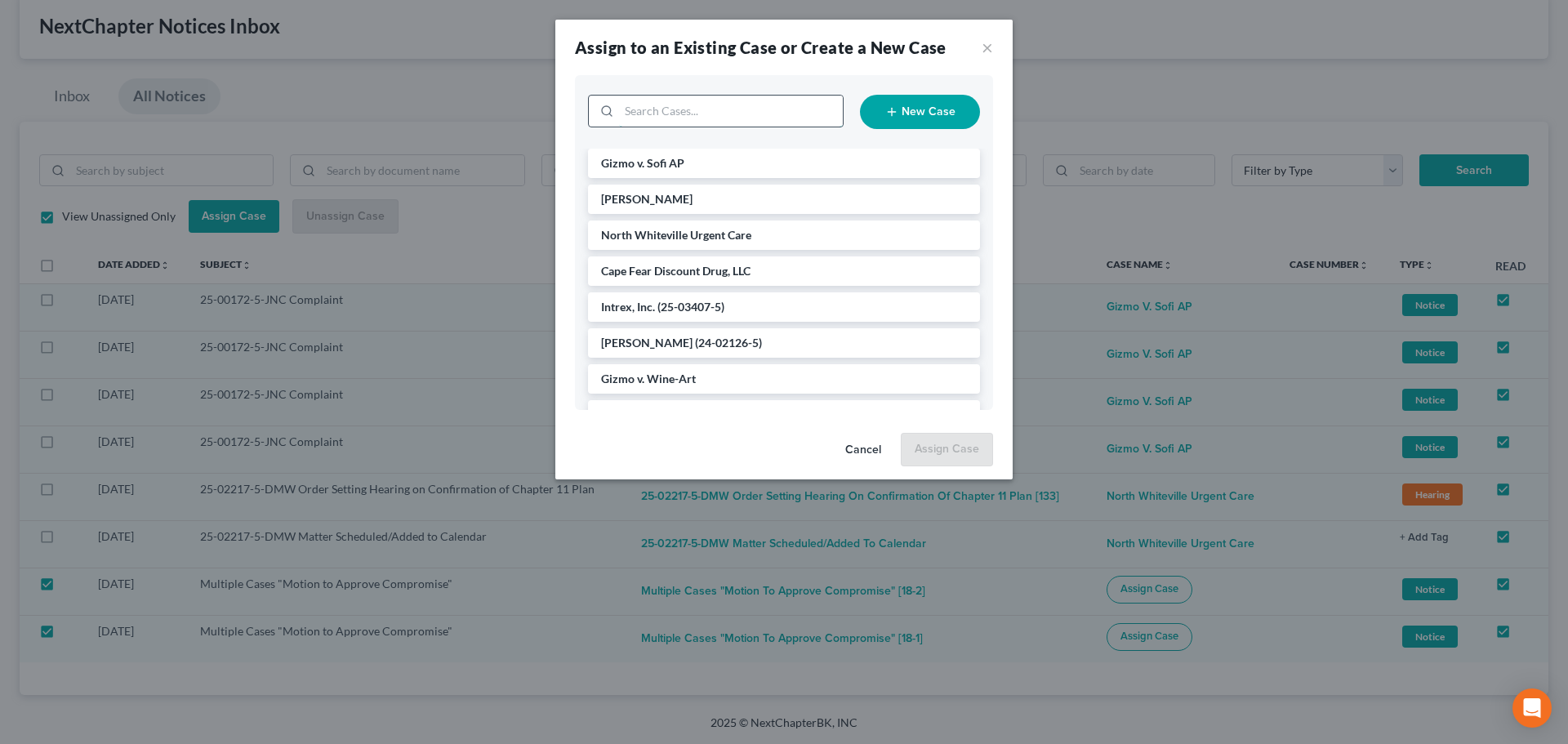
click at [753, 109] on input "search" at bounding box center [731, 111] width 223 height 31
type input "coven"
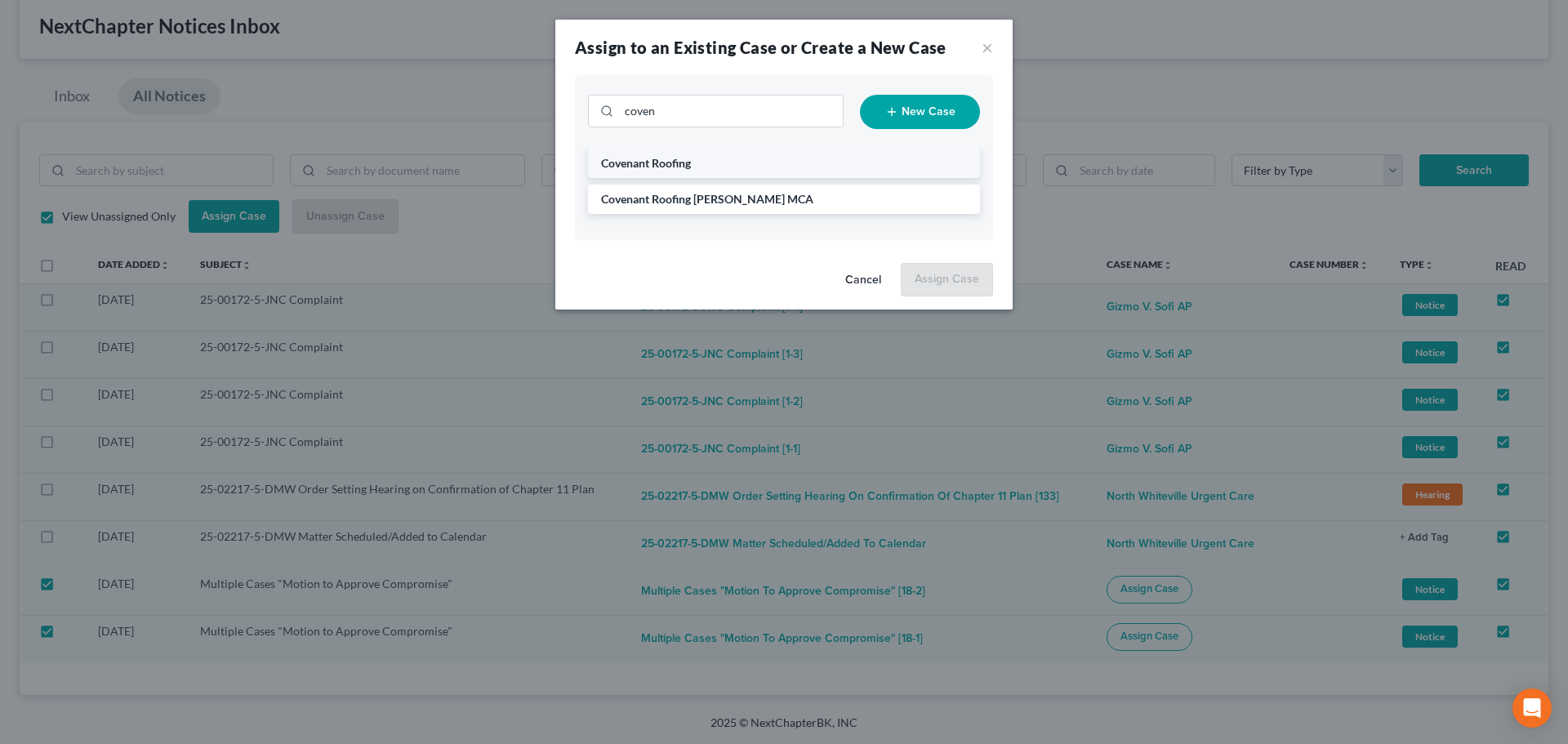
click at [647, 164] on span "Covenant Roofing" at bounding box center [646, 162] width 90 height 14
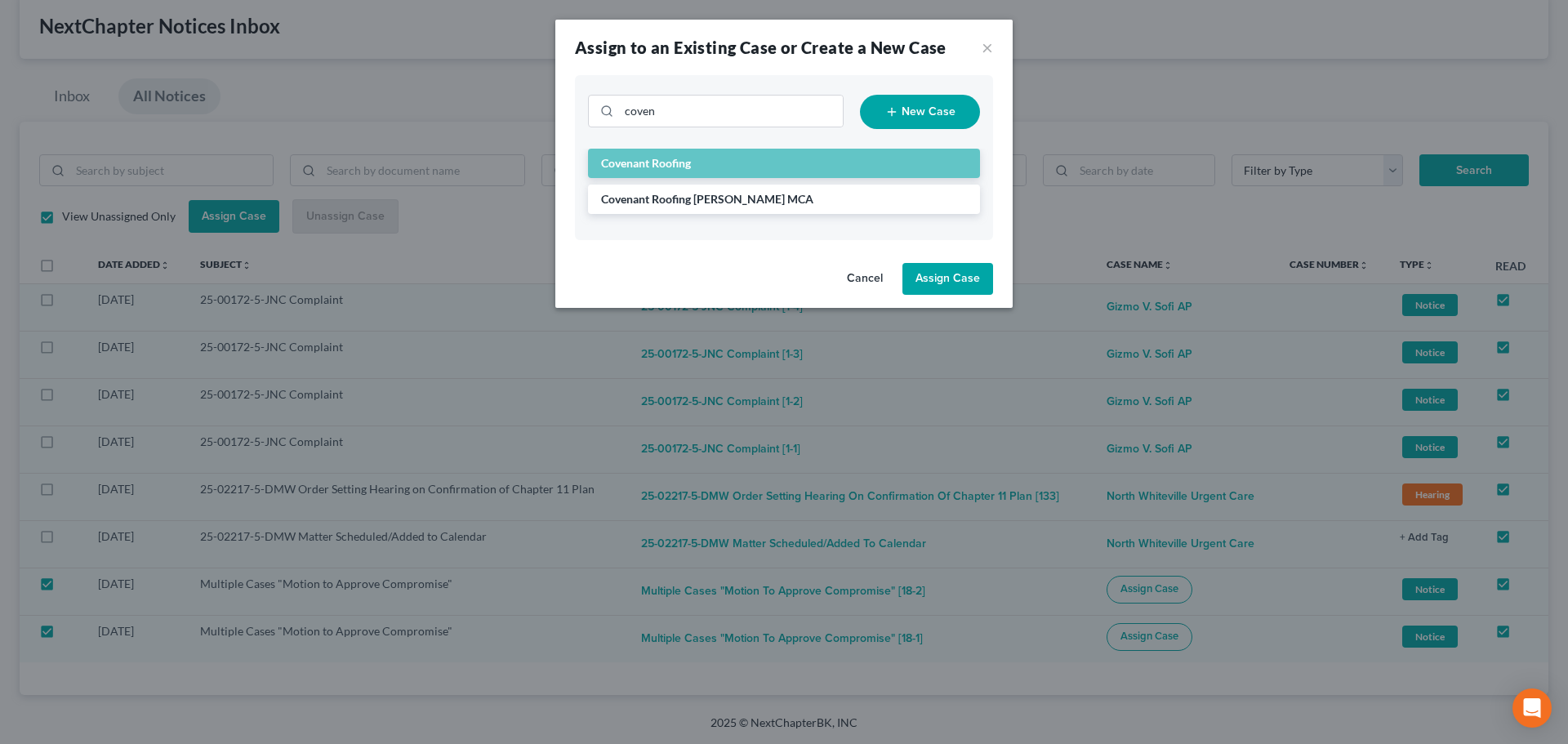
click at [953, 283] on button "Assign Case" at bounding box center [947, 279] width 91 height 32
checkbox input "false"
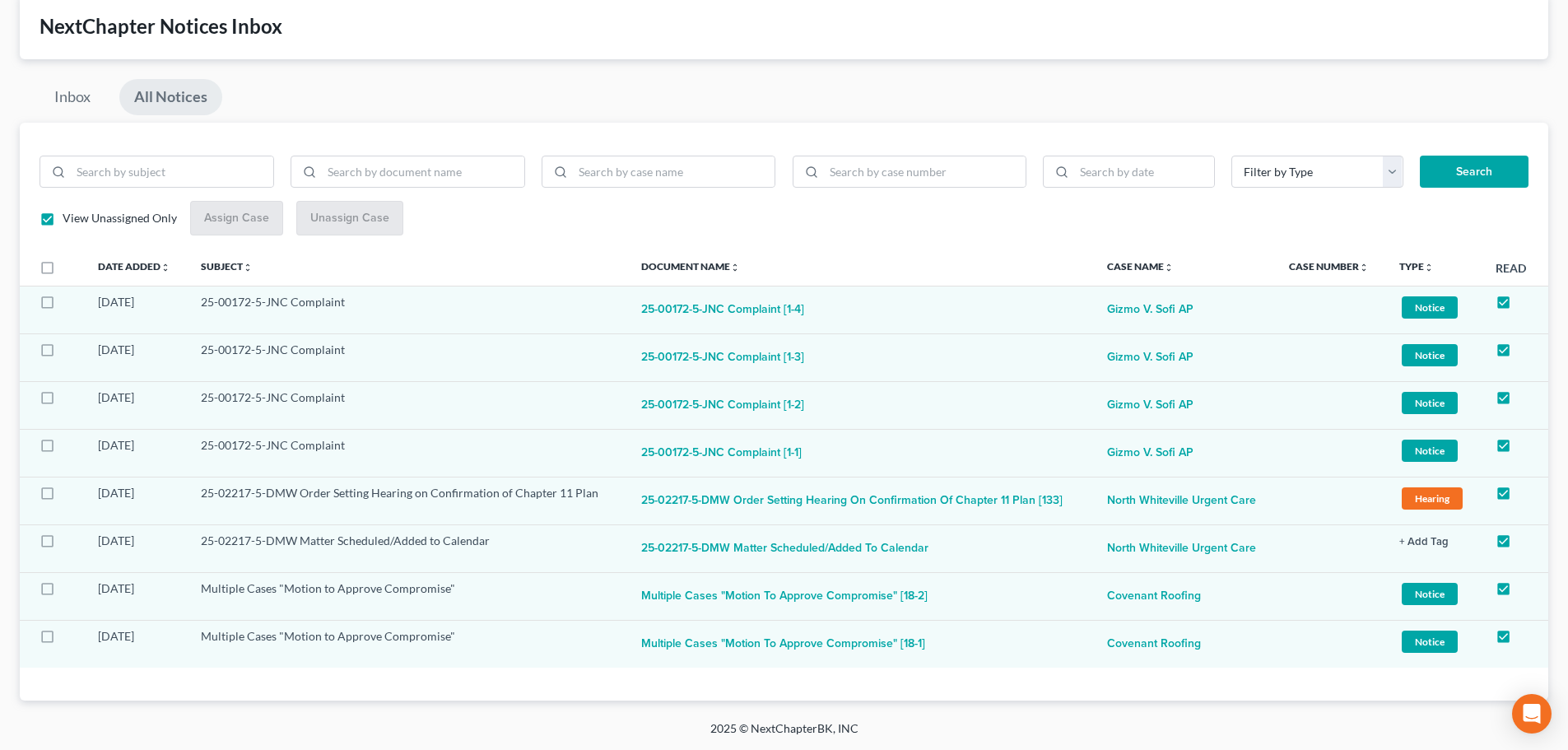
click at [182, 94] on link "All Notices" at bounding box center [170, 97] width 103 height 36
checkbox input "false"
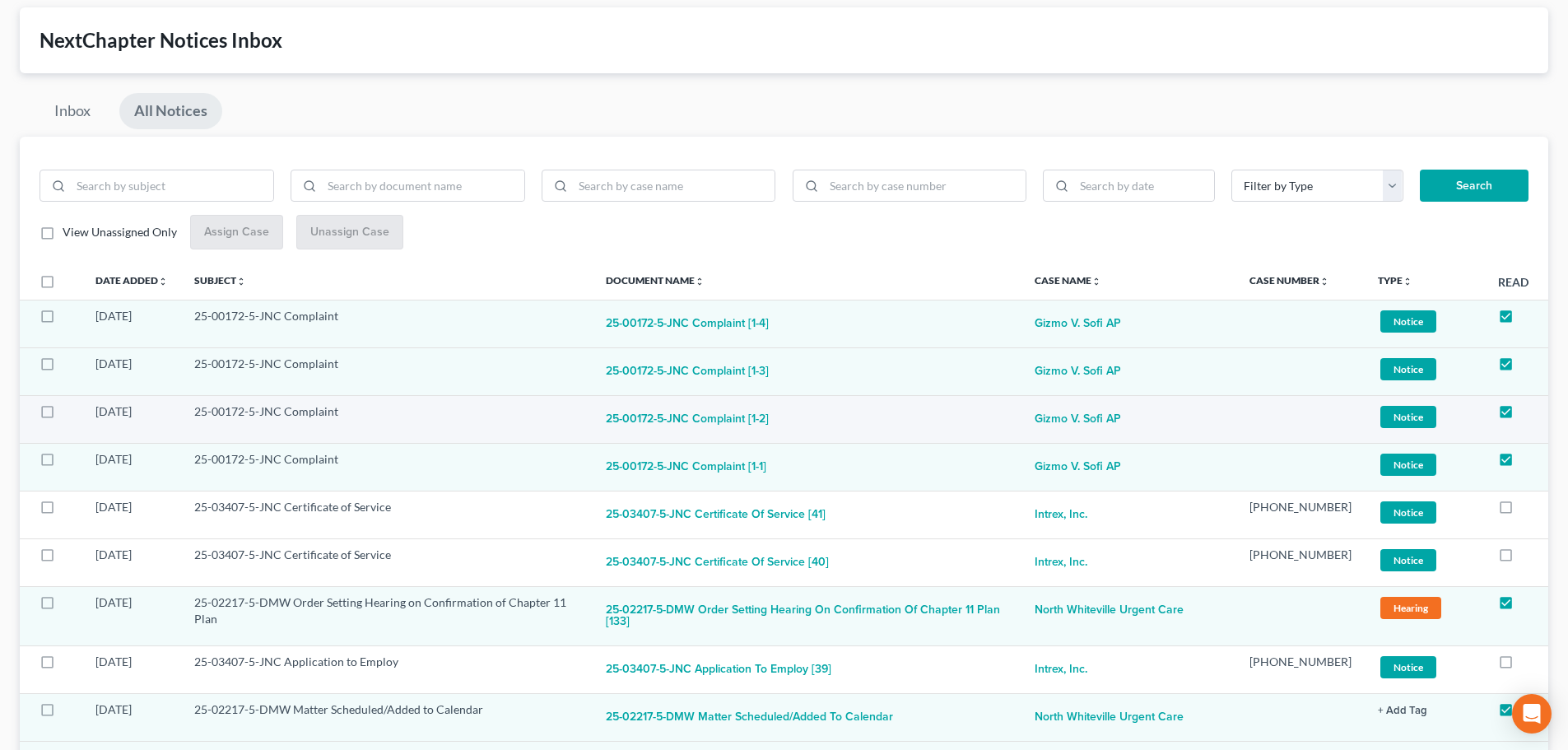
scroll to position [0, 0]
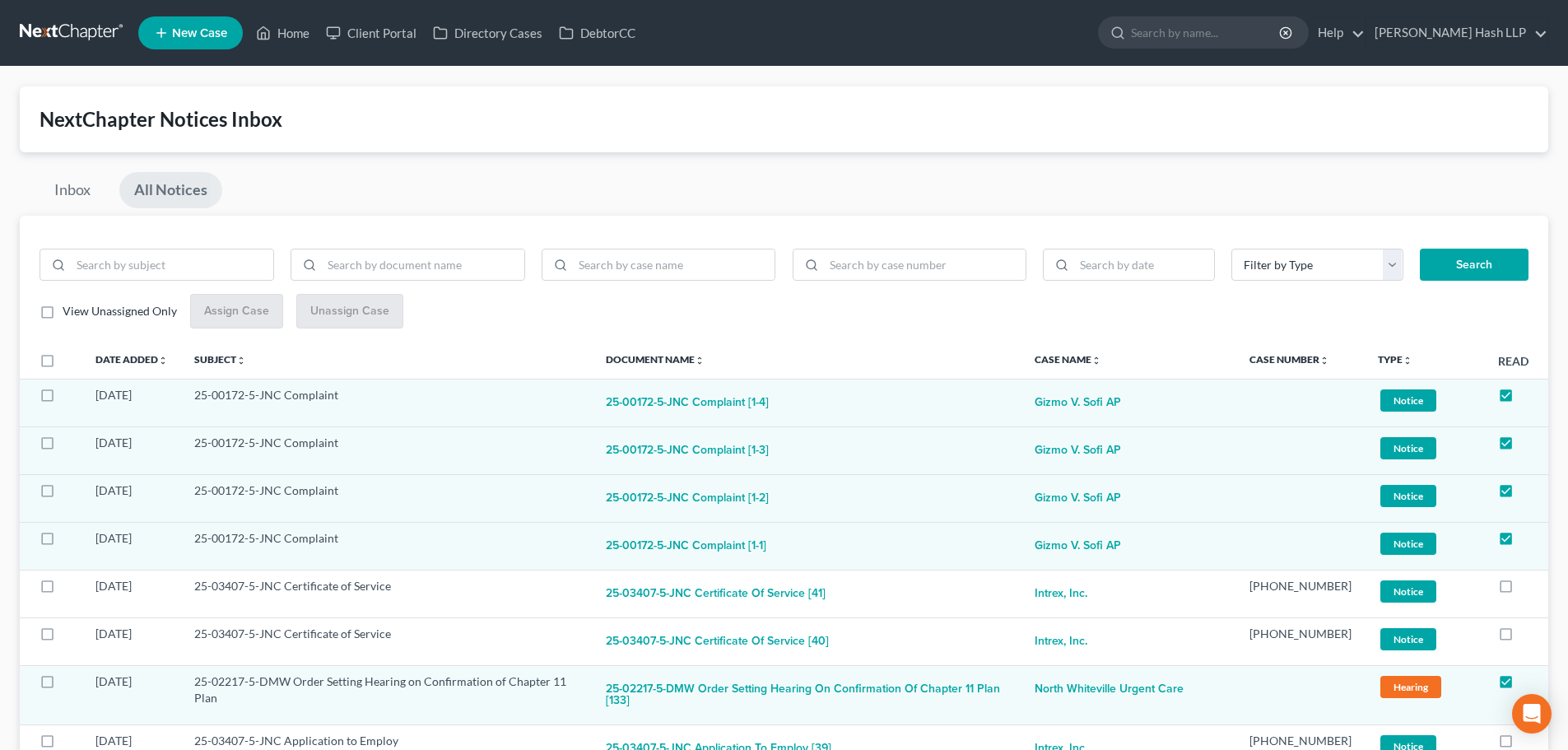
click at [183, 186] on link "All Notices" at bounding box center [170, 190] width 103 height 36
